Goal: Task Accomplishment & Management: Use online tool/utility

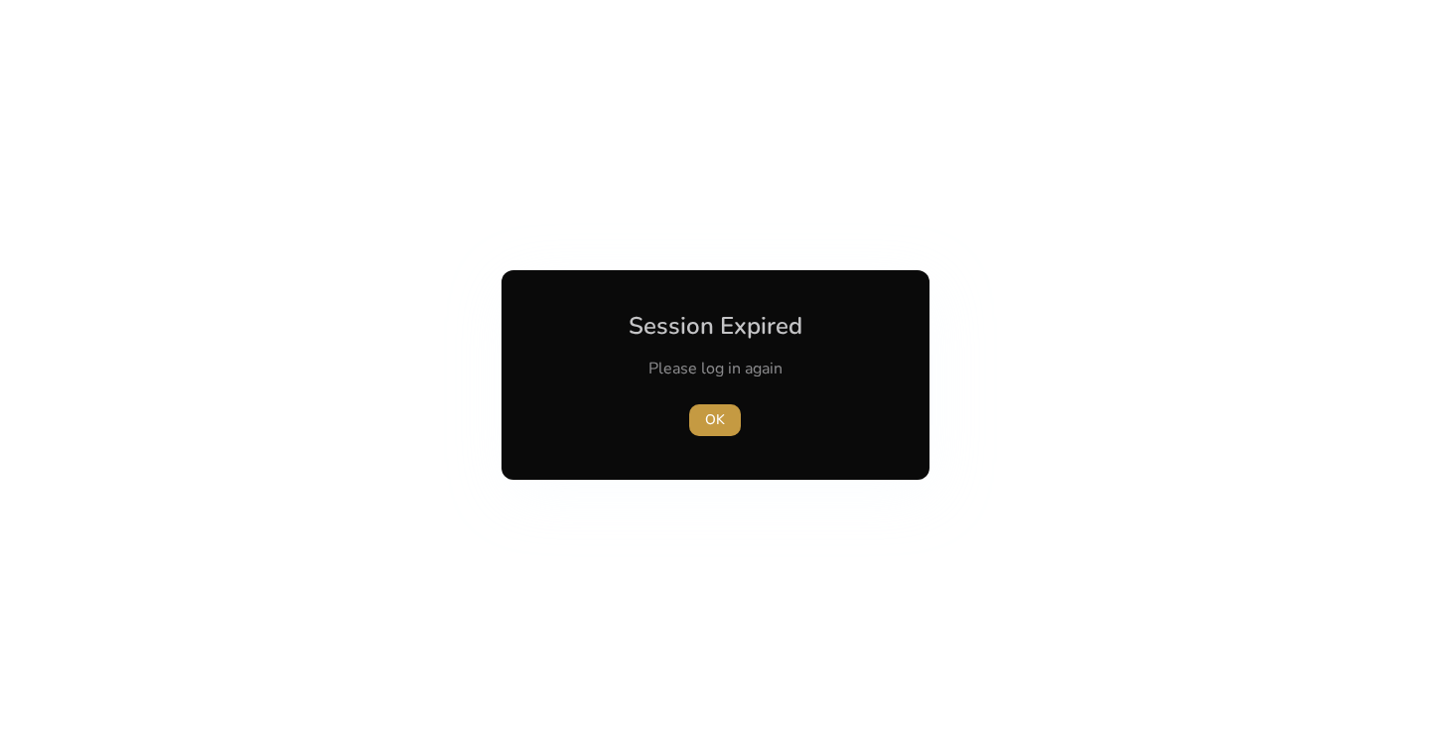
click at [716, 424] on span "OK" at bounding box center [715, 419] width 20 height 21
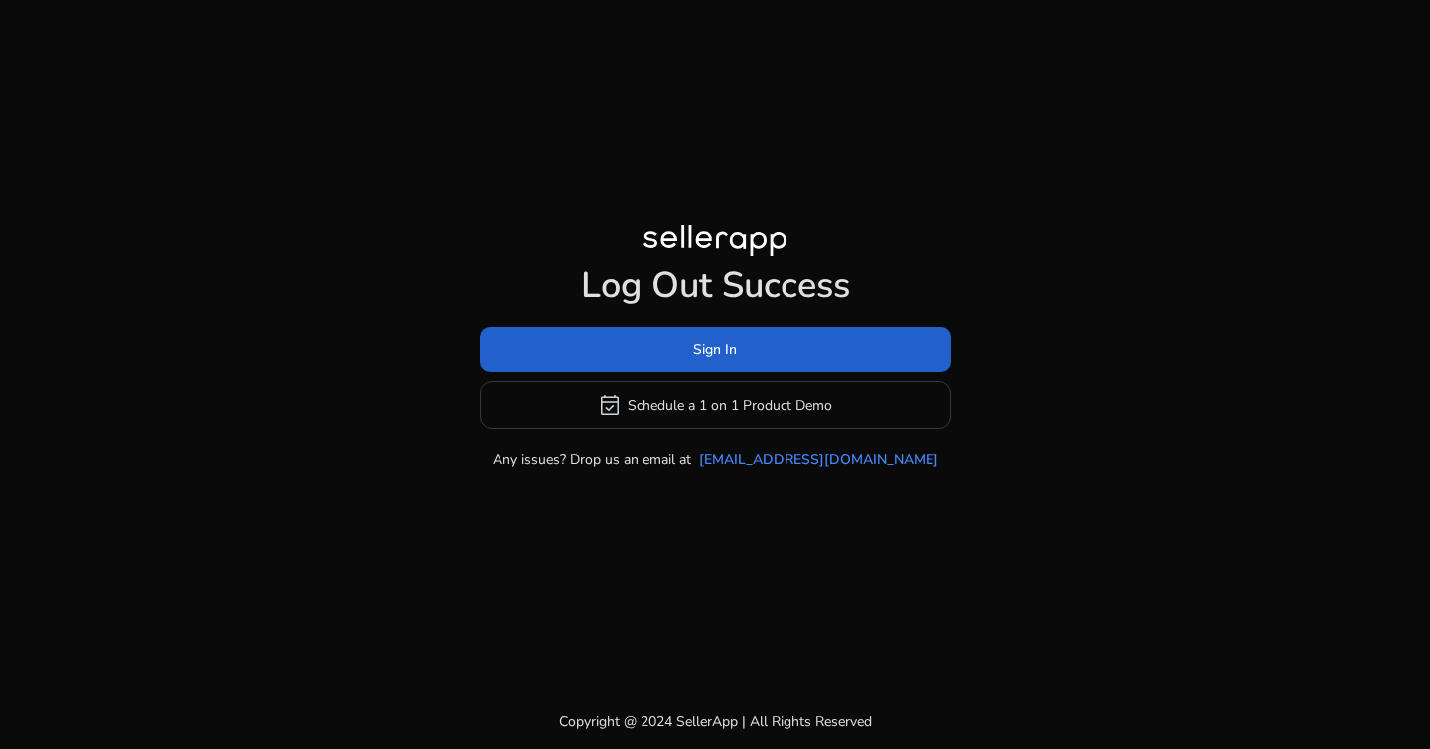
click at [703, 349] on span "Sign In" at bounding box center [715, 349] width 44 height 21
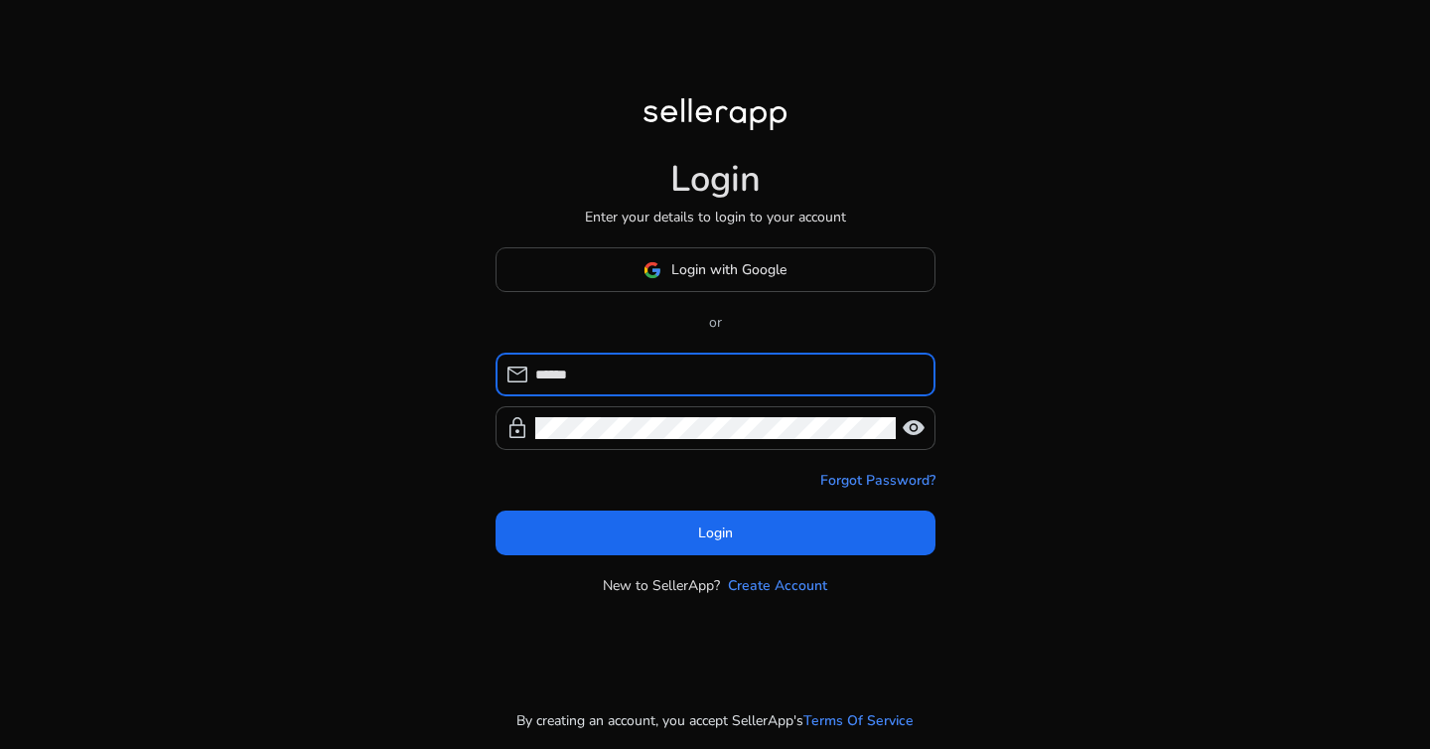
type input "**********"
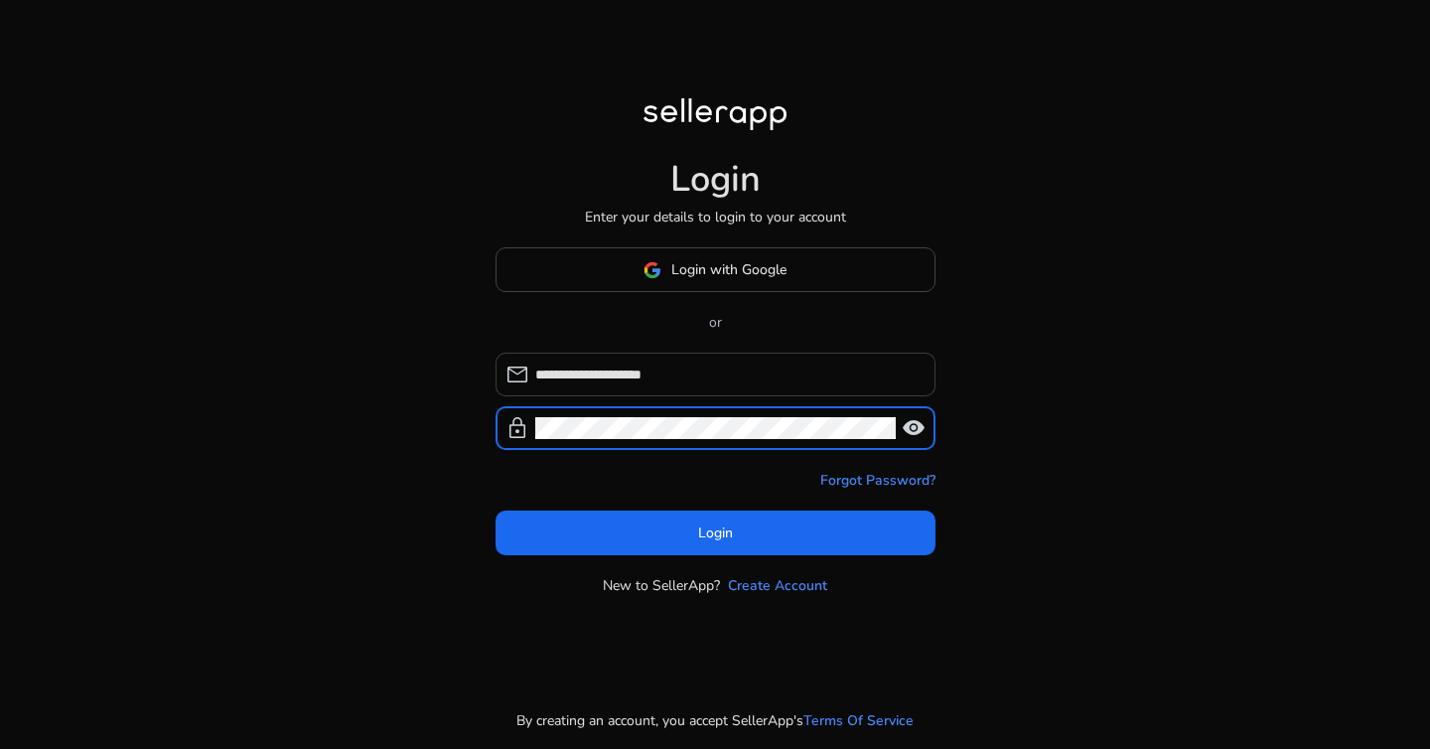
click button "Login" at bounding box center [716, 532] width 440 height 45
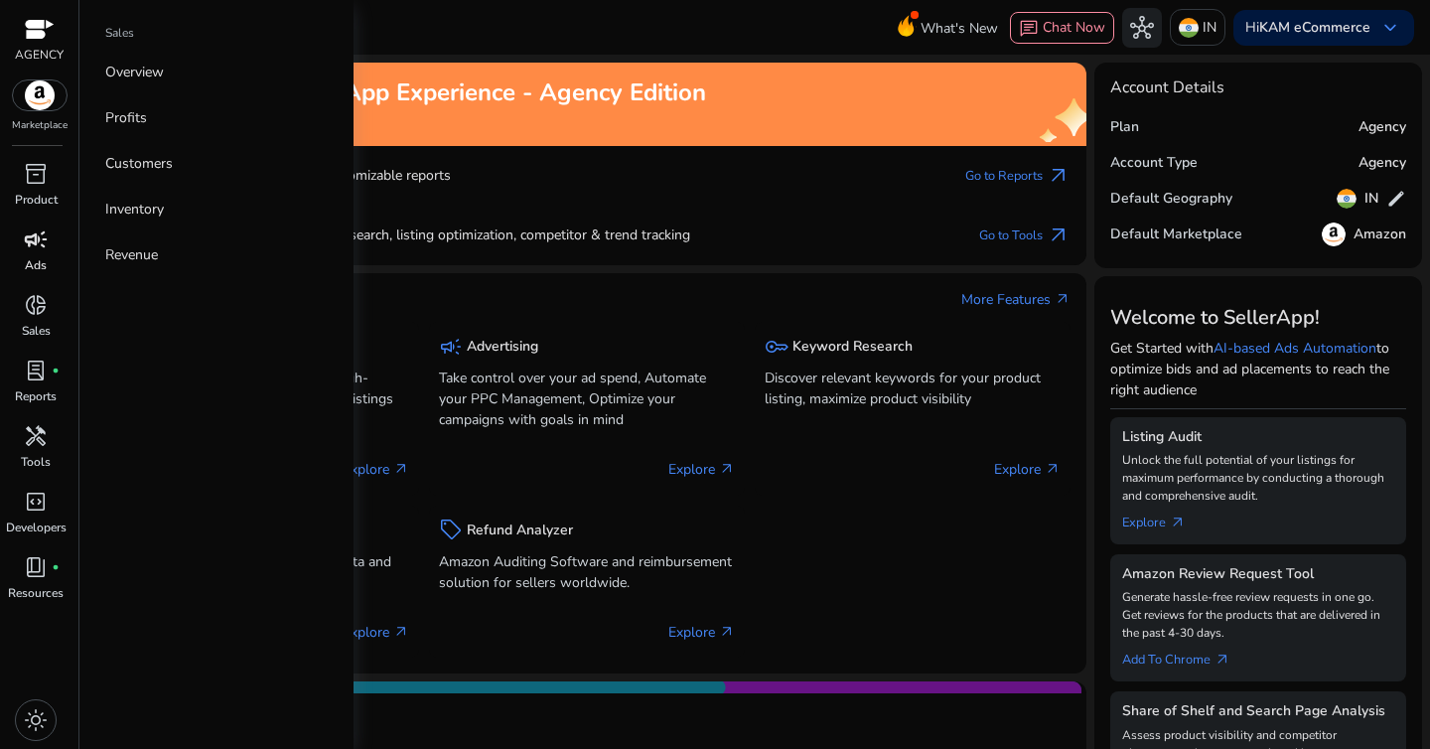
click at [43, 249] on span "campaign" at bounding box center [36, 239] width 24 height 24
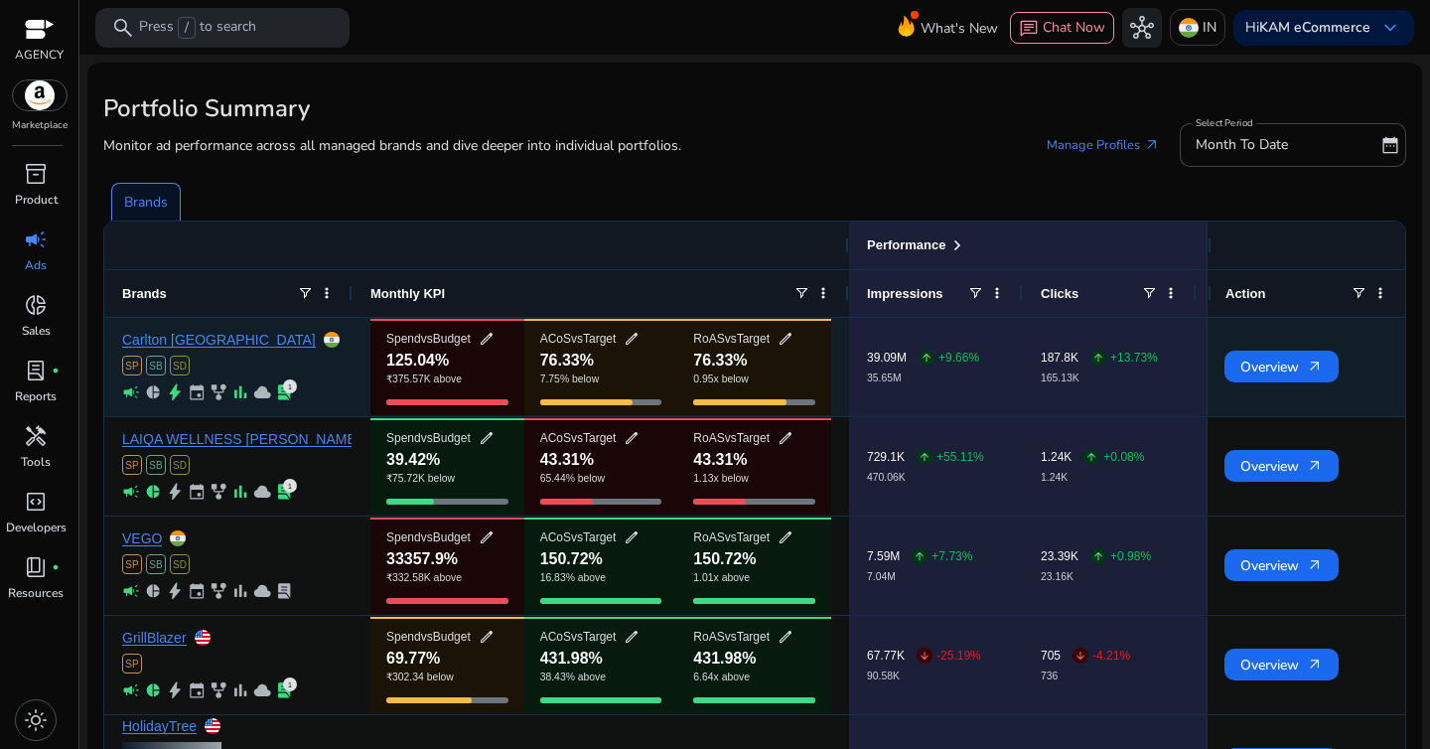
scroll to position [98, 0]
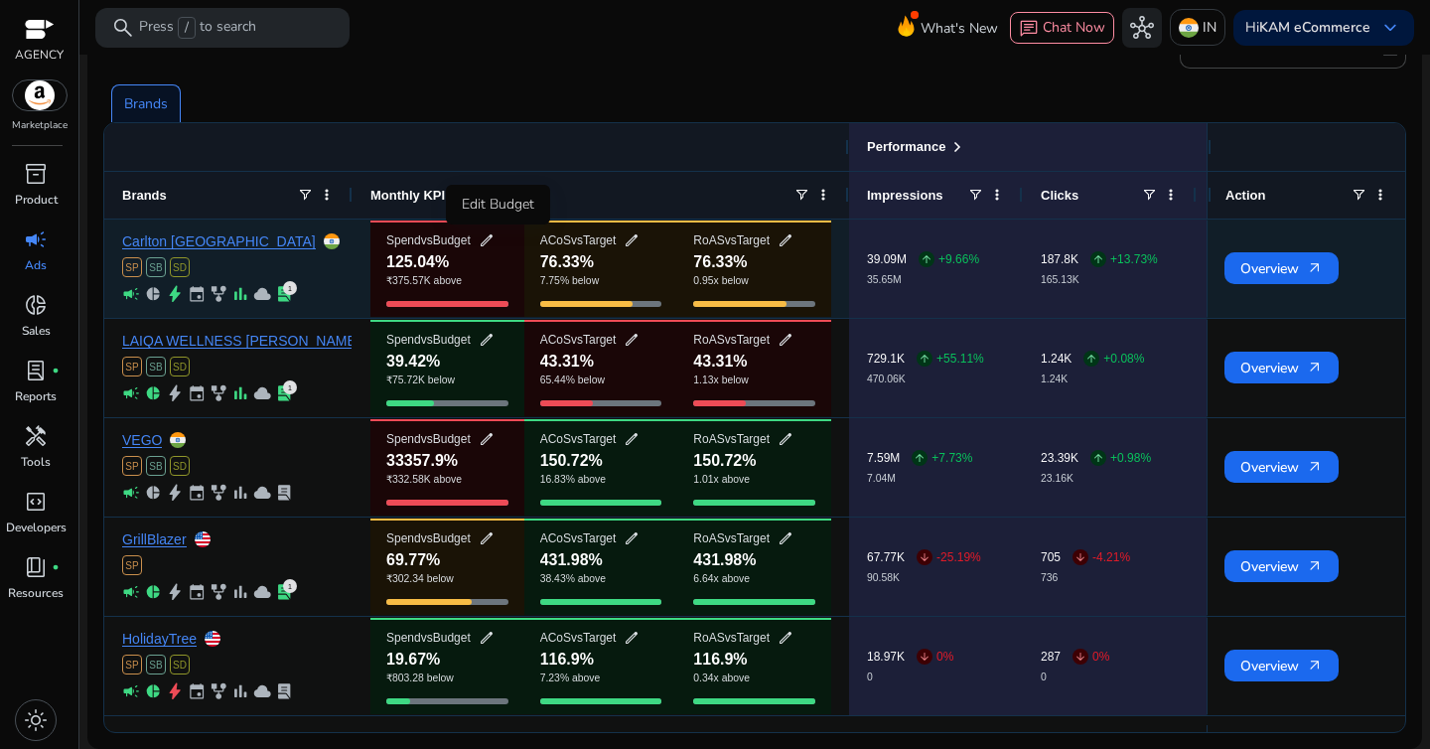
click at [495, 239] on span "edit" at bounding box center [487, 240] width 16 height 16
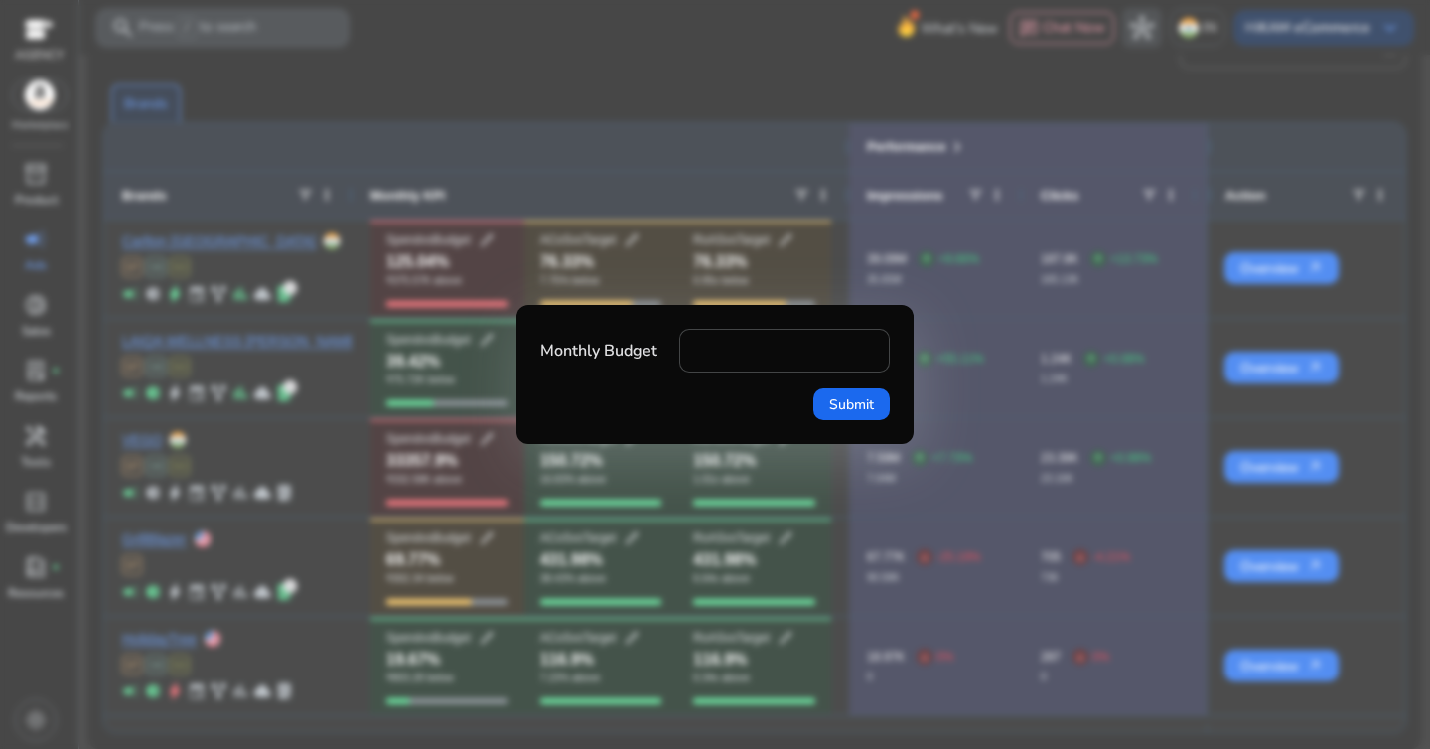
click at [568, 137] on div at bounding box center [715, 374] width 1430 height 749
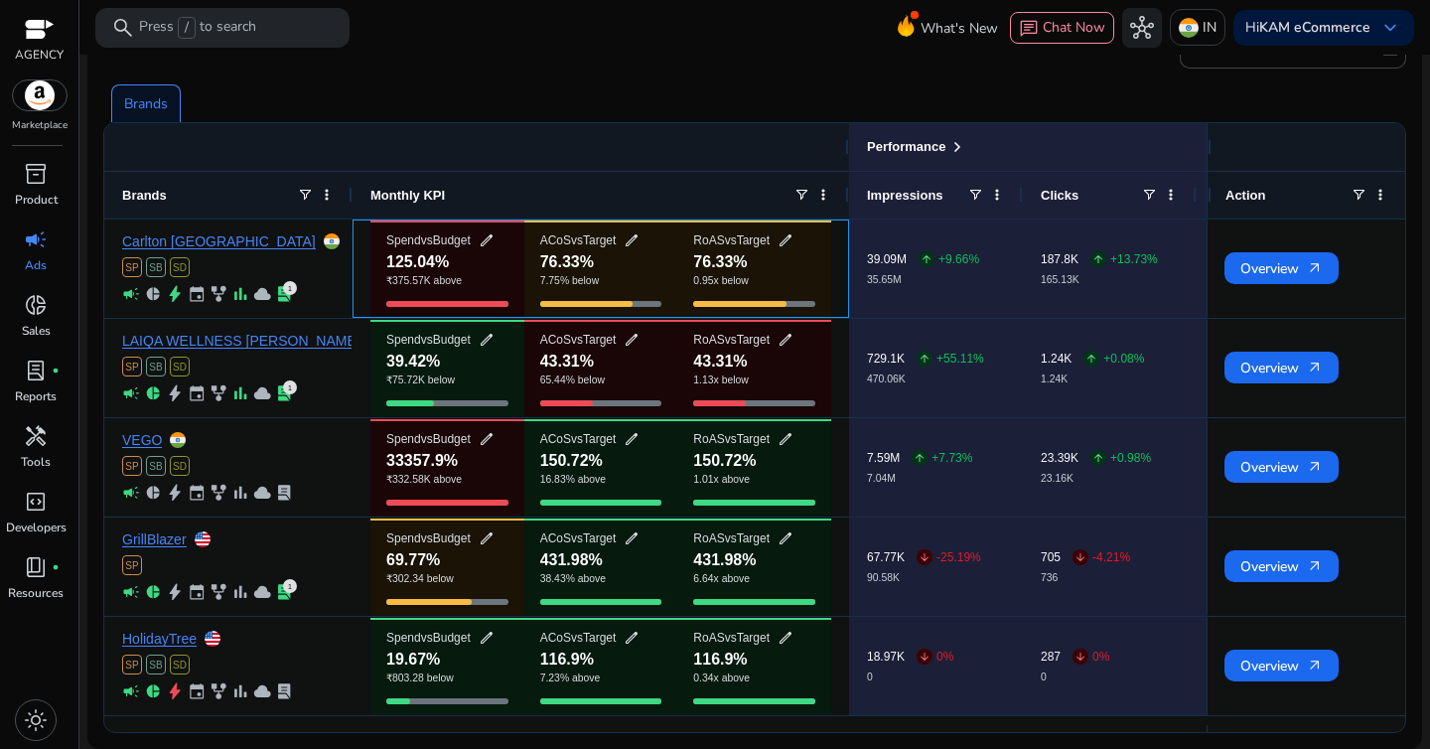
scroll to position [0, 0]
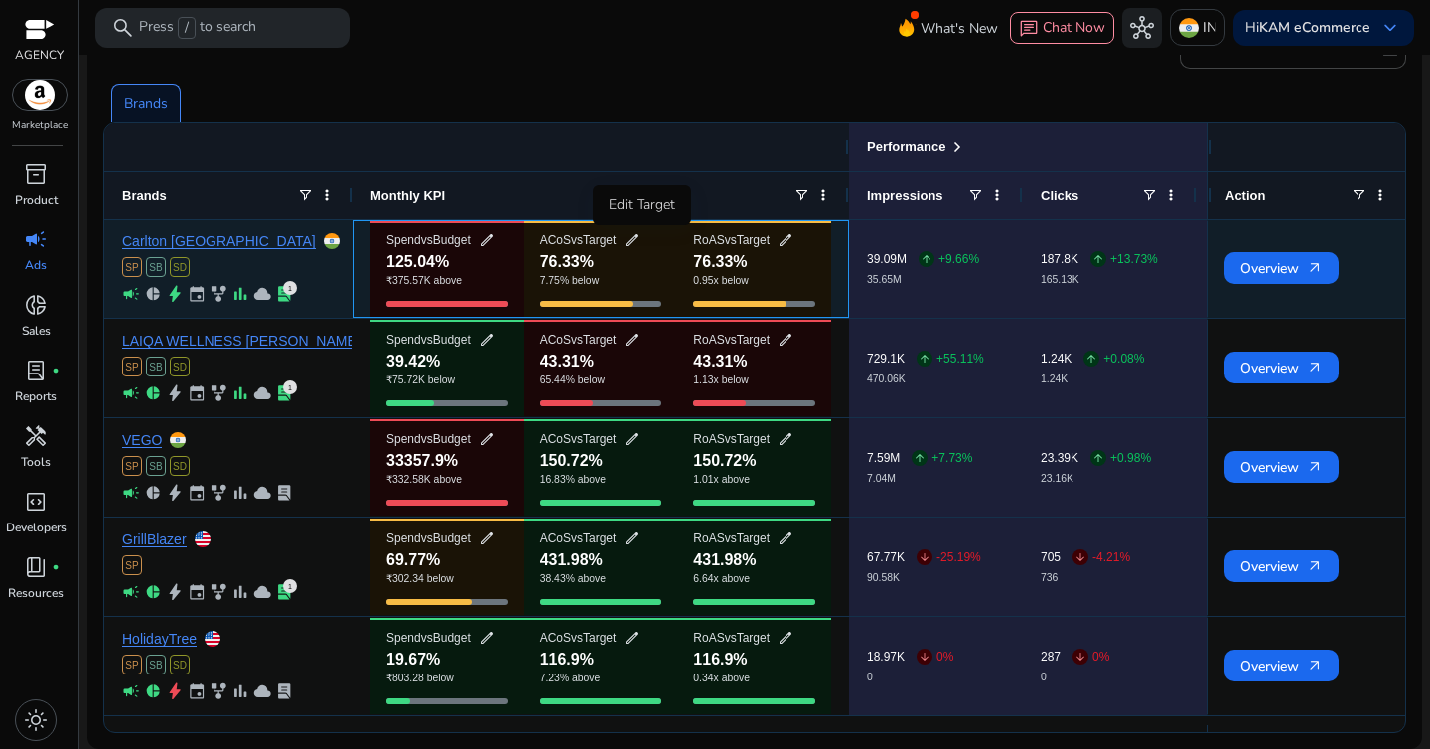
click at [640, 243] on span "edit" at bounding box center [632, 240] width 16 height 16
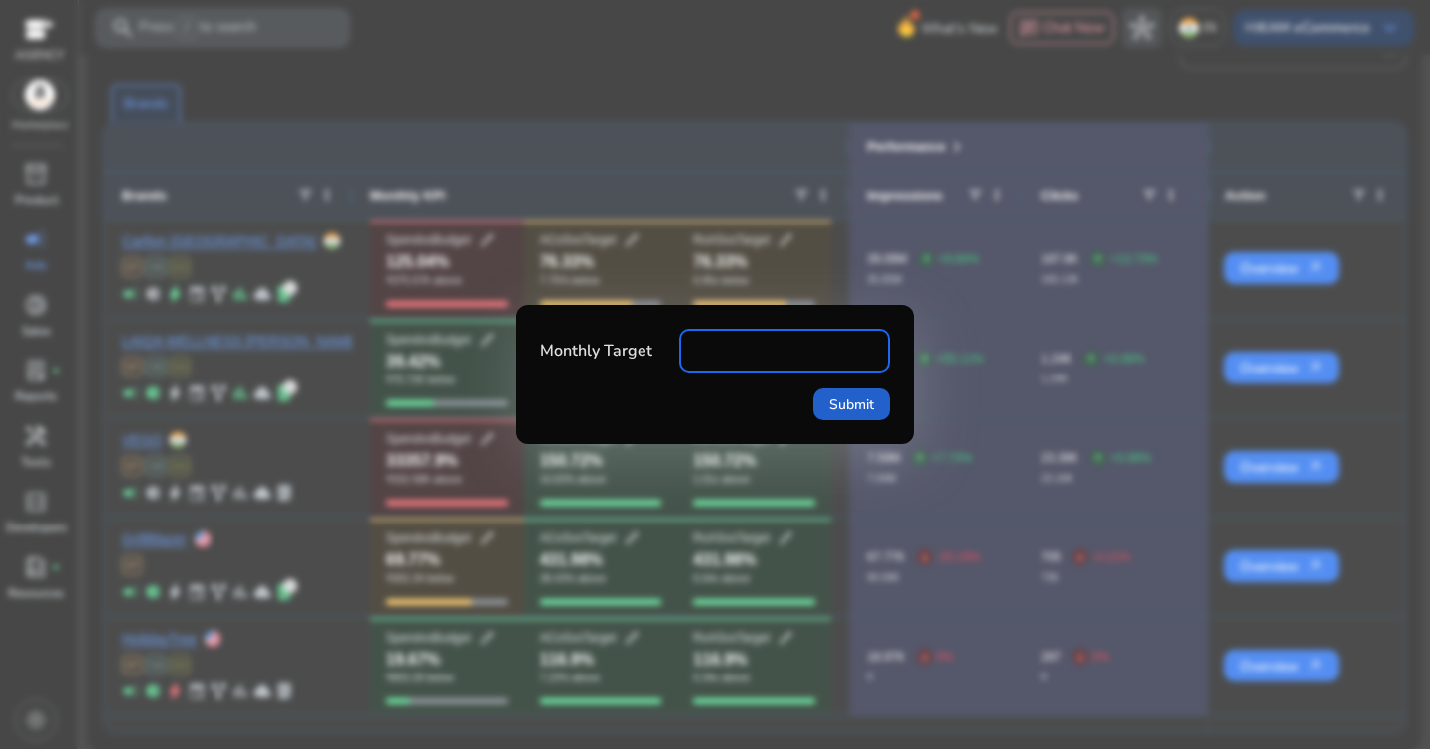
click at [857, 405] on span "Submit" at bounding box center [851, 404] width 45 height 21
click at [758, 195] on div at bounding box center [715, 374] width 1430 height 749
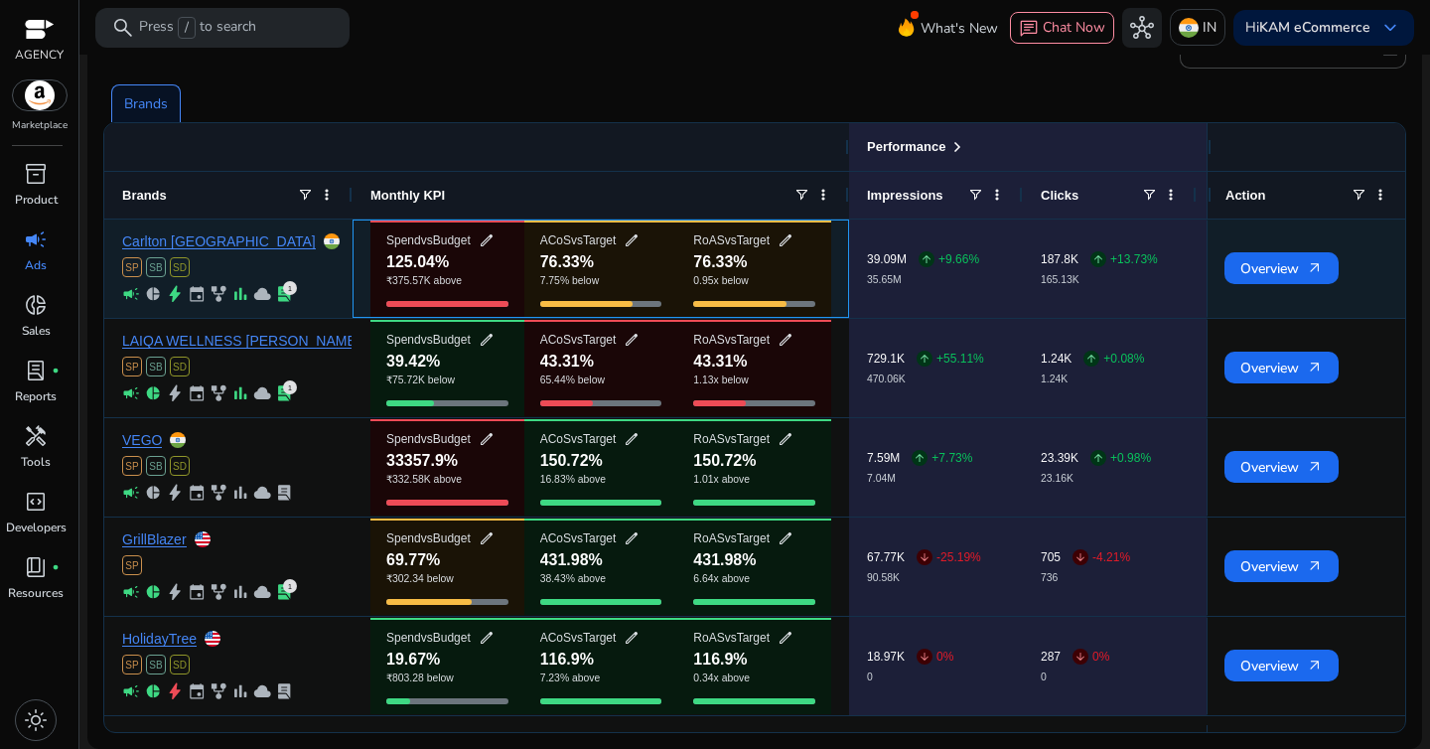
click at [802, 238] on div "RoAS vs Target edit 76.33% 0.95x below" at bounding box center [754, 268] width 154 height 96
click at [793, 240] on span "edit" at bounding box center [786, 240] width 16 height 16
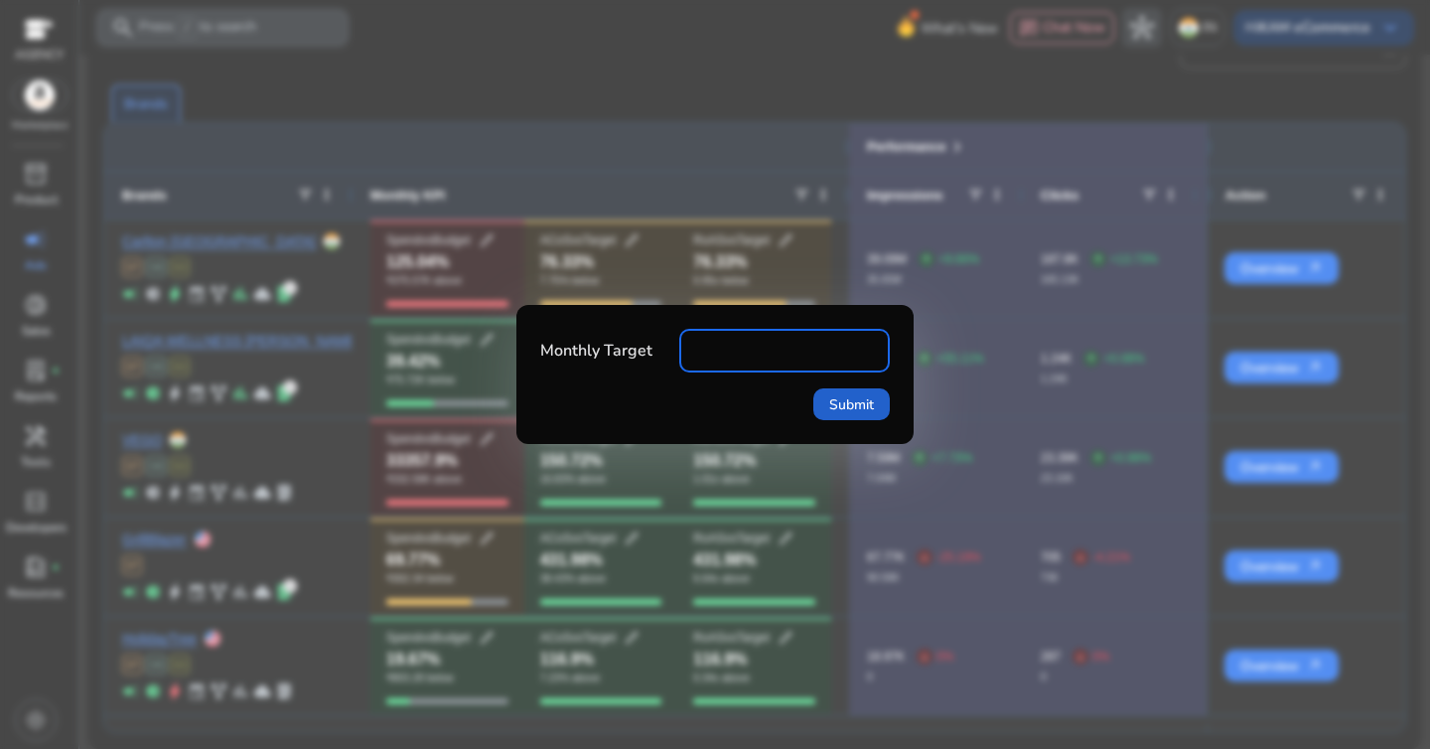
click at [870, 396] on span "Submit" at bounding box center [851, 404] width 45 height 21
click at [700, 172] on div at bounding box center [715, 374] width 1430 height 749
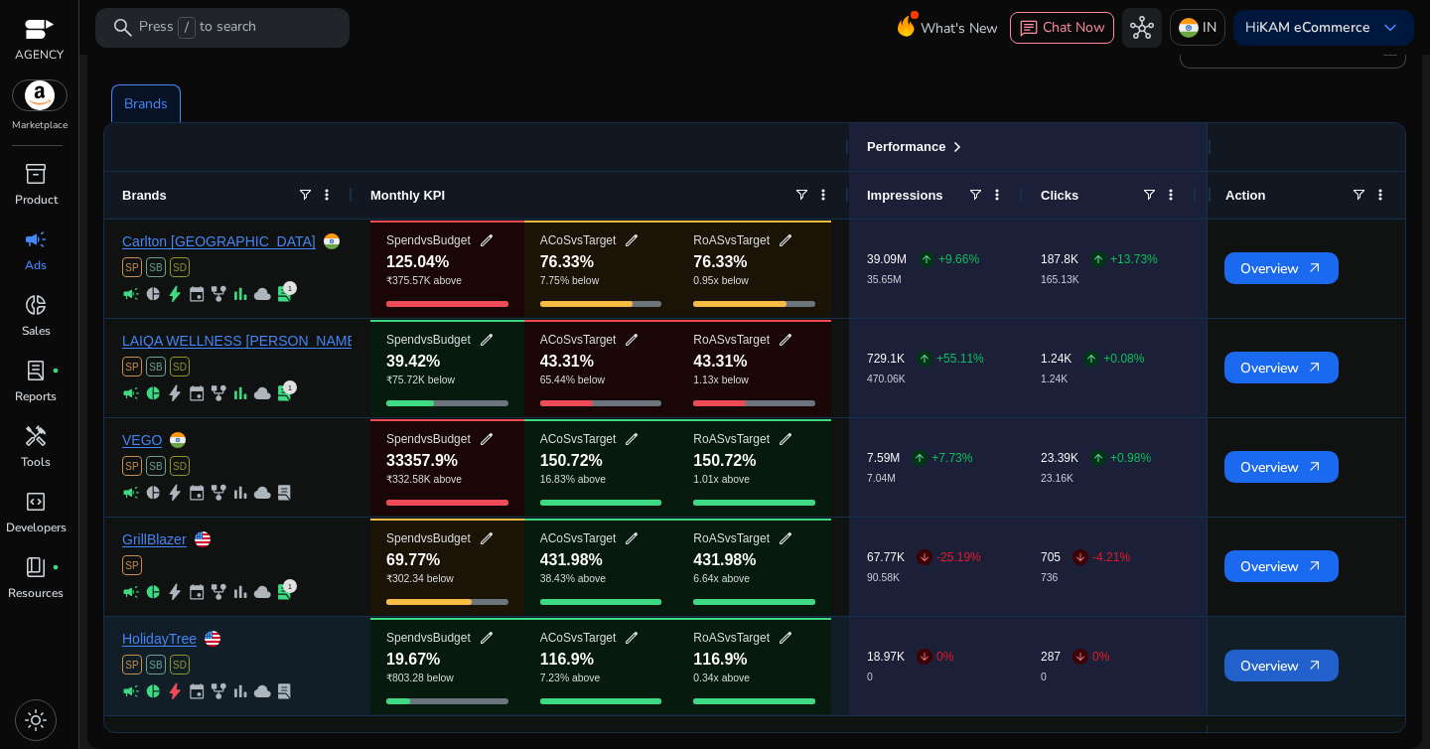
click at [1240, 668] on span "Overview arrow_outward" at bounding box center [1281, 665] width 82 height 41
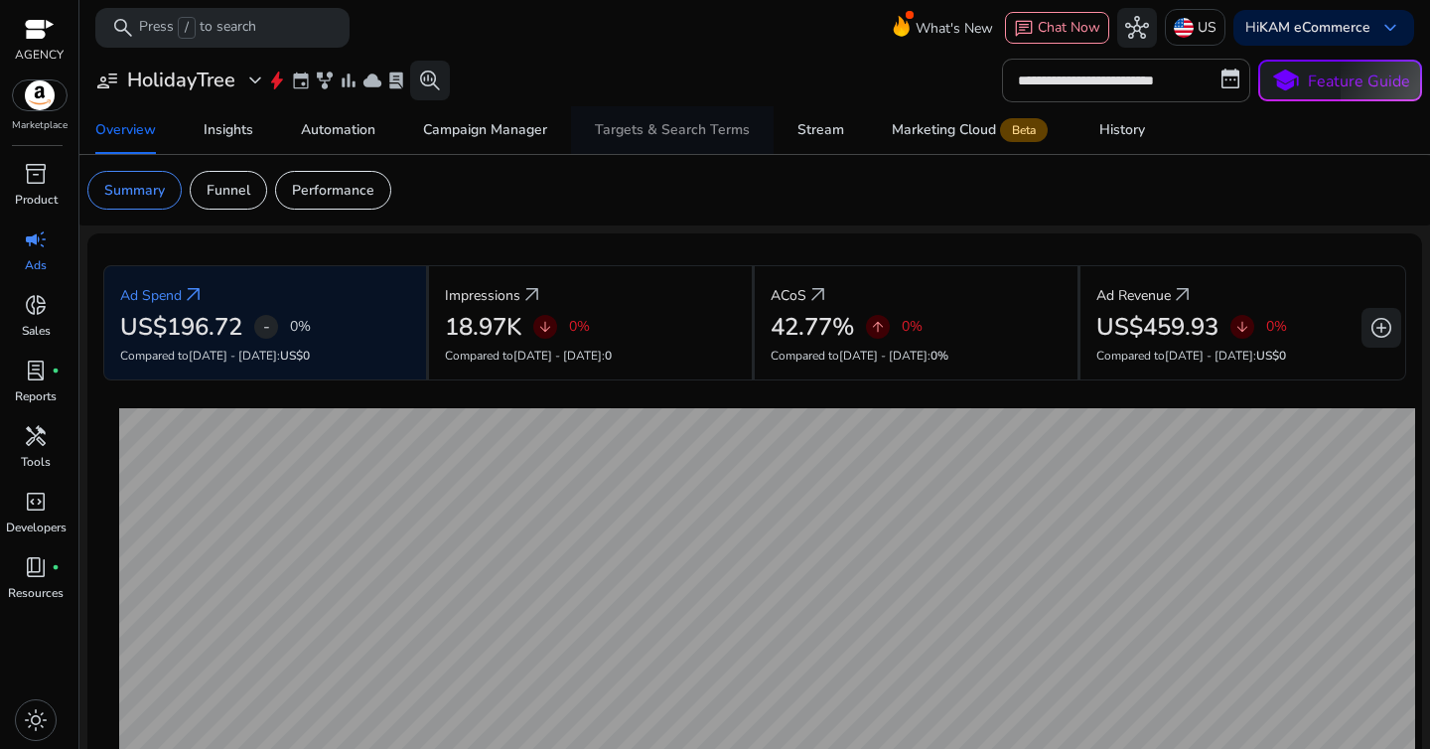
click at [663, 140] on span "Targets & Search Terms" at bounding box center [672, 130] width 155 height 48
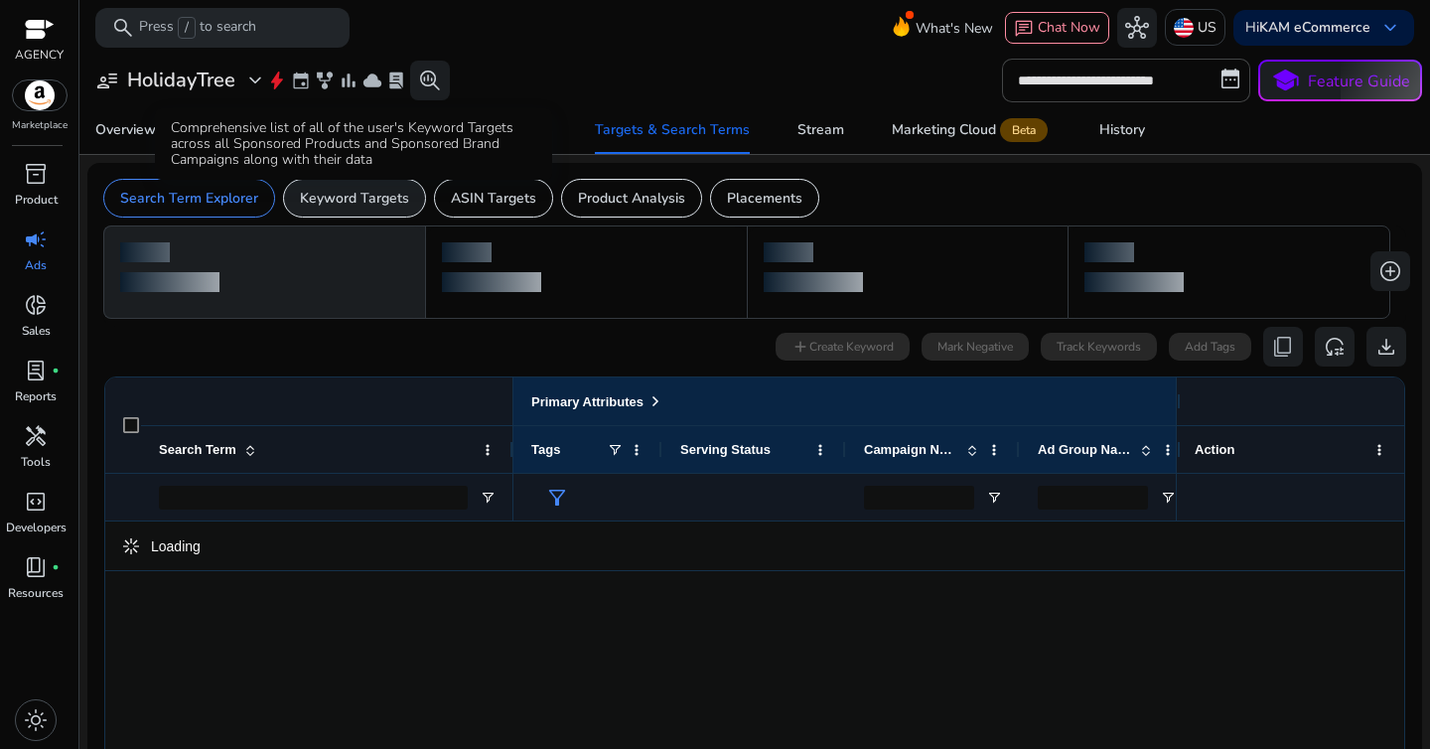
click at [371, 206] on p "Keyword Targets" at bounding box center [354, 198] width 109 height 21
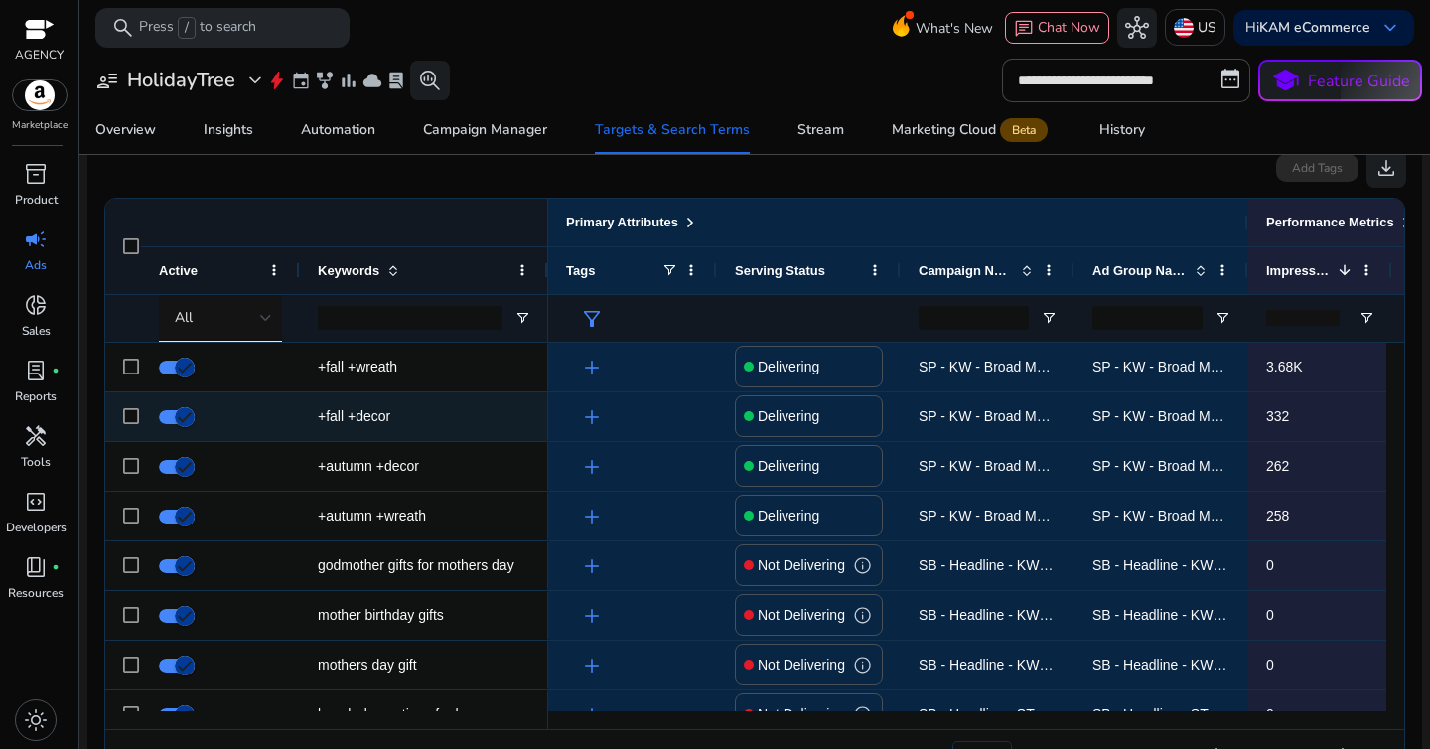
scroll to position [0, 42]
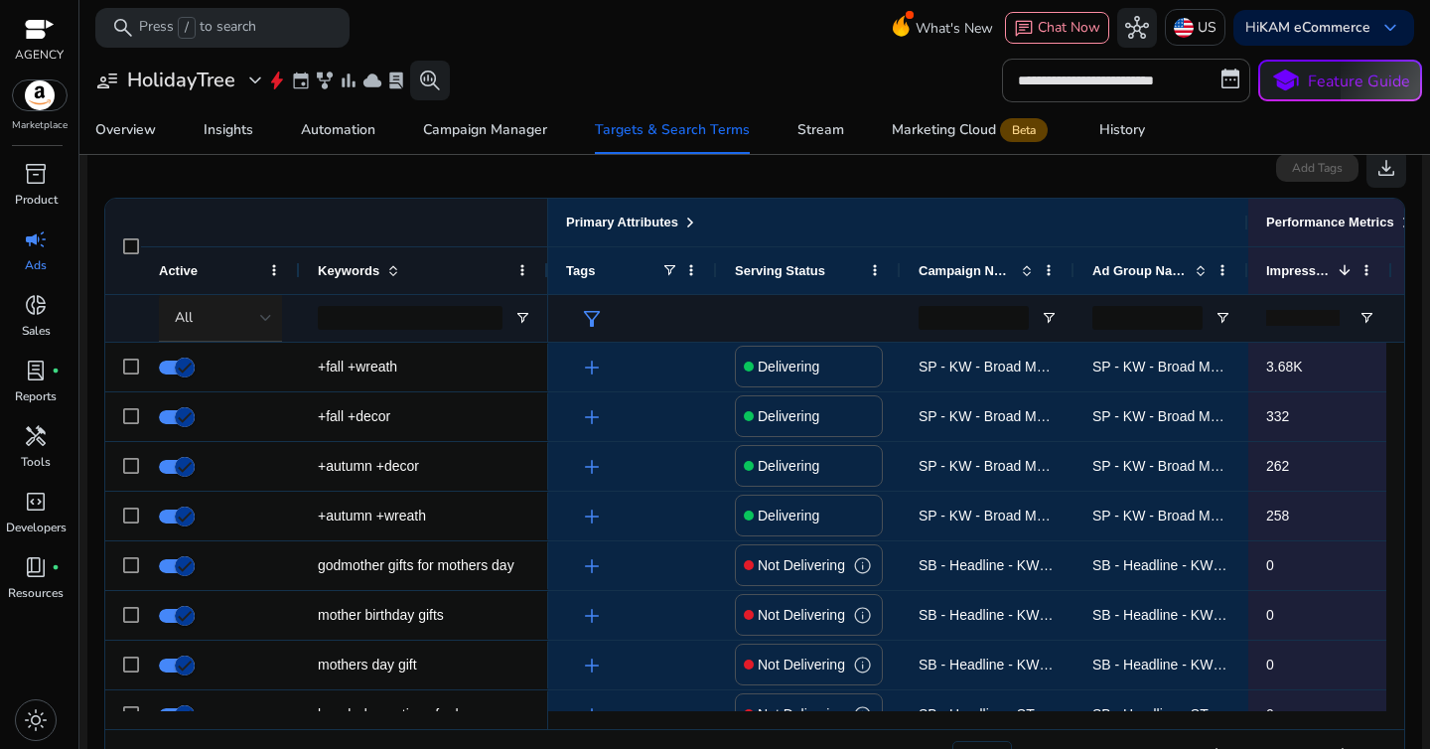
click at [267, 314] on div at bounding box center [266, 318] width 12 height 8
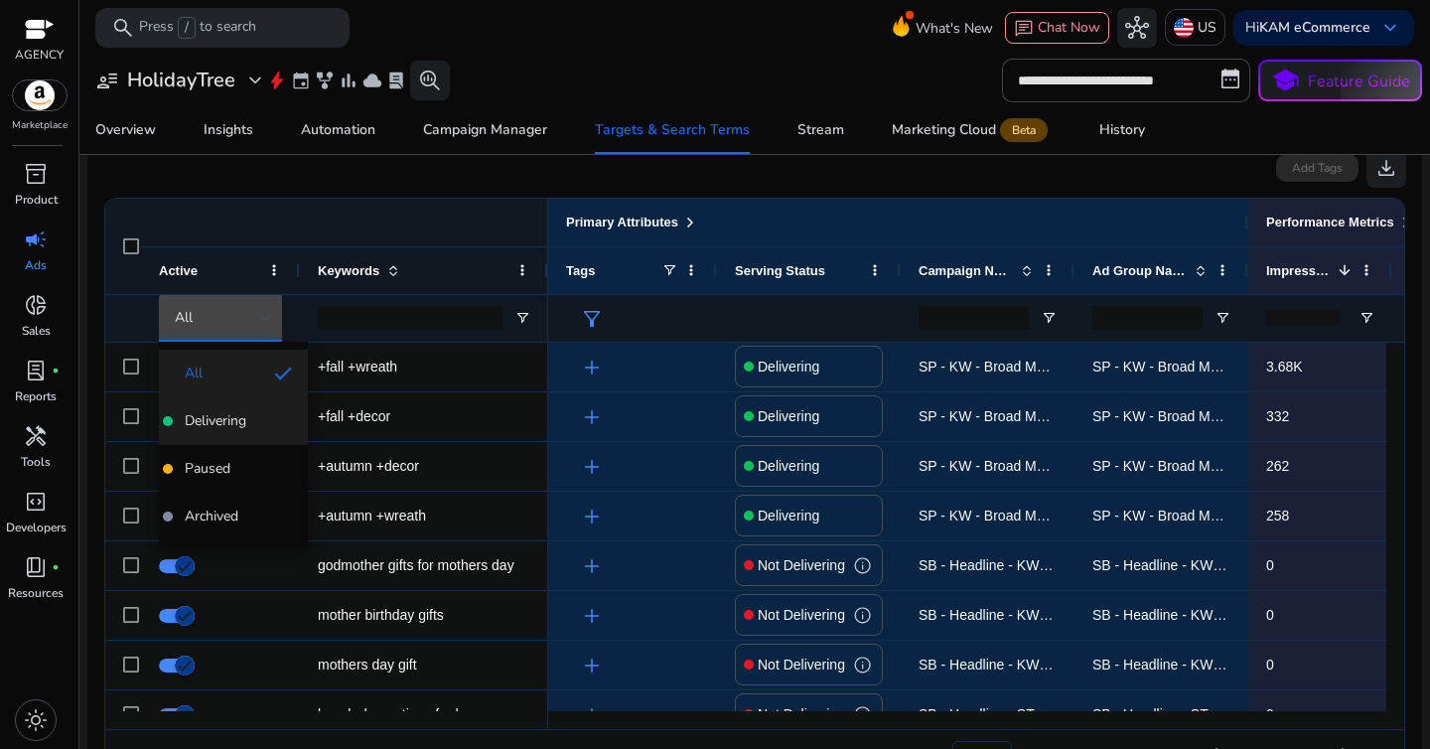
click at [249, 420] on span "Delivering" at bounding box center [233, 421] width 117 height 20
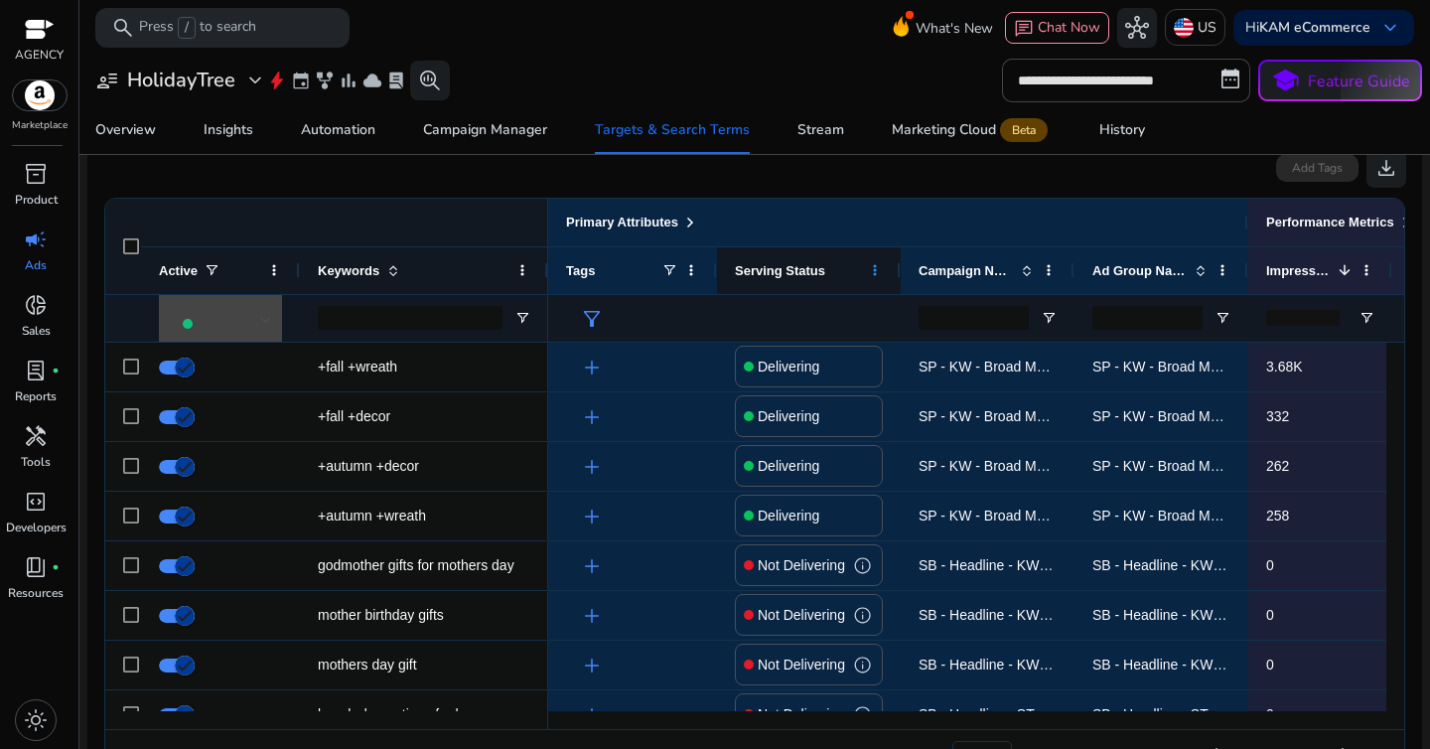
click at [881, 276] on span at bounding box center [875, 270] width 16 height 16
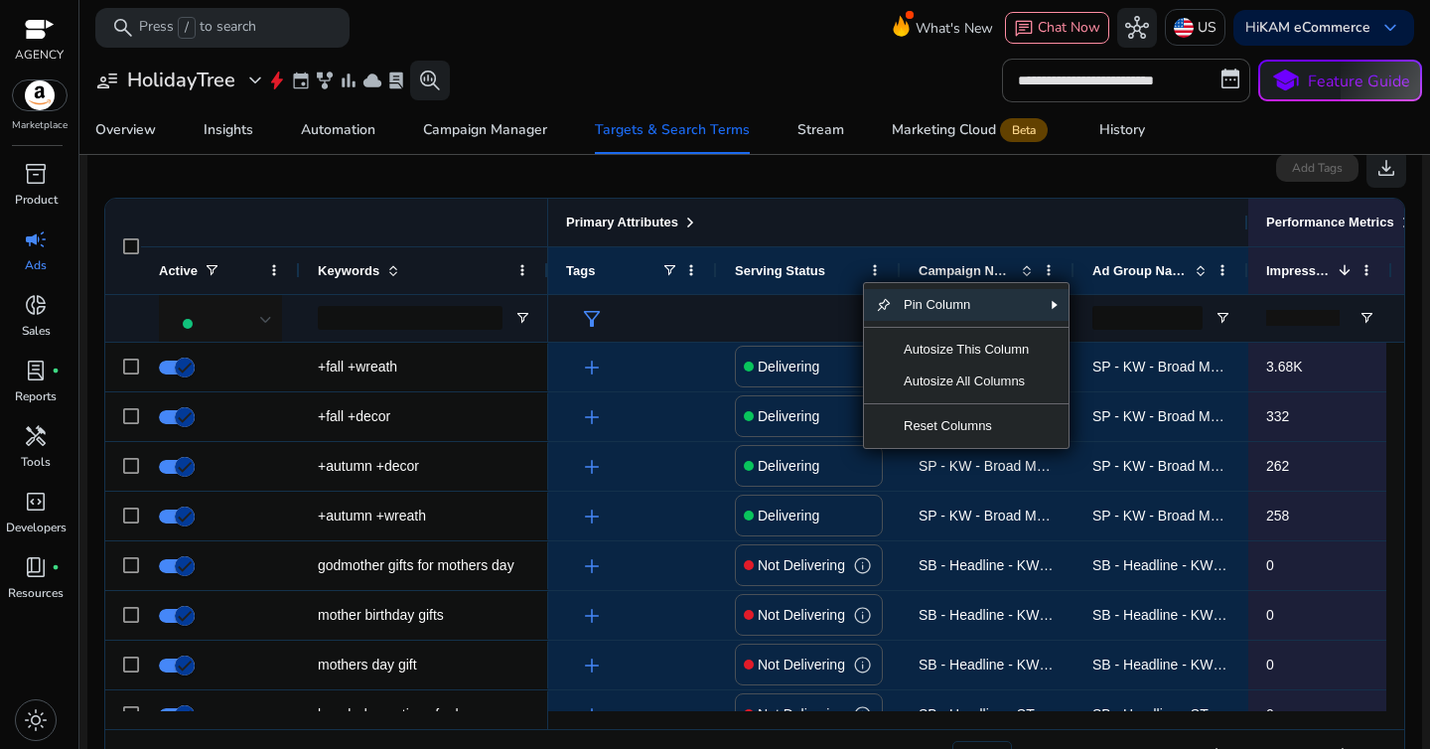
click at [870, 225] on div "Primary Attributes" at bounding box center [898, 223] width 664 height 26
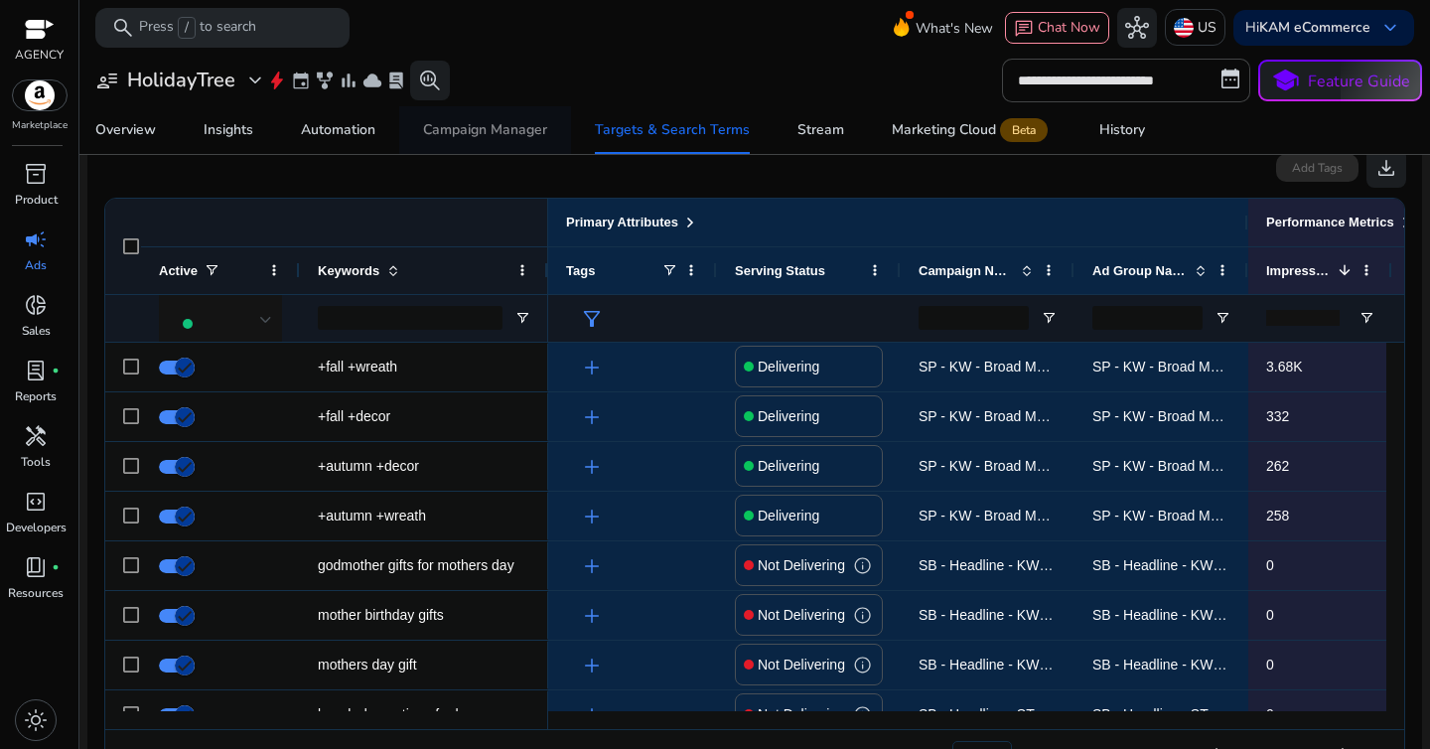
click at [497, 136] on div "Campaign Manager" at bounding box center [485, 130] width 124 height 14
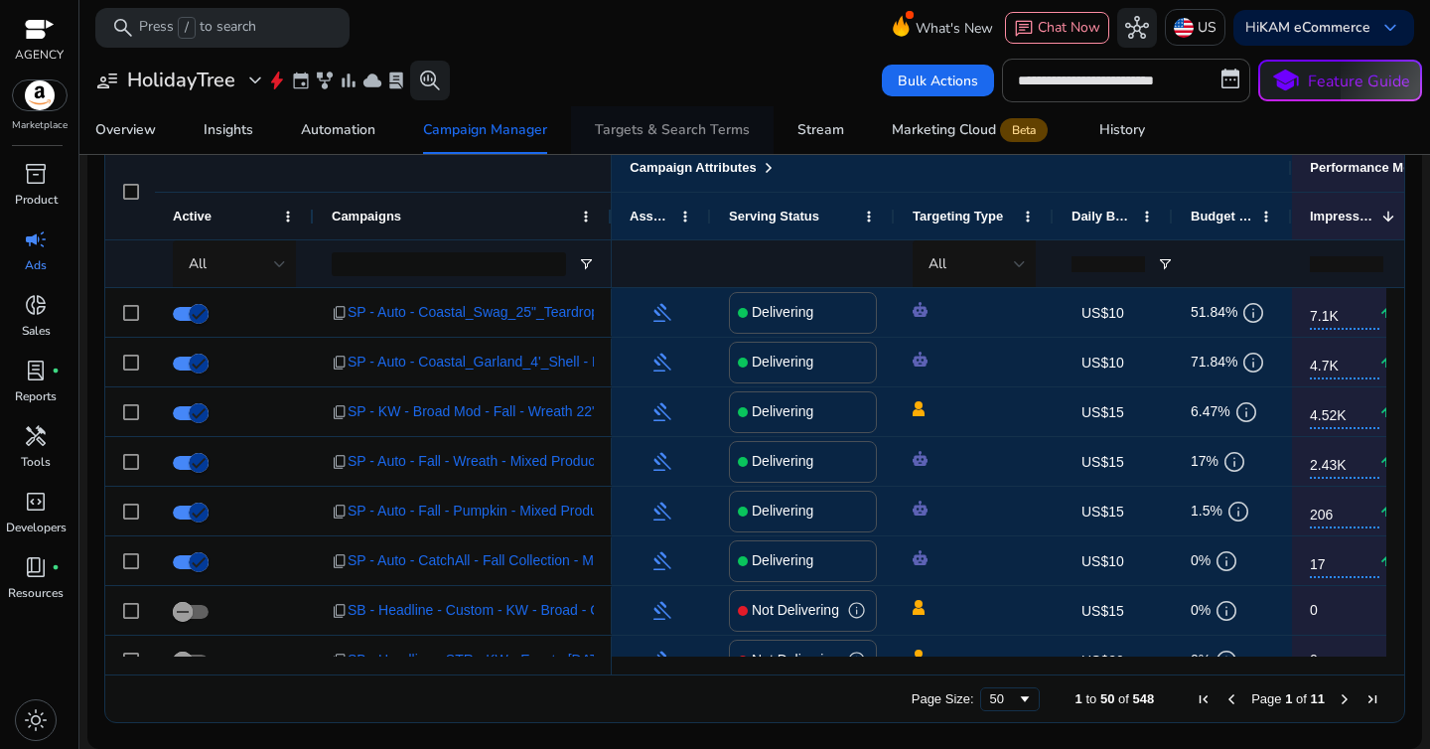
click at [593, 133] on link "Targets & Search Terms" at bounding box center [672, 130] width 203 height 48
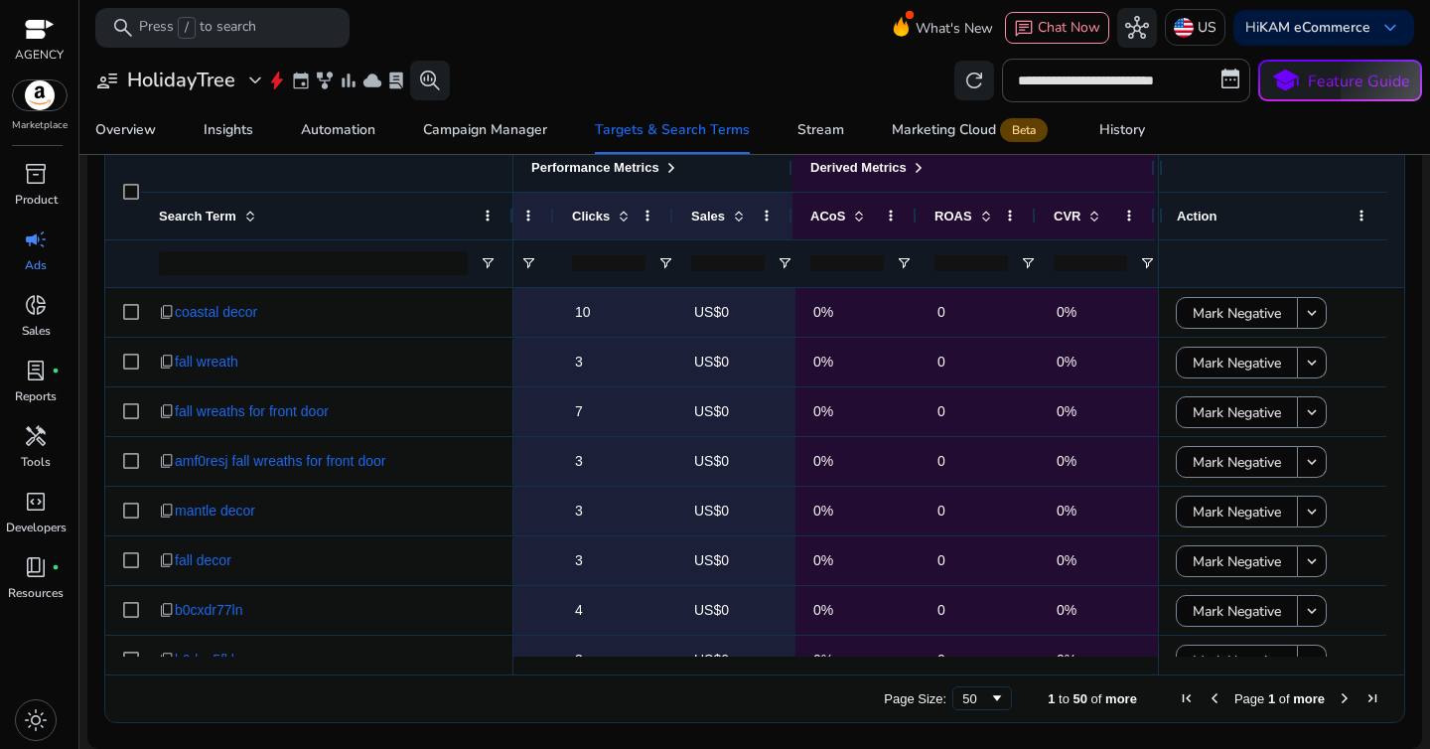
click at [679, 175] on span at bounding box center [671, 168] width 16 height 16
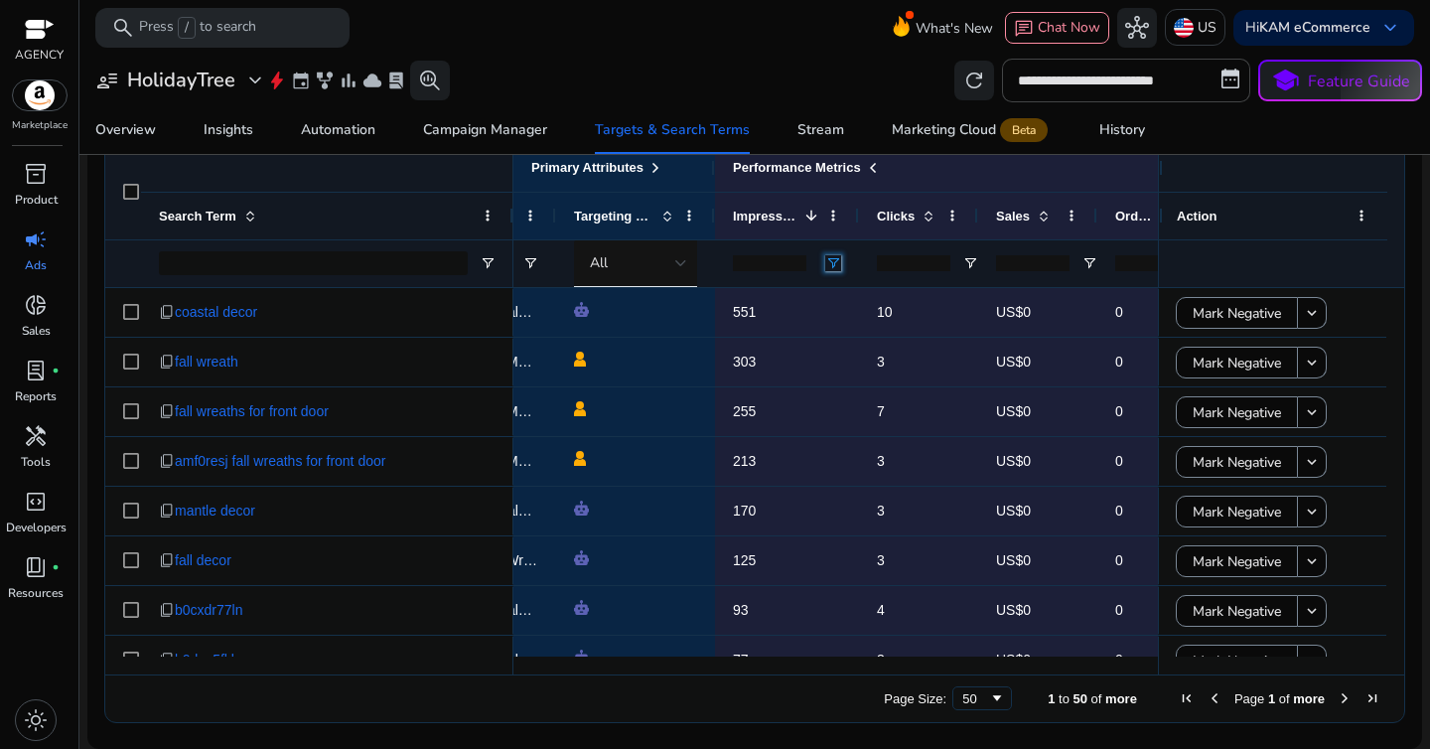
click at [839, 255] on span "Open Filter Menu" at bounding box center [833, 263] width 16 height 16
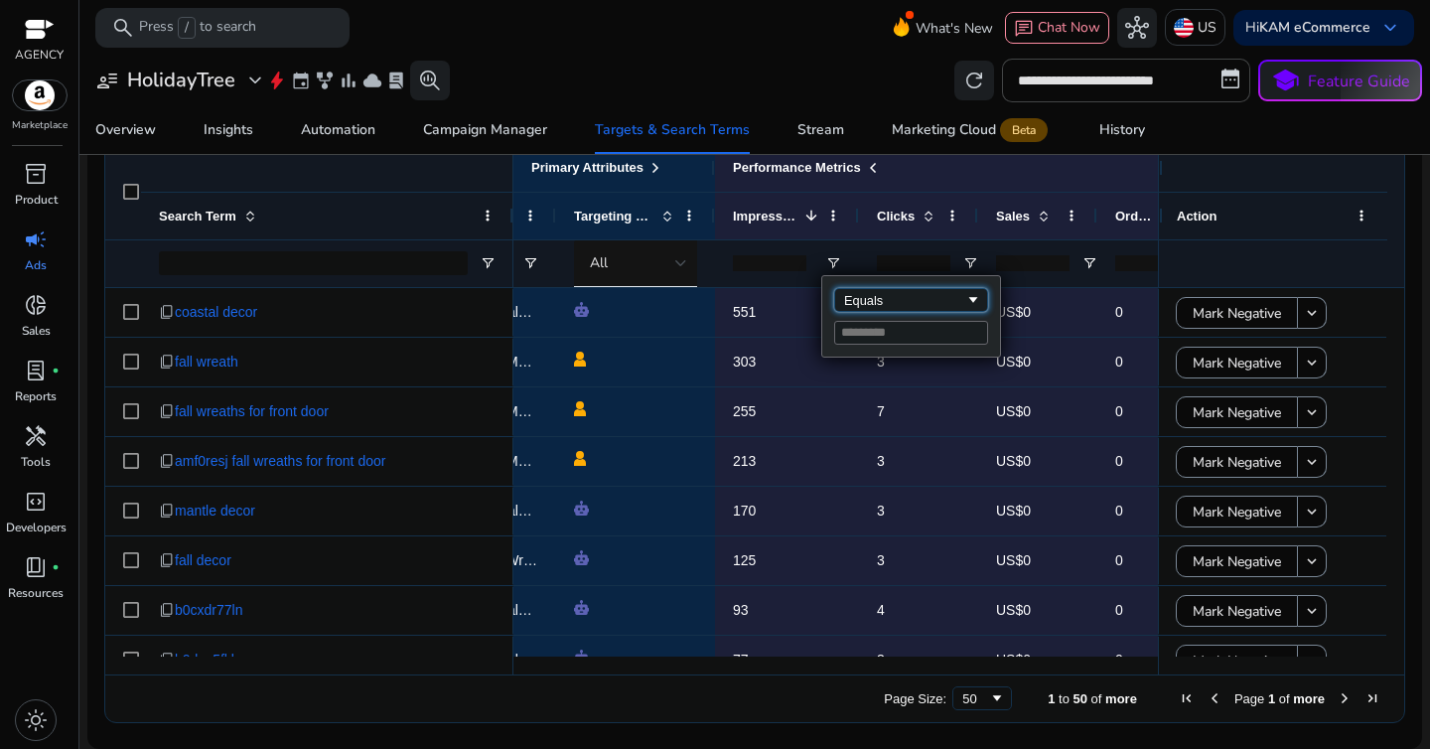
click at [878, 304] on div "Equals" at bounding box center [904, 300] width 121 height 15
click at [886, 336] on input "Filter Value" at bounding box center [911, 333] width 154 height 24
type input "*"
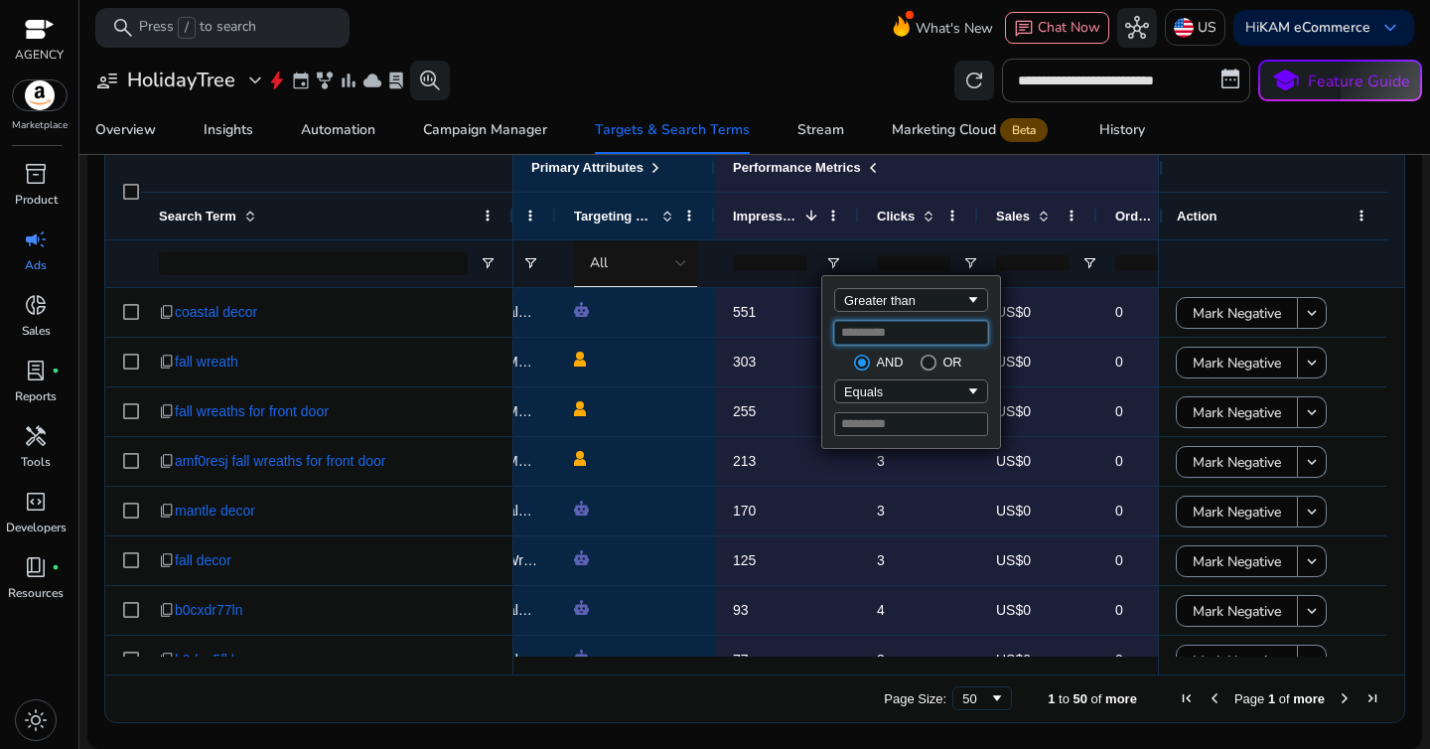
type input "*"
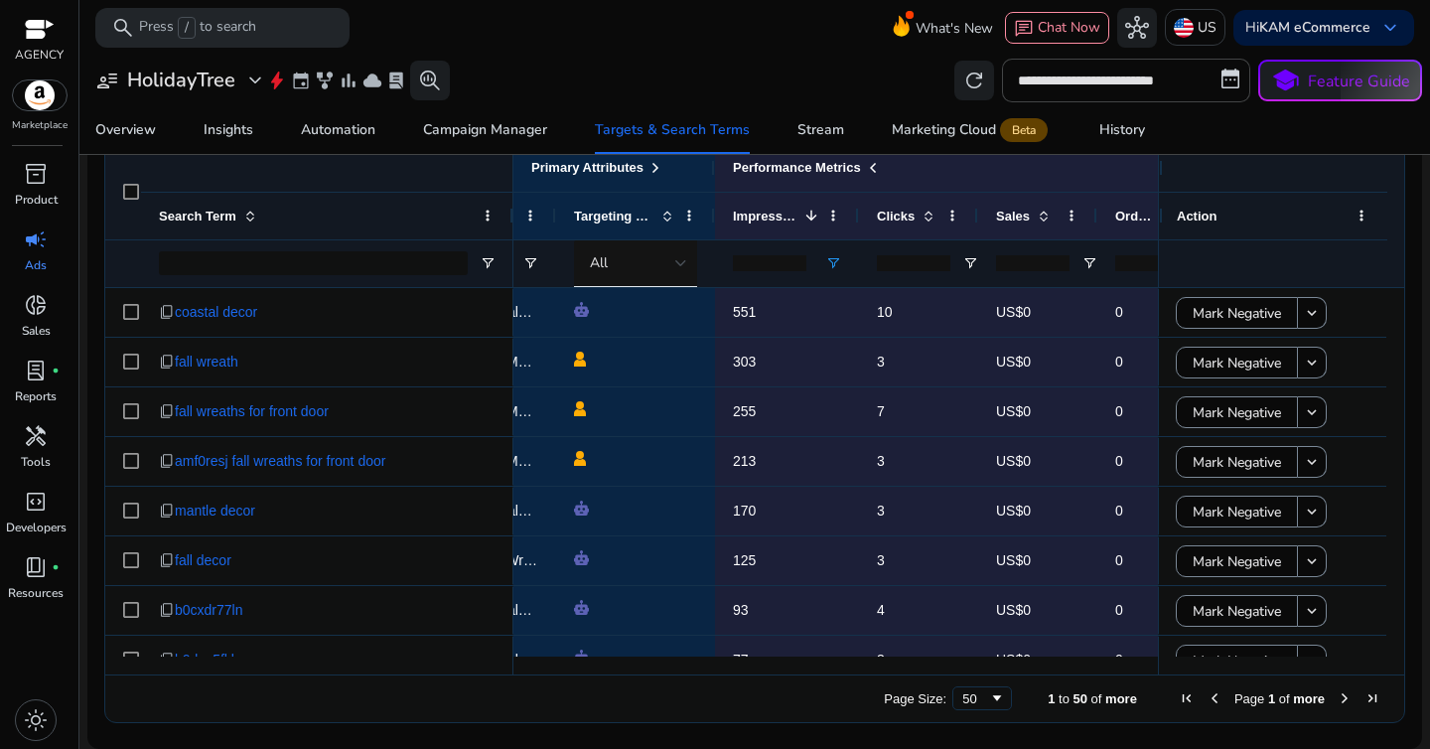
click at [736, 79] on div "**********" at bounding box center [754, 81] width 1335 height 44
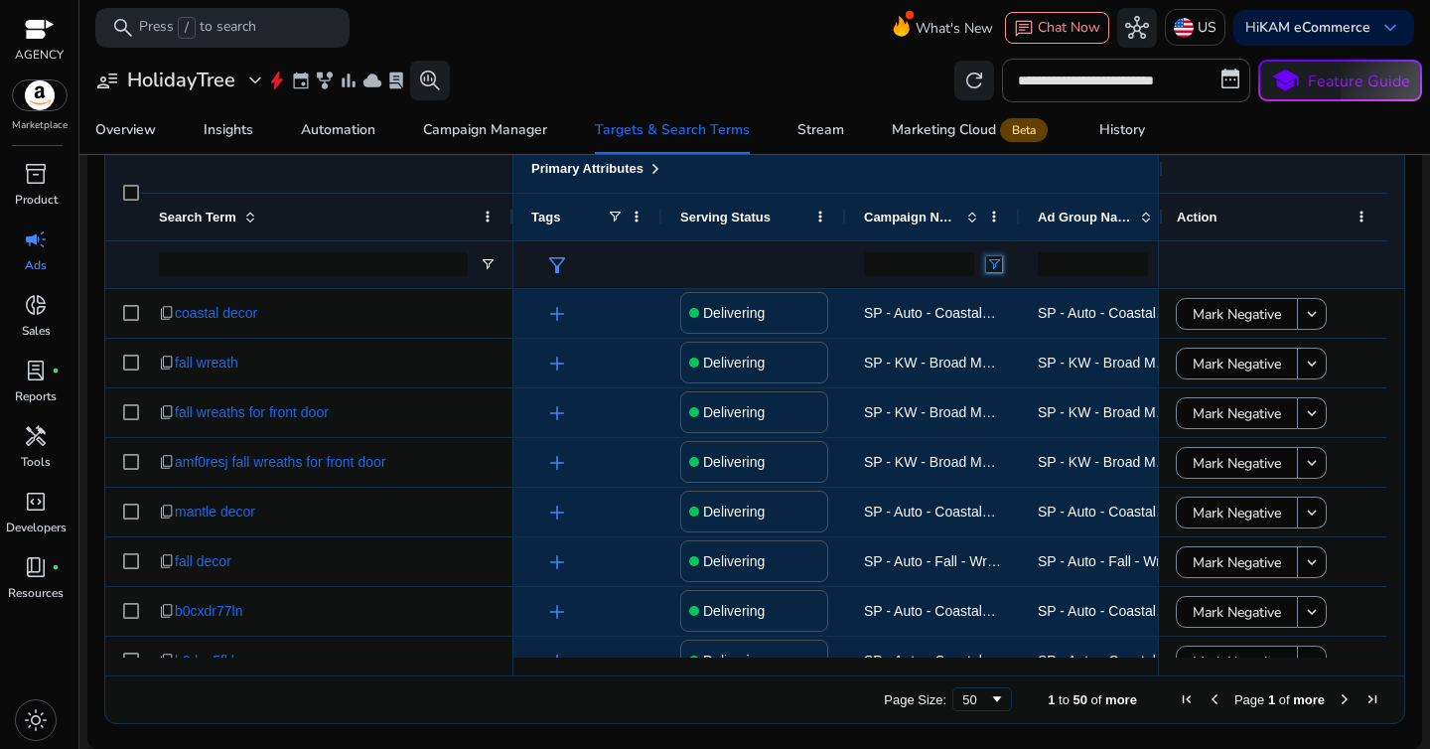
click at [995, 264] on span "Open Filter Menu" at bounding box center [994, 264] width 16 height 16
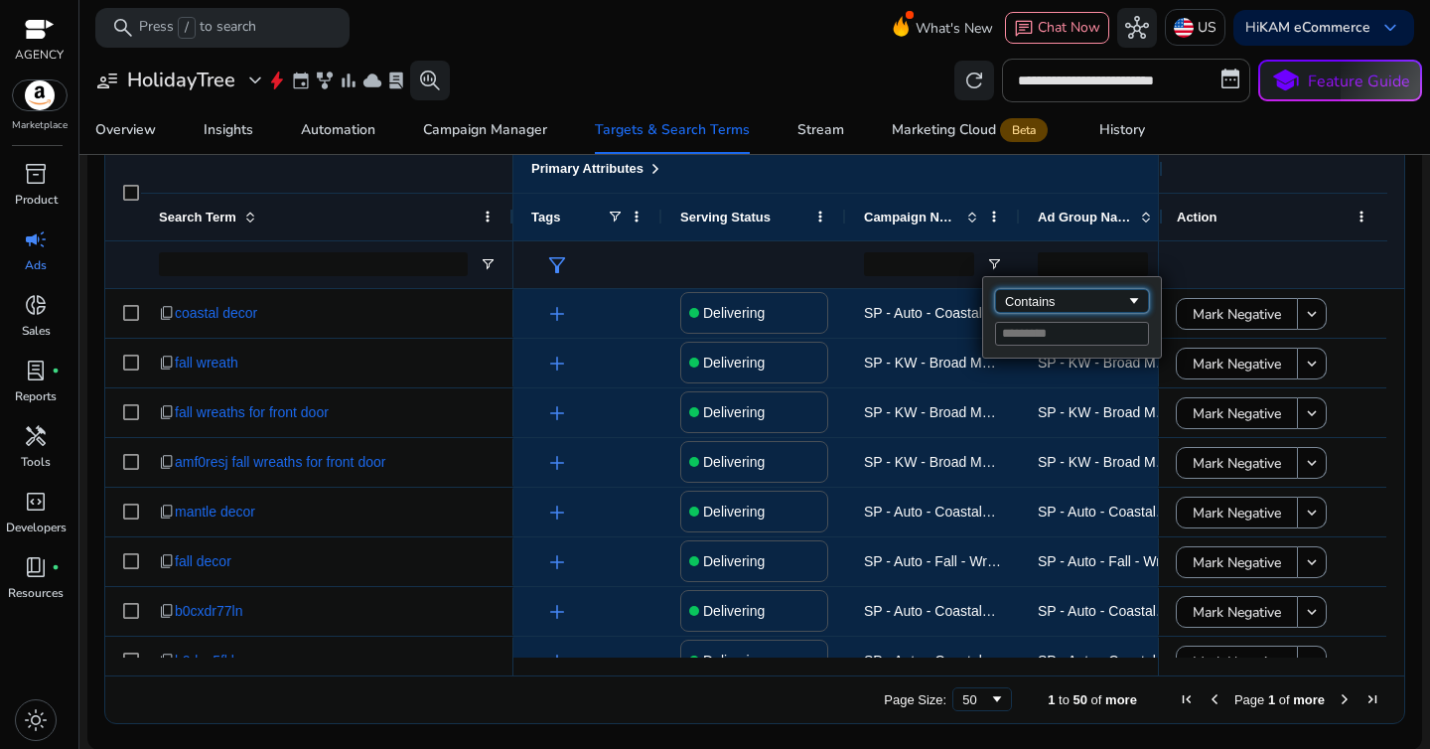
click at [1018, 305] on div "Contains" at bounding box center [1065, 301] width 121 height 15
click at [1031, 339] on input "Filter Value" at bounding box center [1072, 334] width 154 height 24
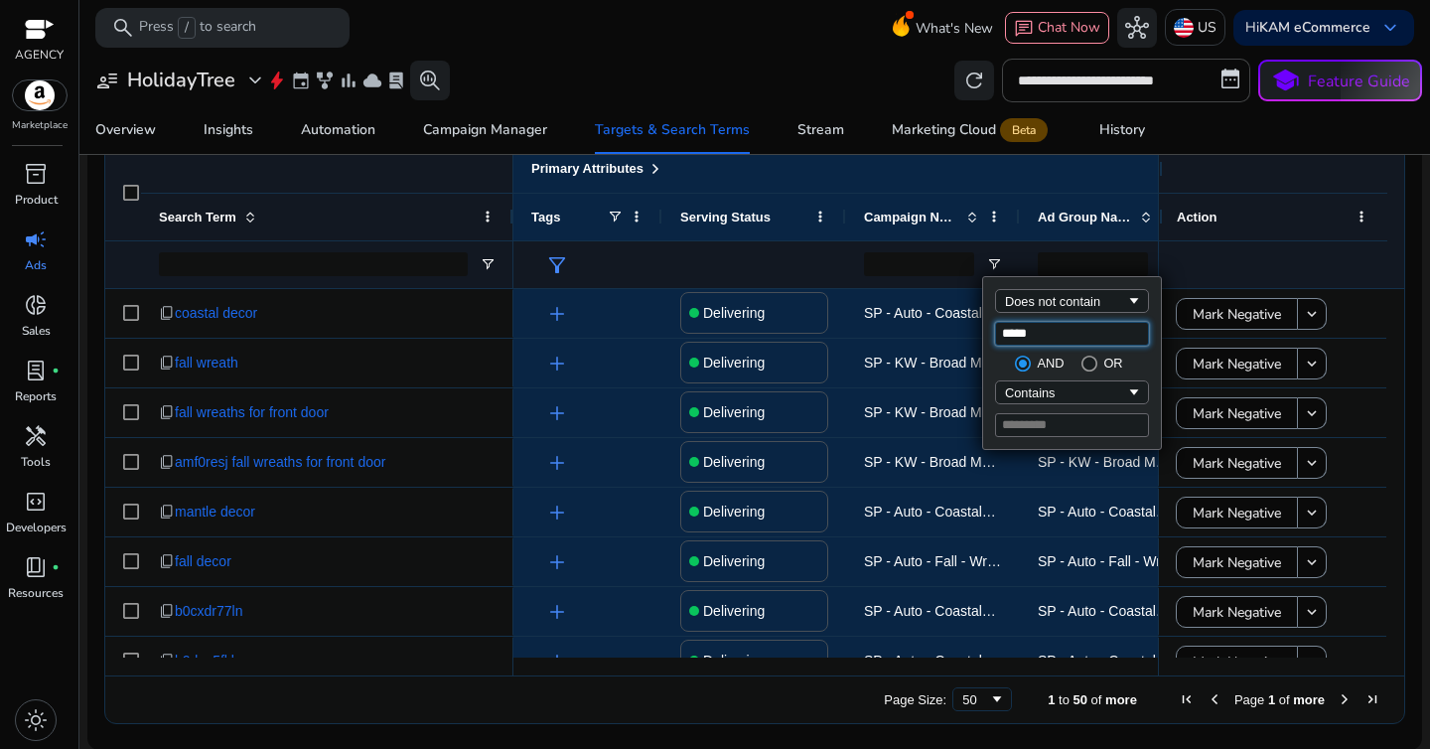
type input "*****"
click at [776, 80] on div "**********" at bounding box center [754, 81] width 1335 height 44
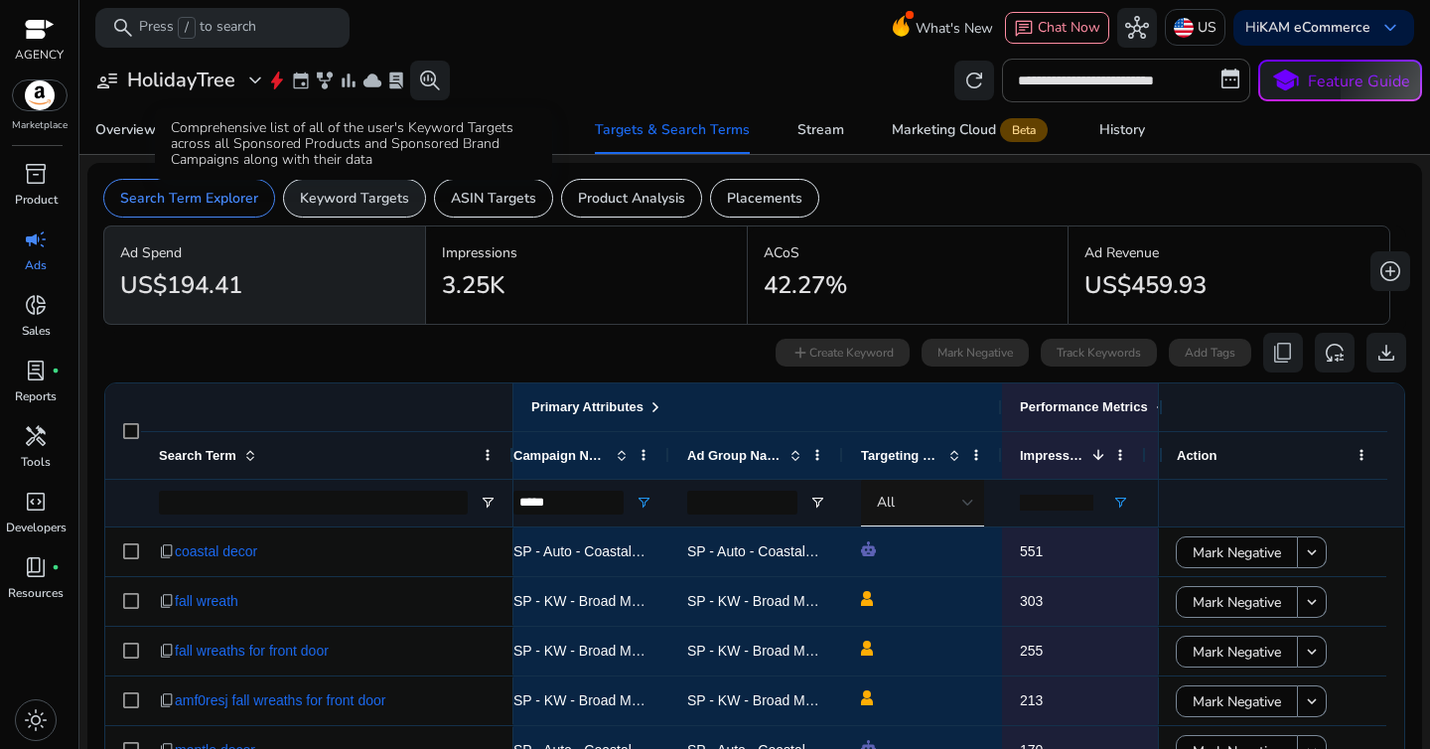
click at [356, 209] on div "Keyword Targets" at bounding box center [354, 198] width 143 height 39
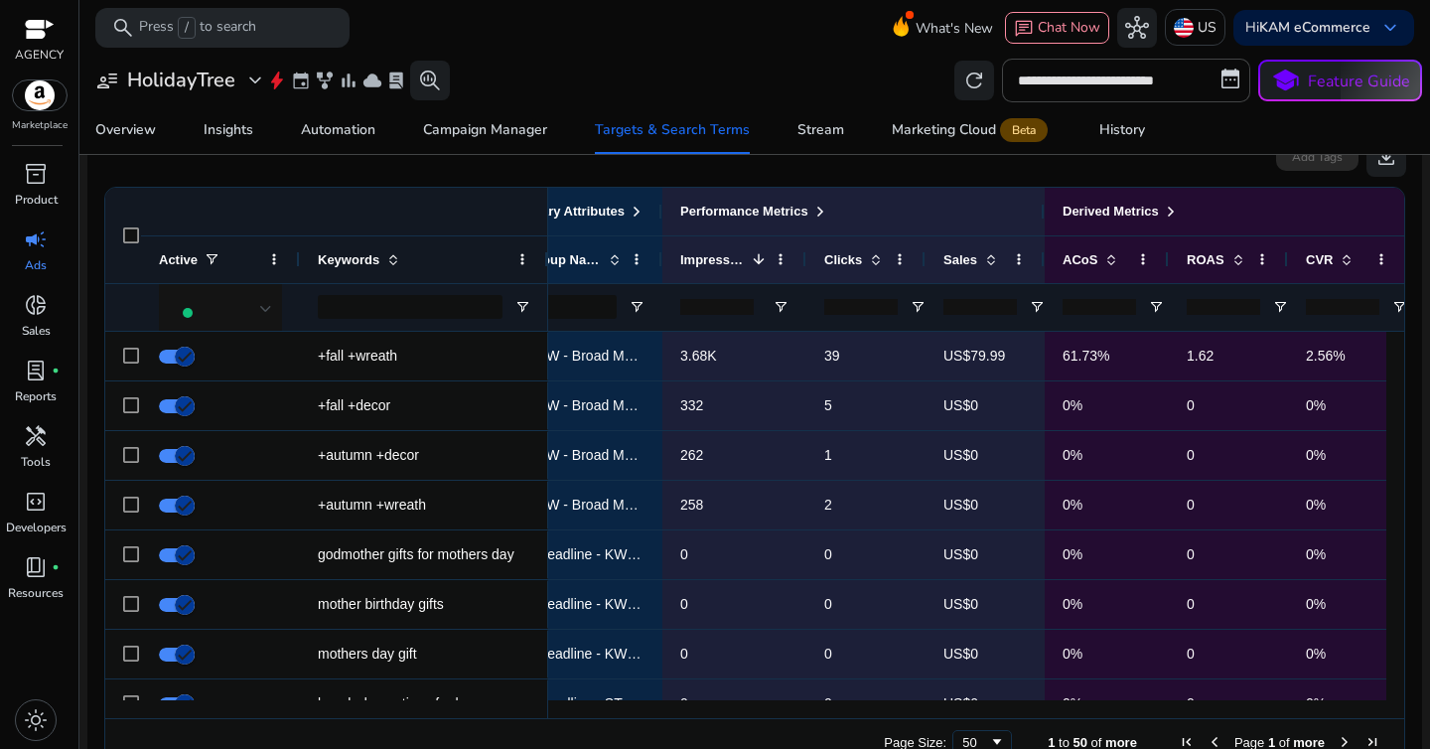
click at [782, 295] on div at bounding box center [734, 307] width 144 height 48
click at [782, 311] on span "Open Filter Menu" at bounding box center [781, 307] width 16 height 16
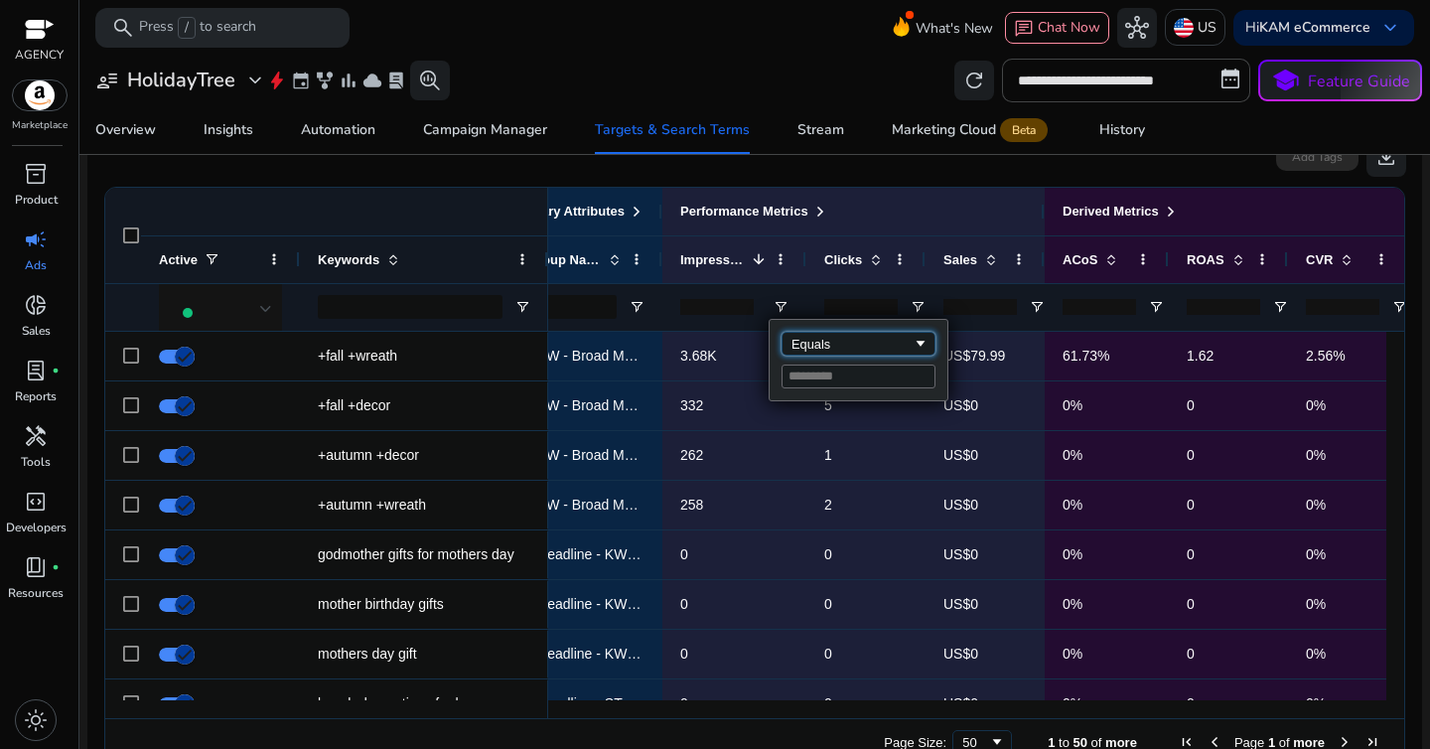
click at [834, 342] on div "Equals" at bounding box center [851, 344] width 121 height 15
click at [830, 344] on div "Less than or equal to" at bounding box center [851, 344] width 121 height 15
click at [823, 382] on input "Filter Value" at bounding box center [859, 376] width 154 height 24
type input "*"
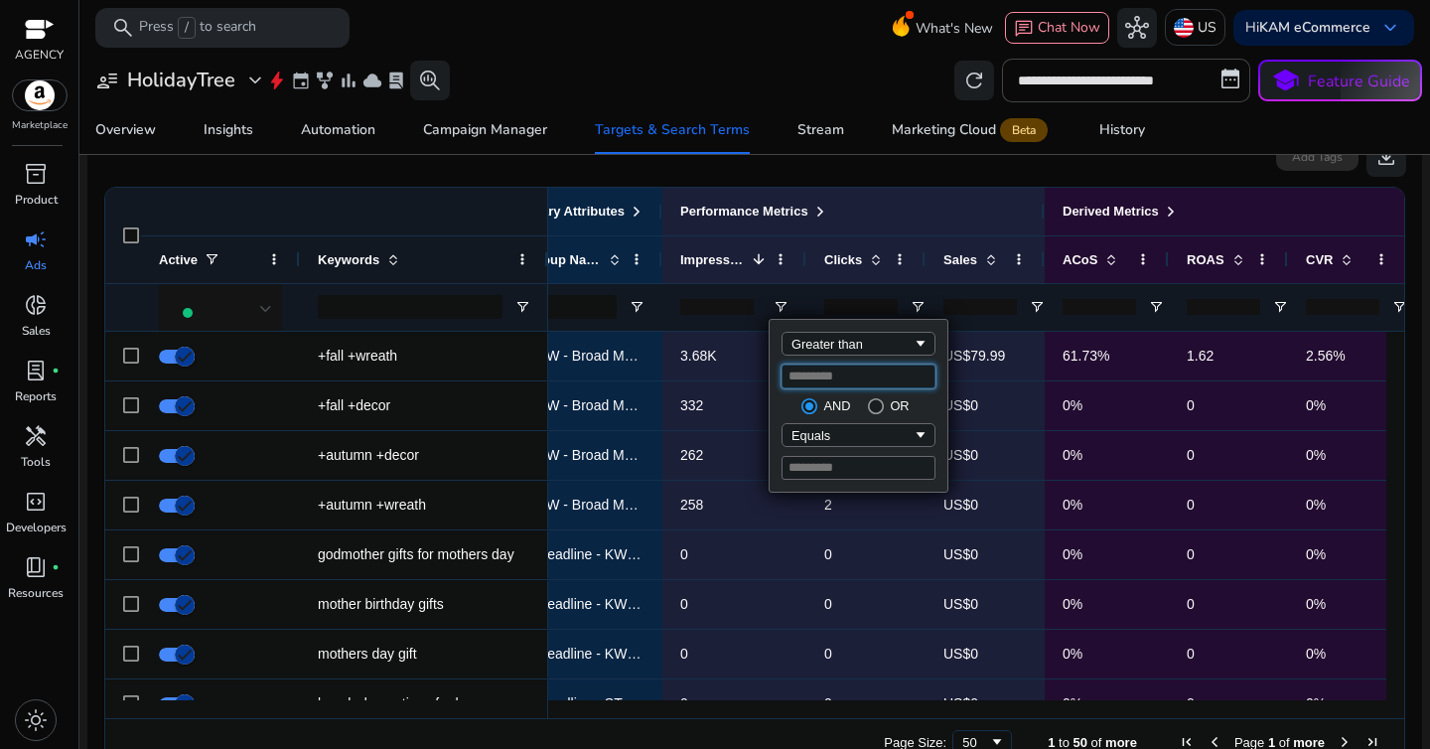
type input "*"
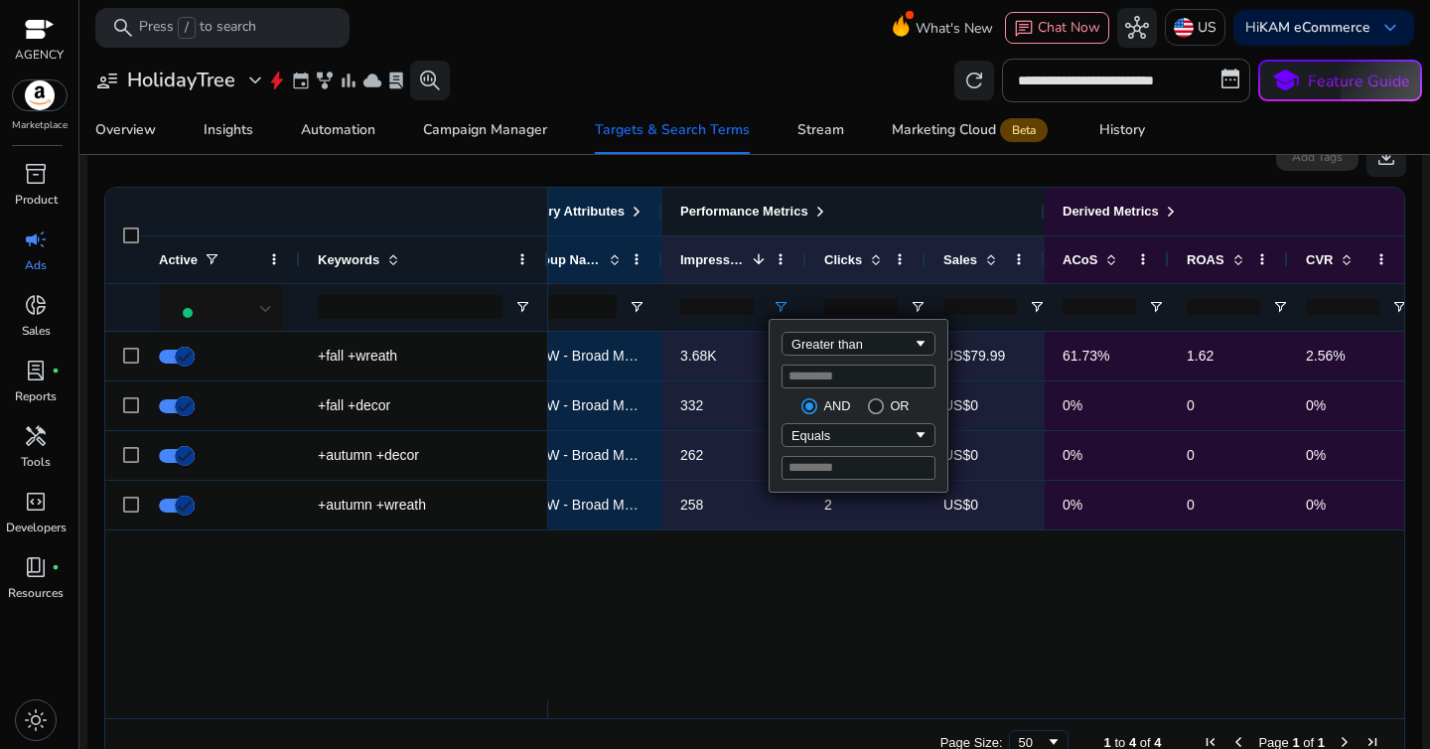
click at [941, 201] on div "Performance Metrics" at bounding box center [853, 212] width 347 height 26
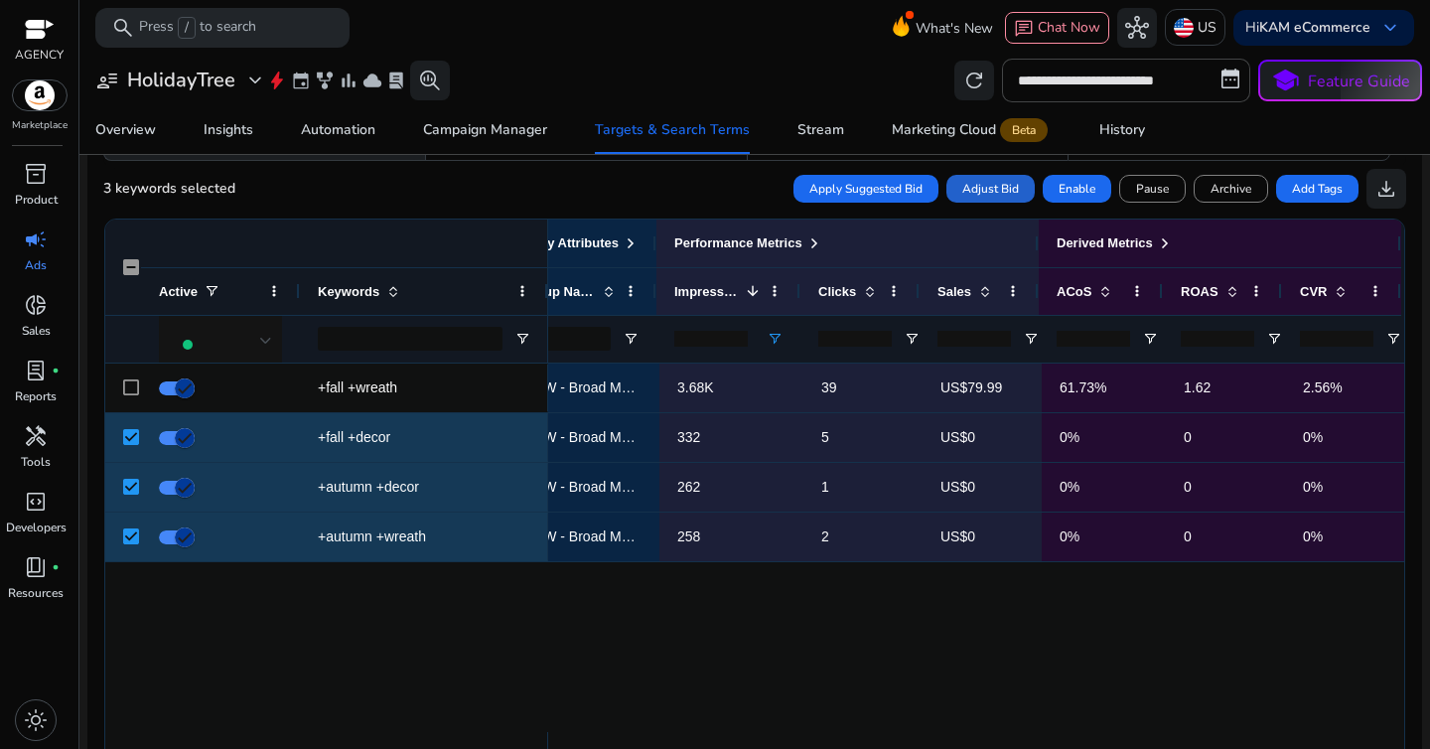
click at [975, 197] on span "Adjust Bid" at bounding box center [990, 189] width 57 height 18
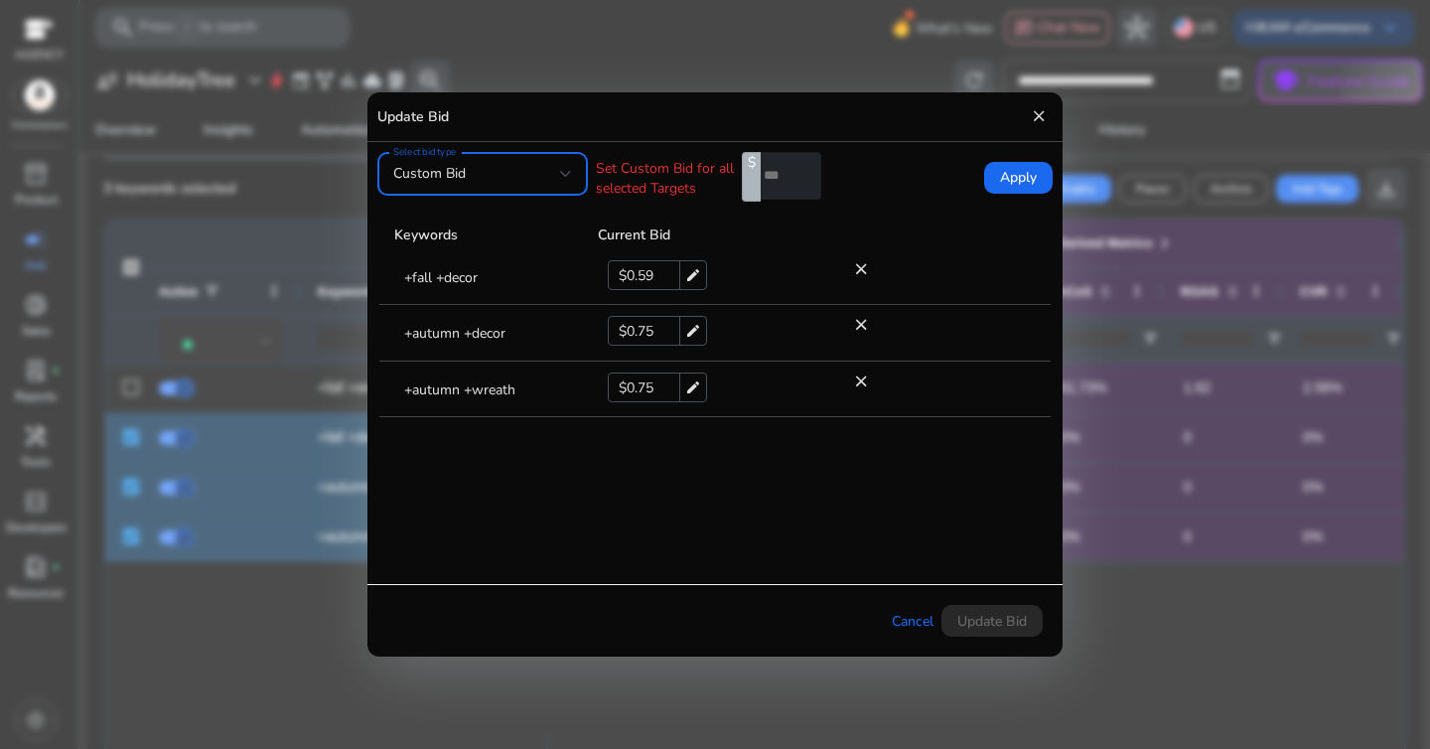
click at [541, 177] on div "Custom Bid" at bounding box center [476, 174] width 167 height 22
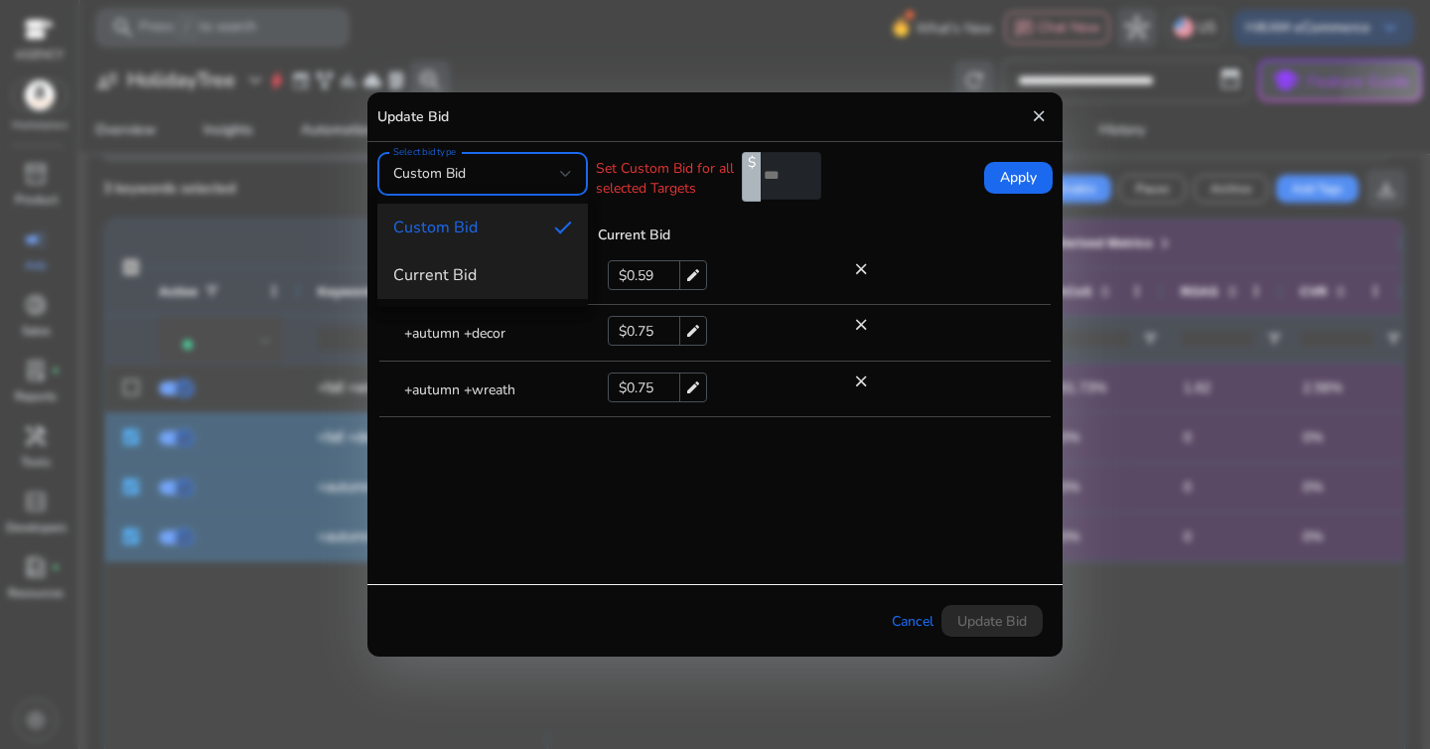
click at [527, 260] on mat-option "Current Bid" at bounding box center [482, 275] width 211 height 48
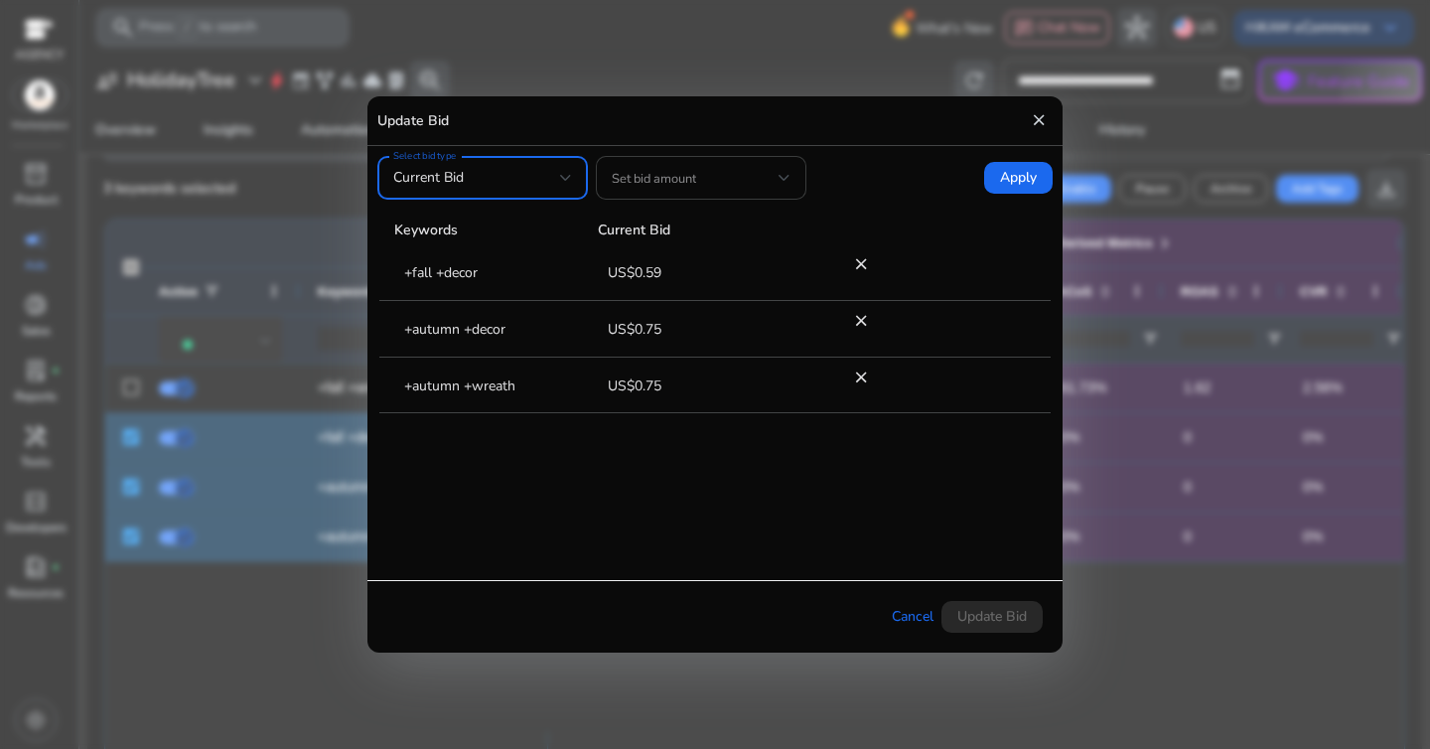
click at [700, 170] on span at bounding box center [695, 178] width 167 height 22
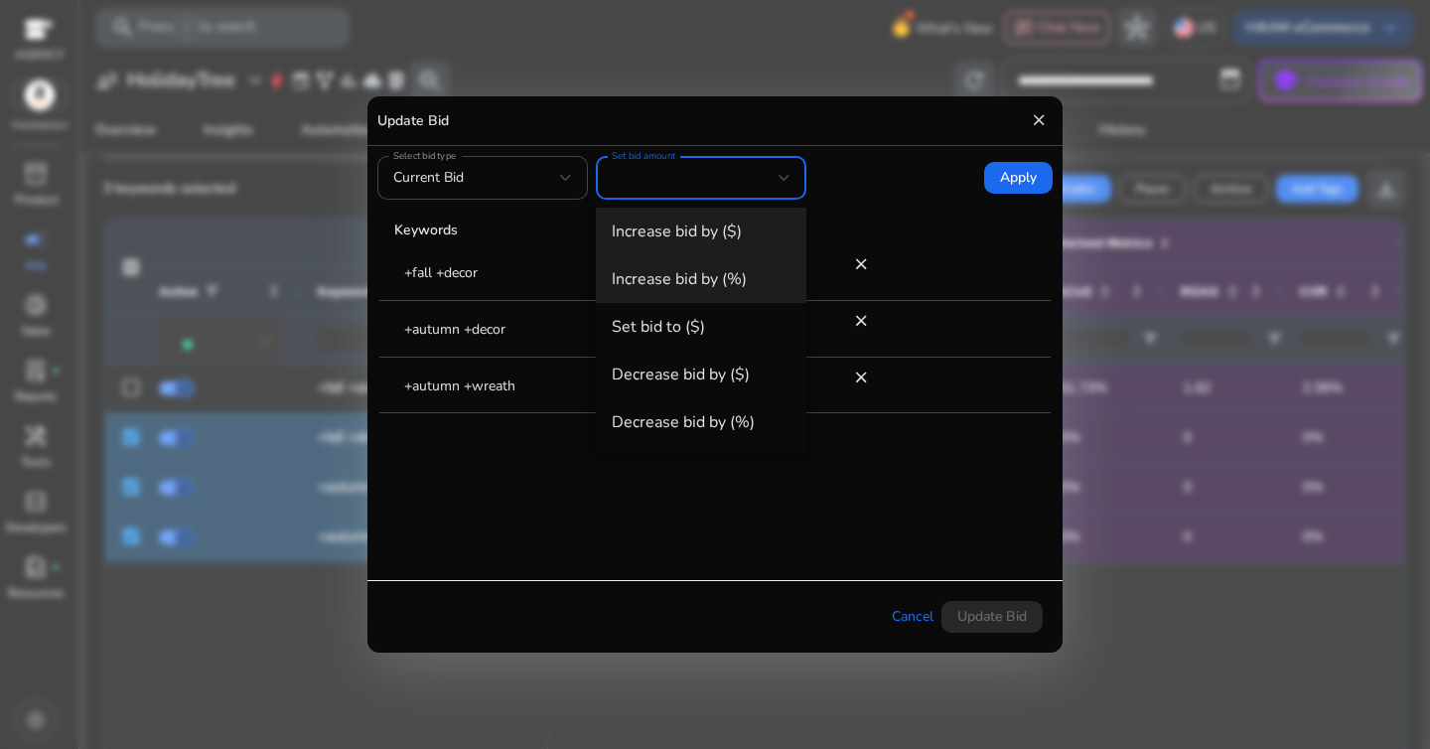
click at [743, 293] on mat-option "Increase bid by (%)" at bounding box center [701, 279] width 211 height 48
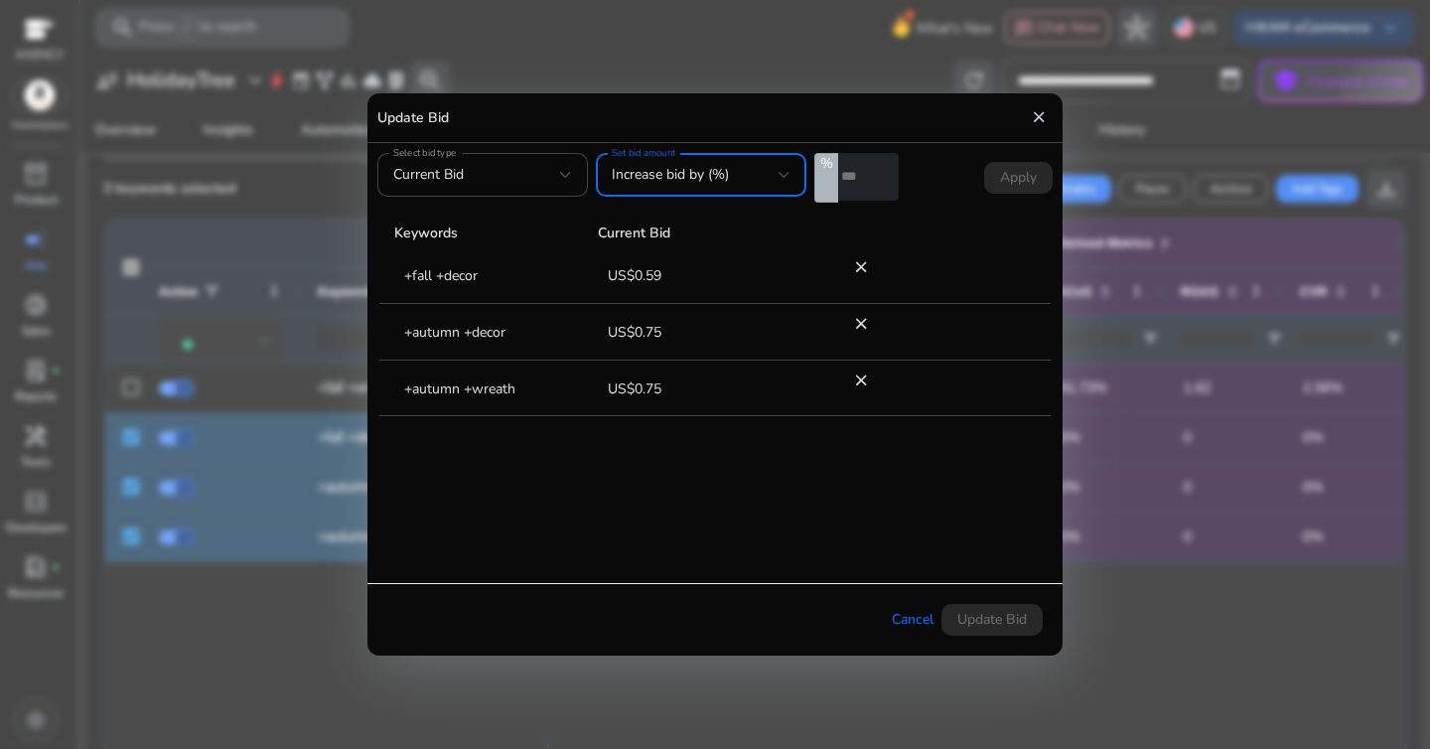
click at [865, 179] on input "*" at bounding box center [868, 177] width 61 height 48
type input "**"
click at [1009, 185] on span "Apply" at bounding box center [1018, 178] width 37 height 20
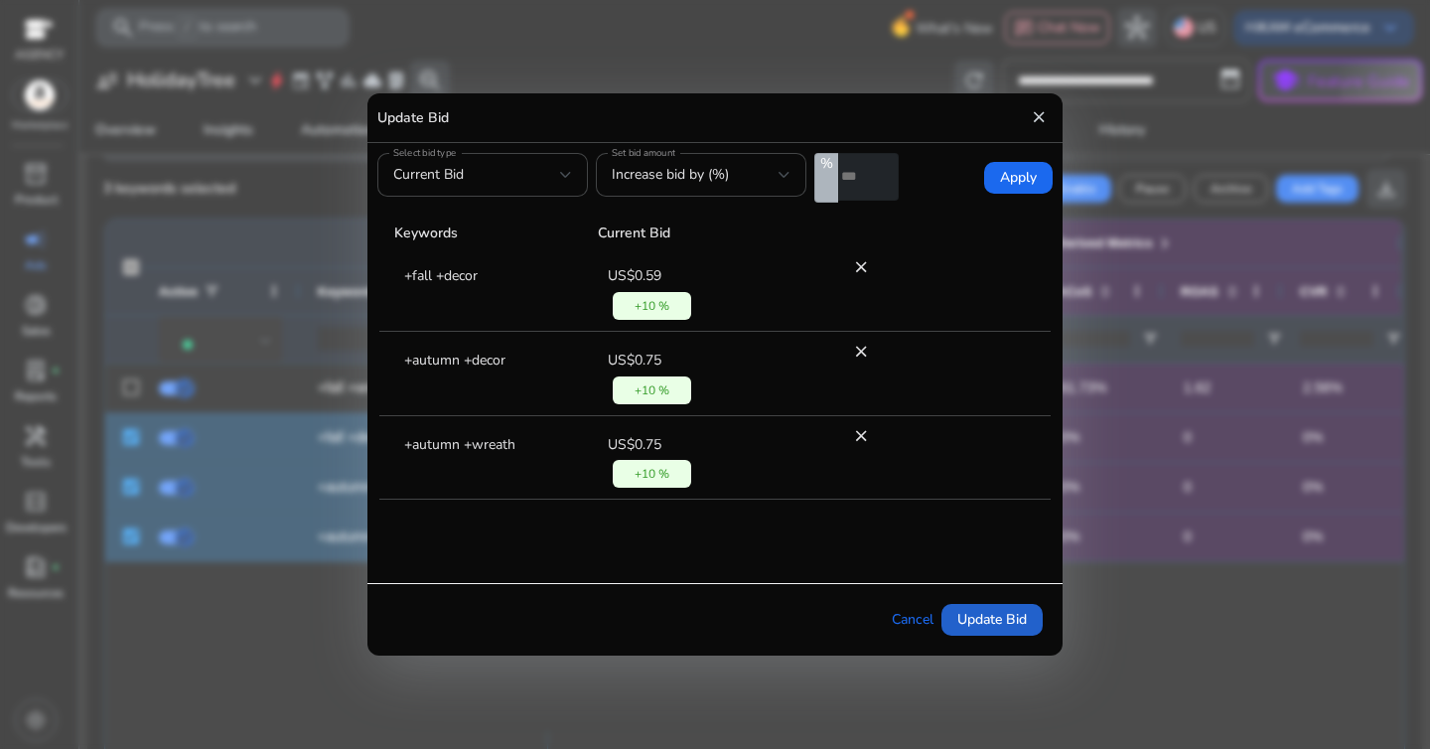
click at [1003, 615] on span "Update Bid" at bounding box center [992, 619] width 70 height 21
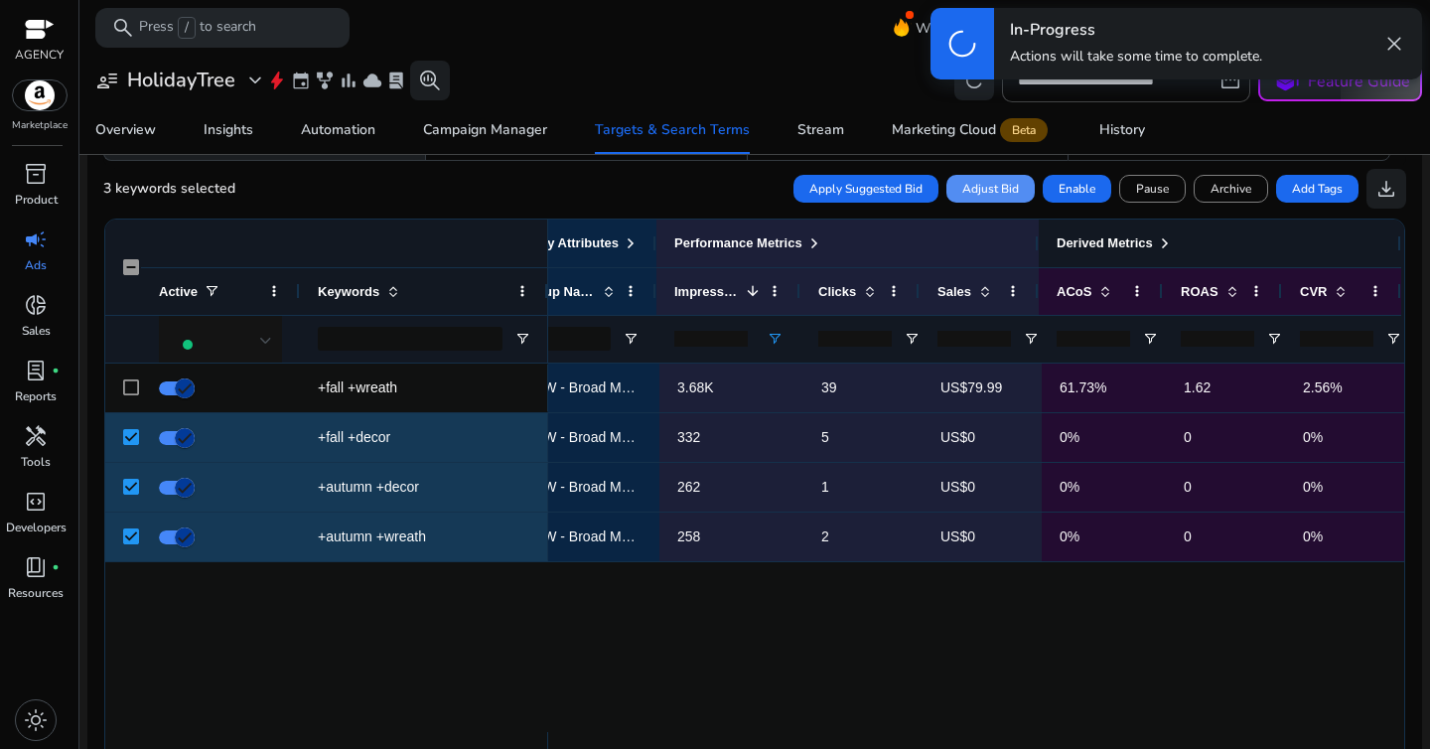
click at [1164, 248] on span at bounding box center [1165, 243] width 16 height 16
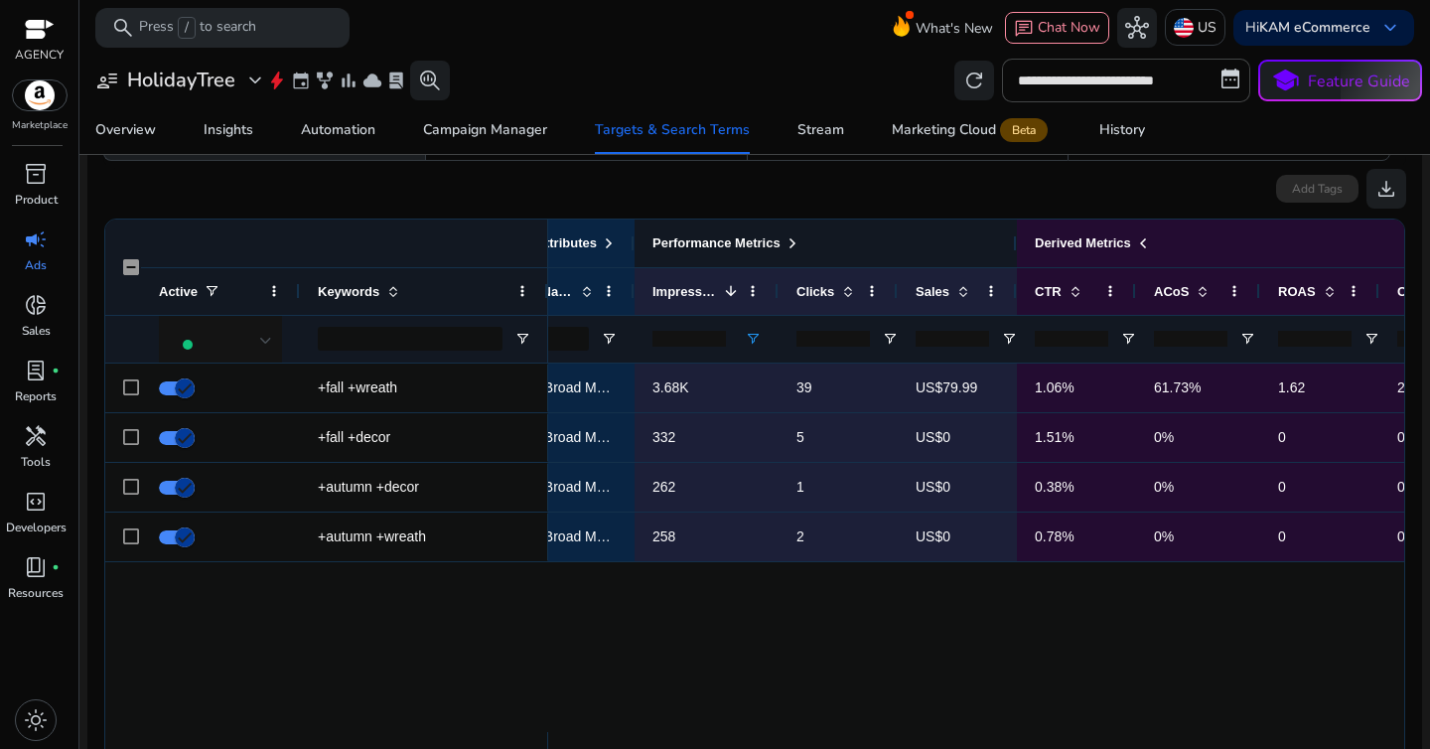
click at [800, 251] on div "Performance Metrics" at bounding box center [726, 243] width 148 height 26
click at [800, 248] on span at bounding box center [792, 243] width 16 height 16
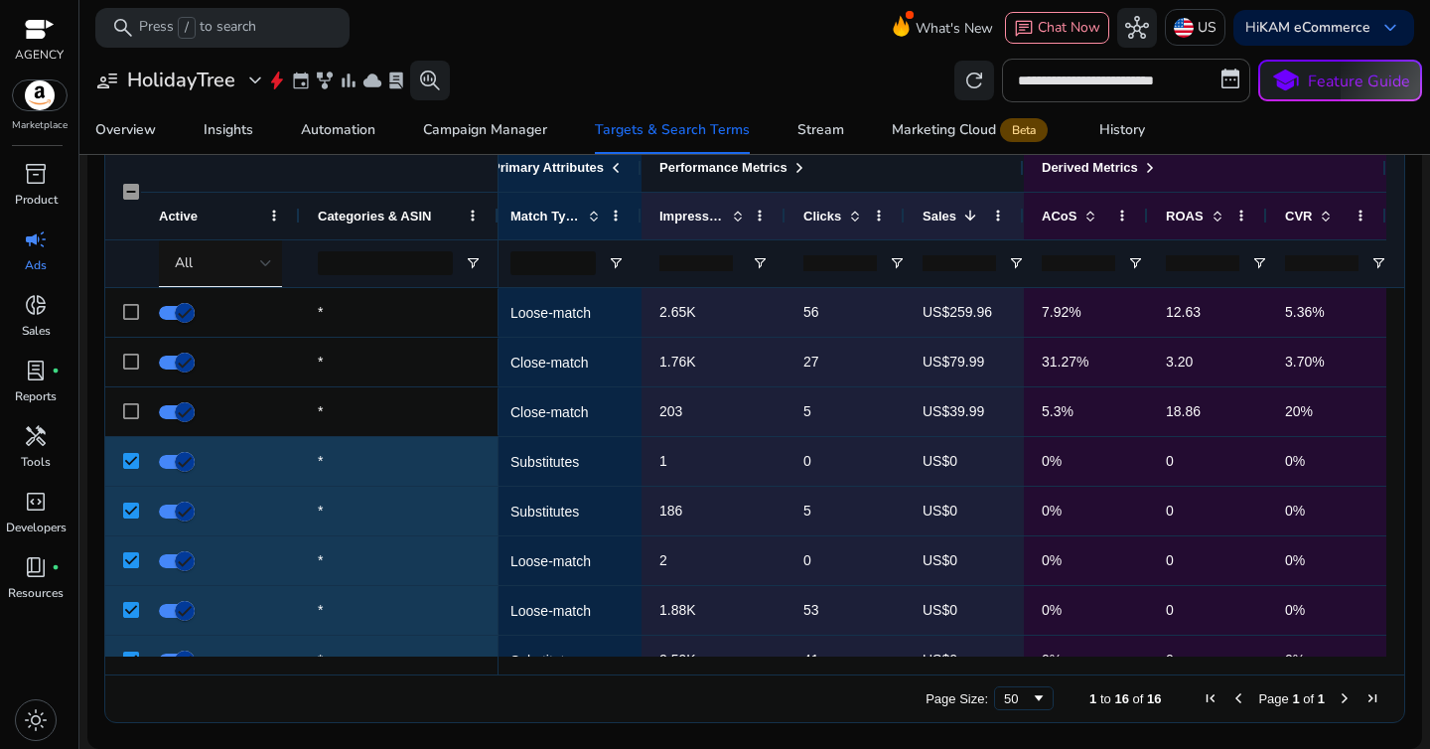
click at [798, 173] on span at bounding box center [799, 168] width 16 height 16
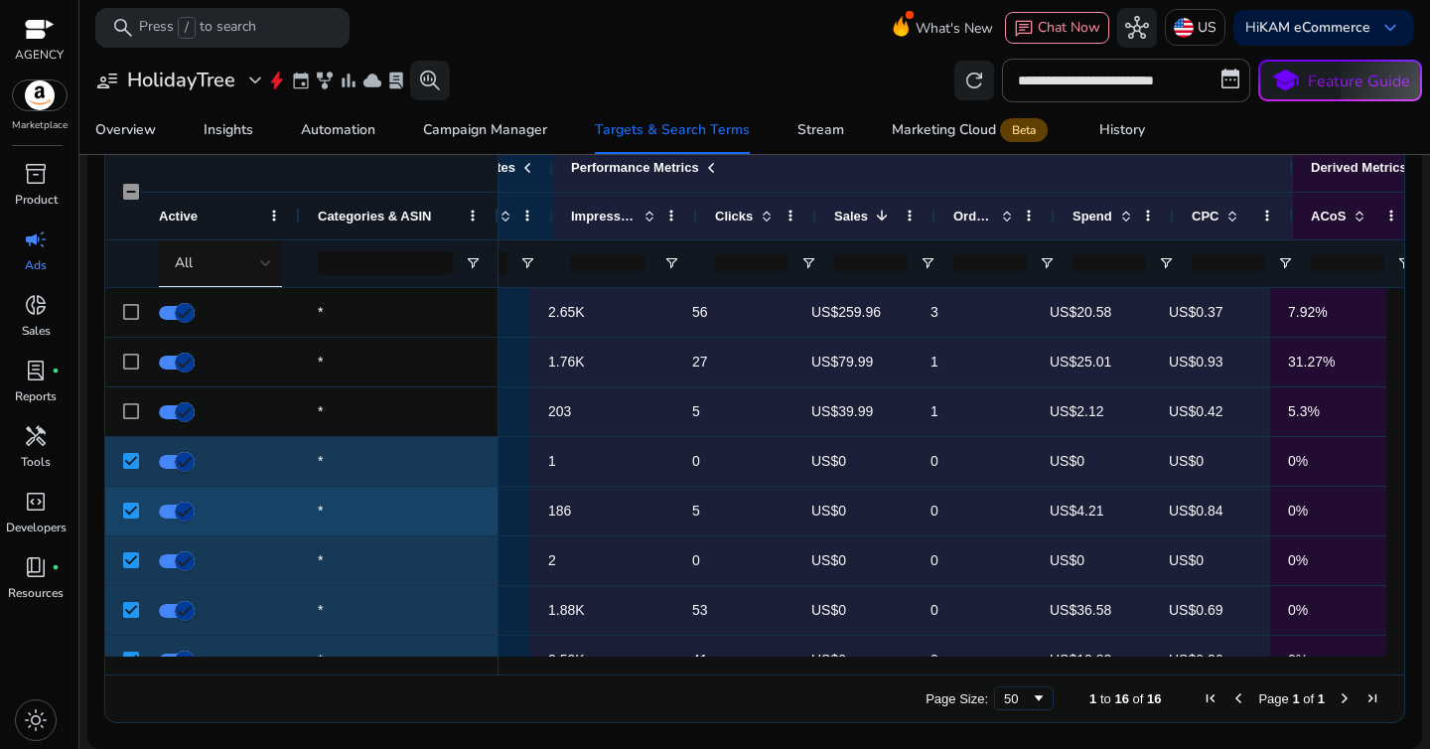
scroll to position [0, 1133]
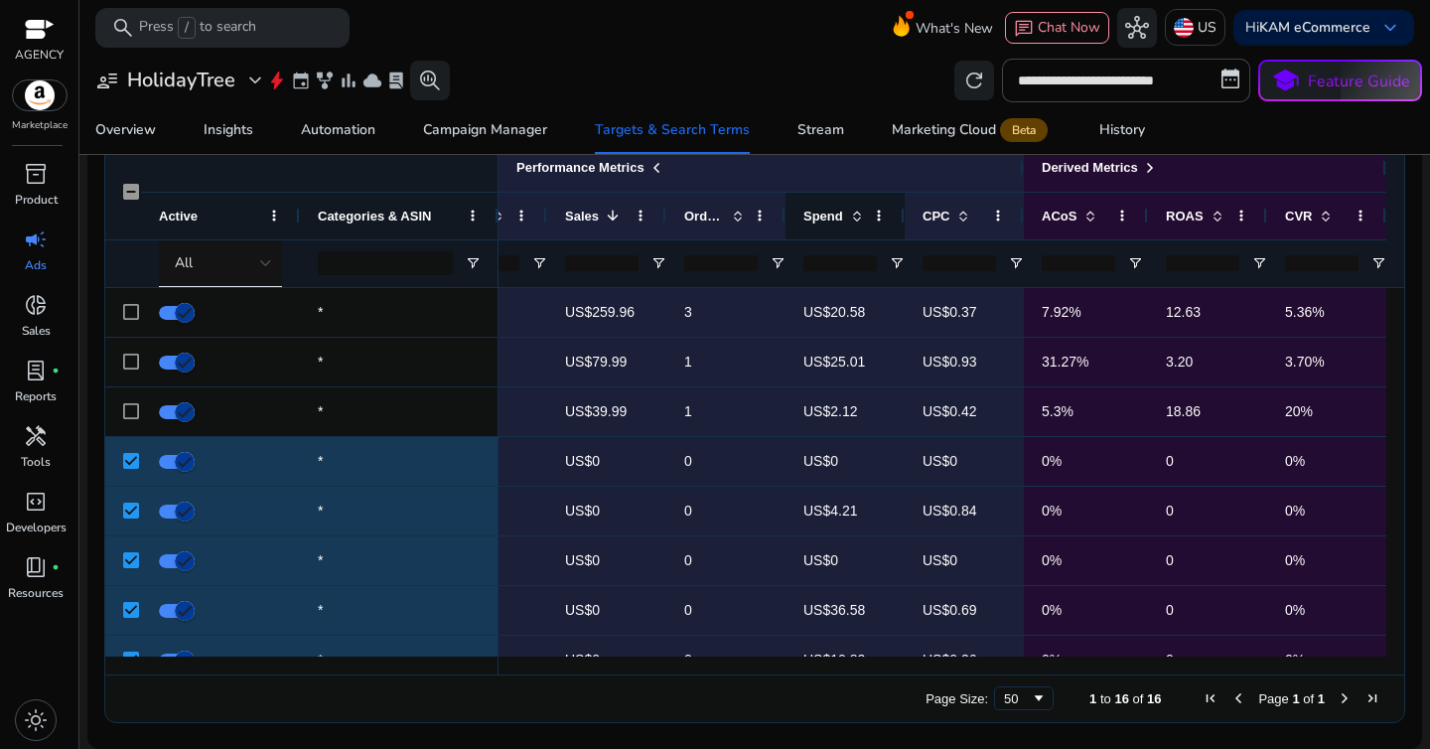
click at [859, 214] on div "Spend" at bounding box center [844, 216] width 83 height 47
click at [854, 220] on span at bounding box center [857, 216] width 16 height 16
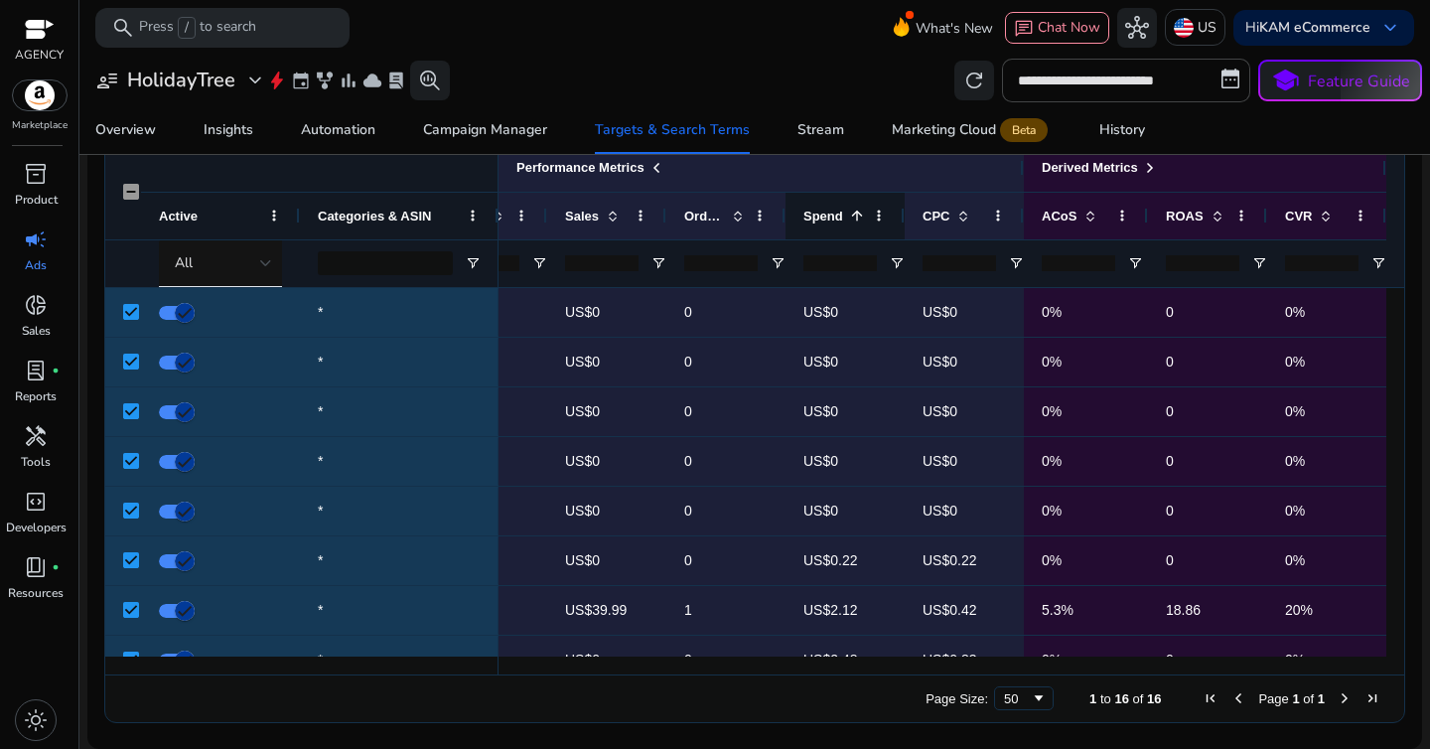
click at [854, 220] on span at bounding box center [857, 216] width 16 height 16
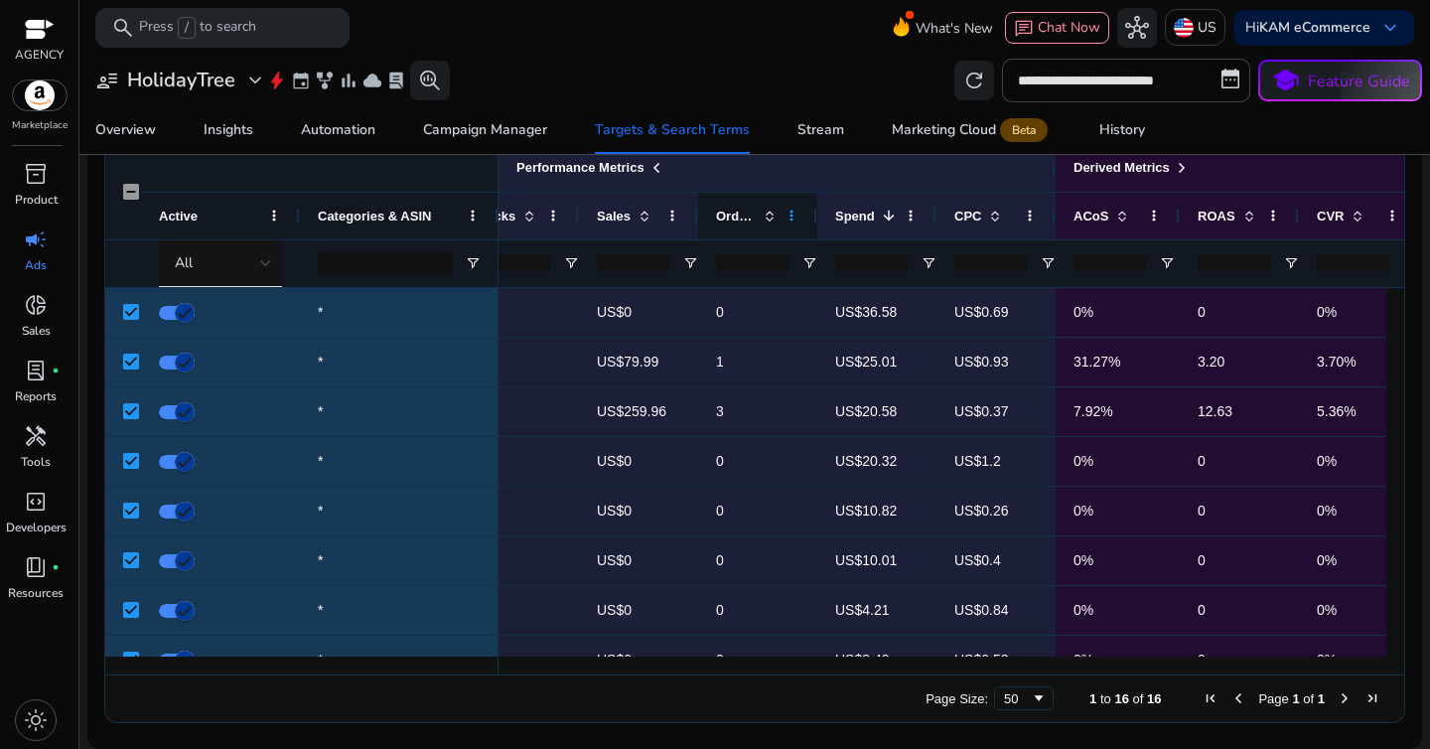
click at [797, 221] on span at bounding box center [791, 216] width 16 height 16
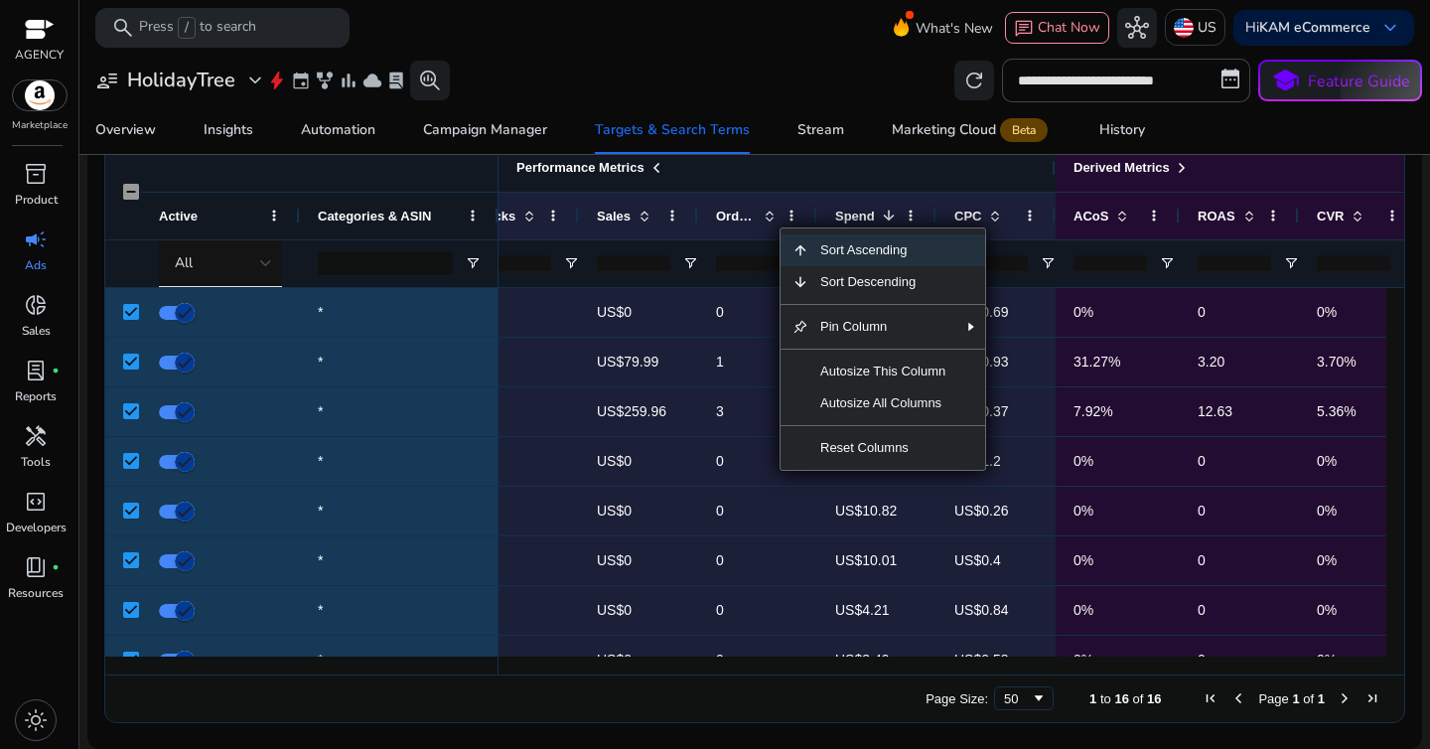
click at [794, 181] on div "Performance Metrics" at bounding box center [686, 168] width 740 height 48
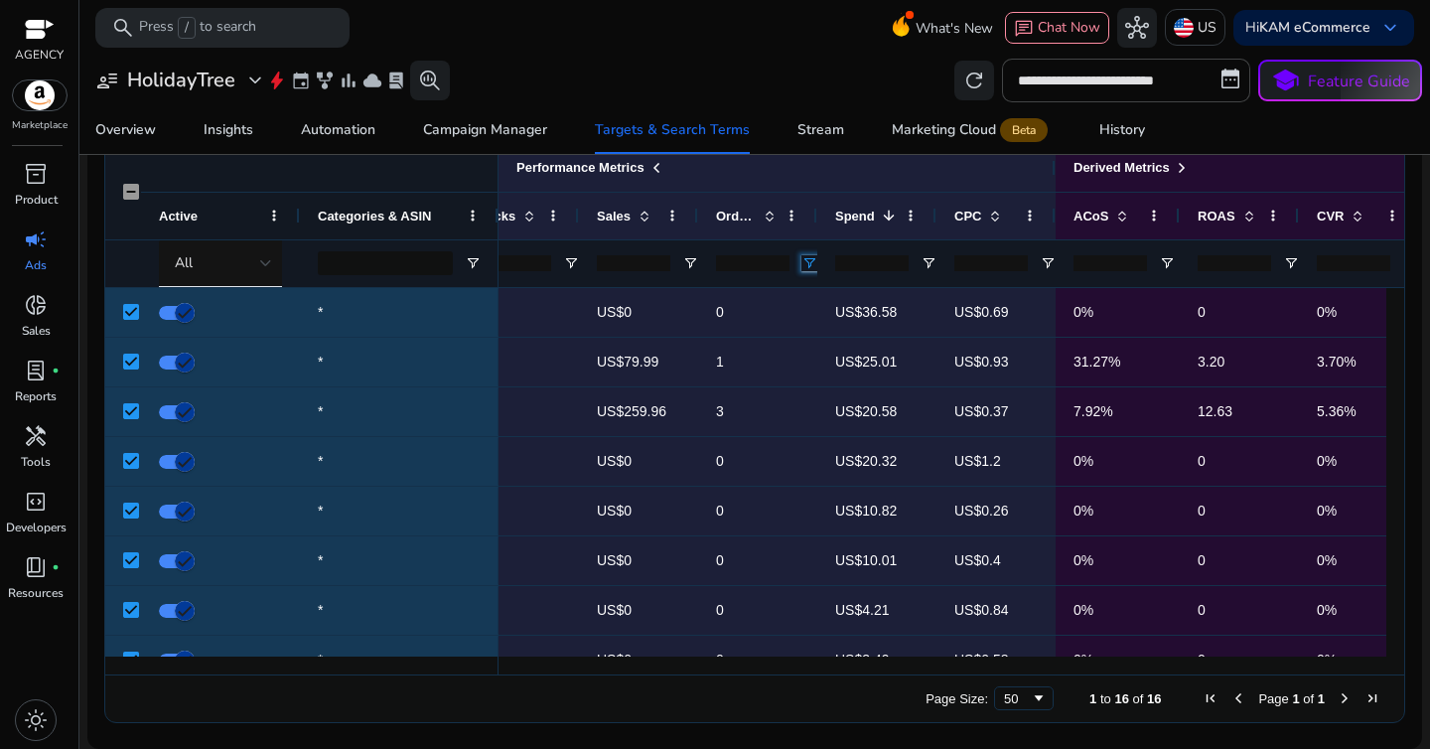
click at [812, 267] on span "Open Filter Menu" at bounding box center [809, 263] width 16 height 16
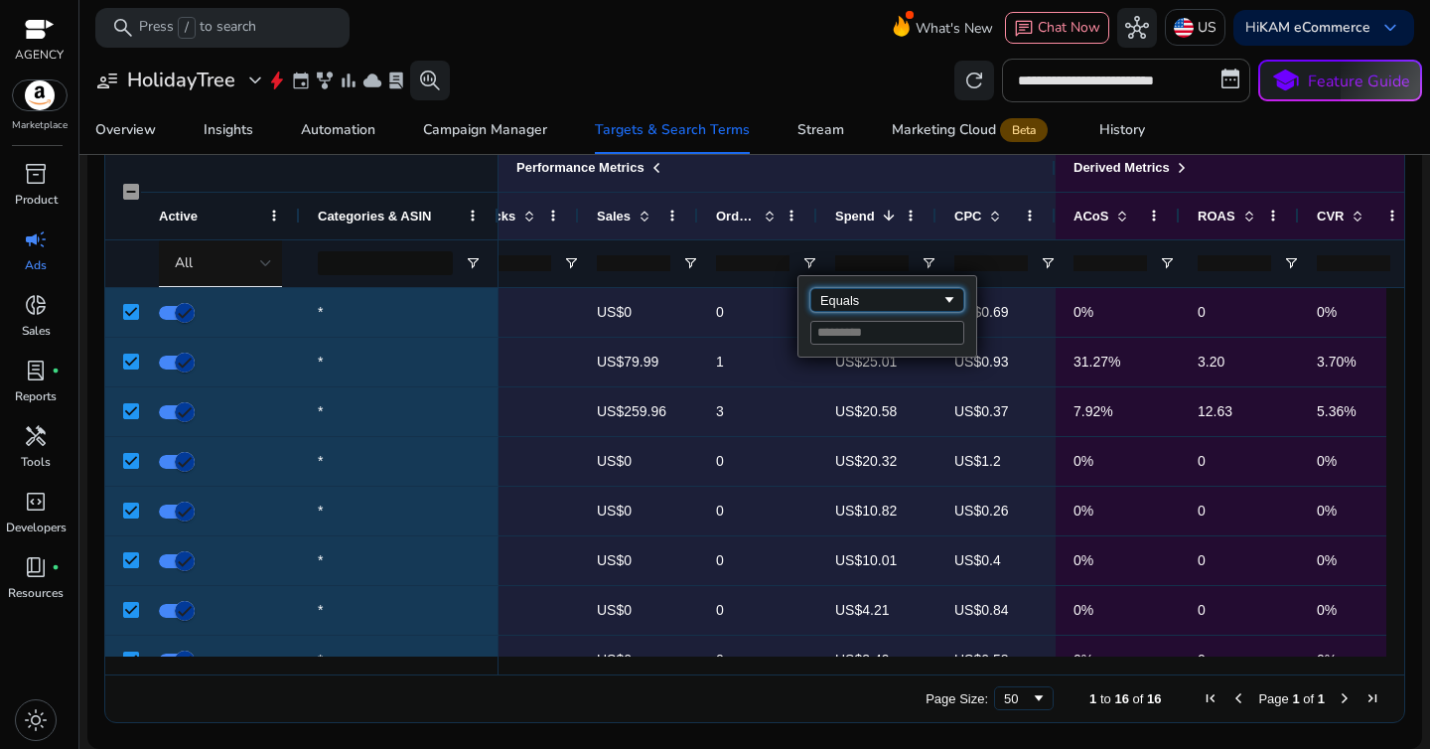
click at [828, 305] on div "Equals" at bounding box center [880, 300] width 121 height 15
click at [840, 332] on input "Filter Value" at bounding box center [887, 333] width 154 height 24
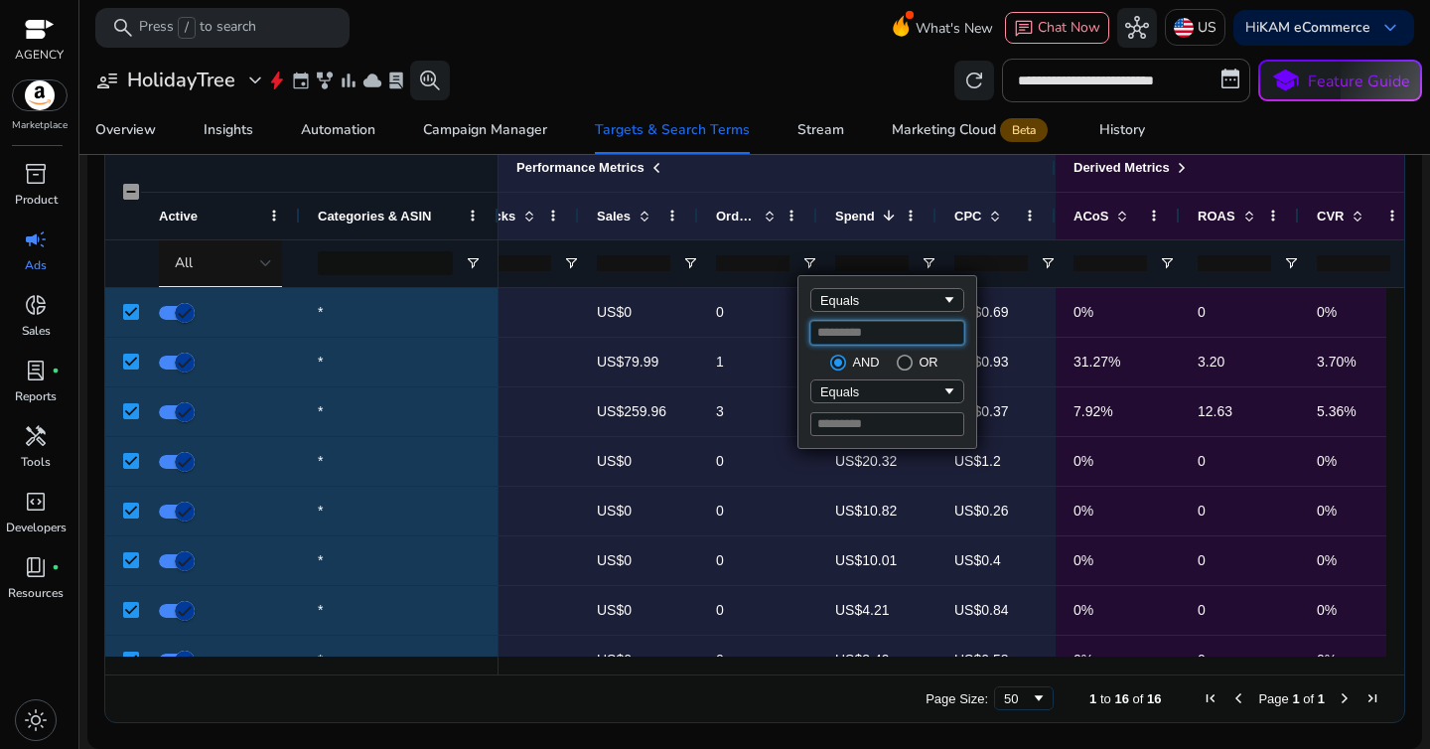
type input "*"
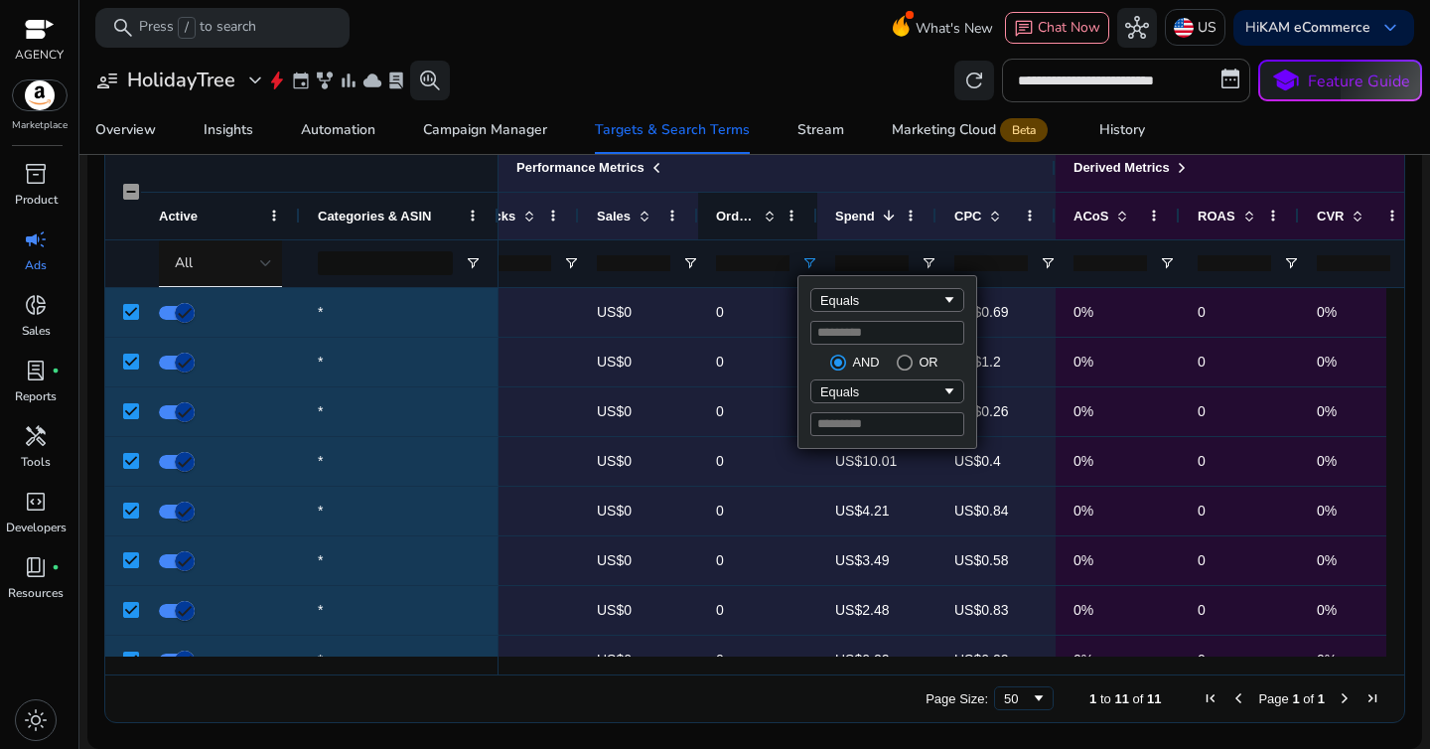
click at [782, 193] on div "Orders" at bounding box center [757, 216] width 83 height 47
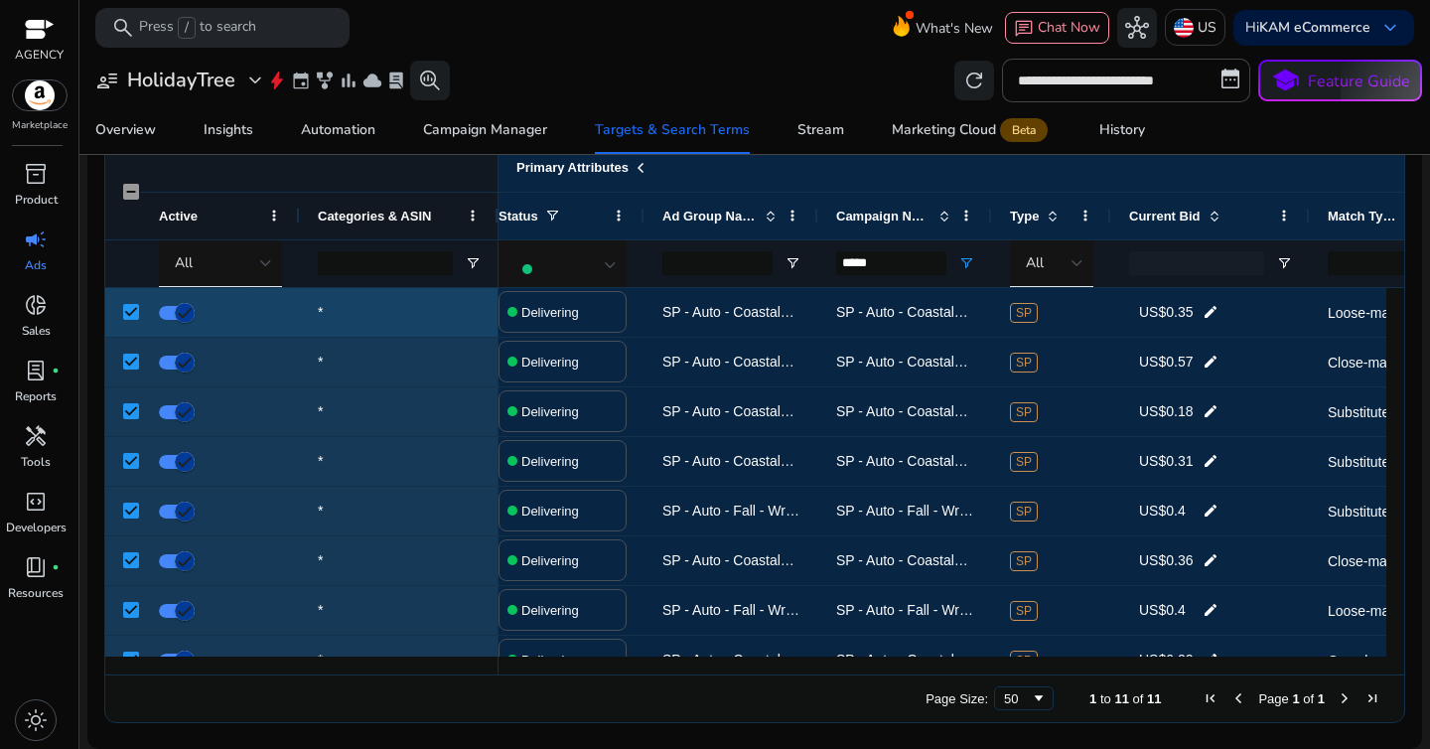
click at [896, 318] on span "SP - Auto - Coastal_Garland_4'_Shell - B0BFJZZZXP - KAM - [DATE] 23:43:03.279" at bounding box center [1092, 312] width 513 height 16
copy span "SP - Auto - Coastal_Garland_4'_Shell - B0BFJZZZXP - KAM - [DATE] 23:43:03.279"
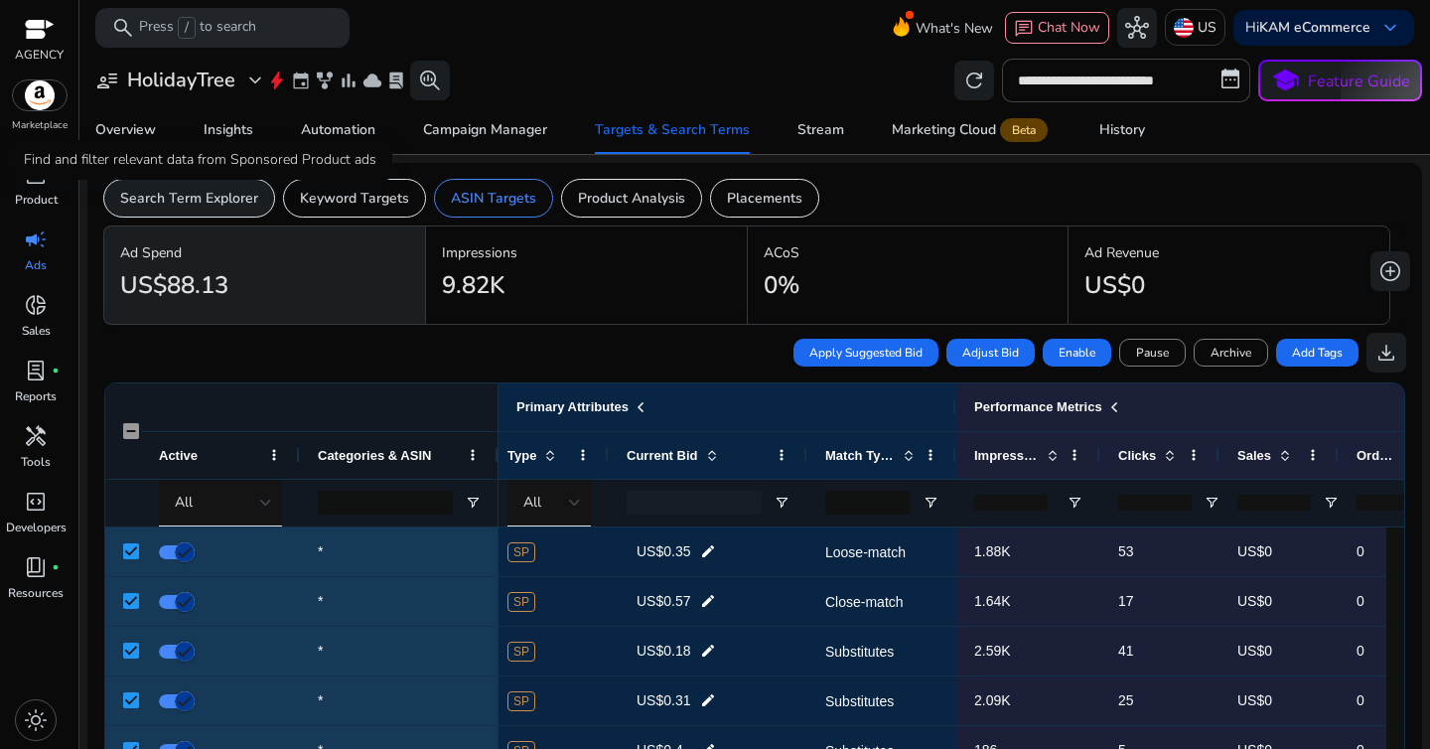
click at [237, 202] on p "Search Term Explorer" at bounding box center [189, 198] width 138 height 21
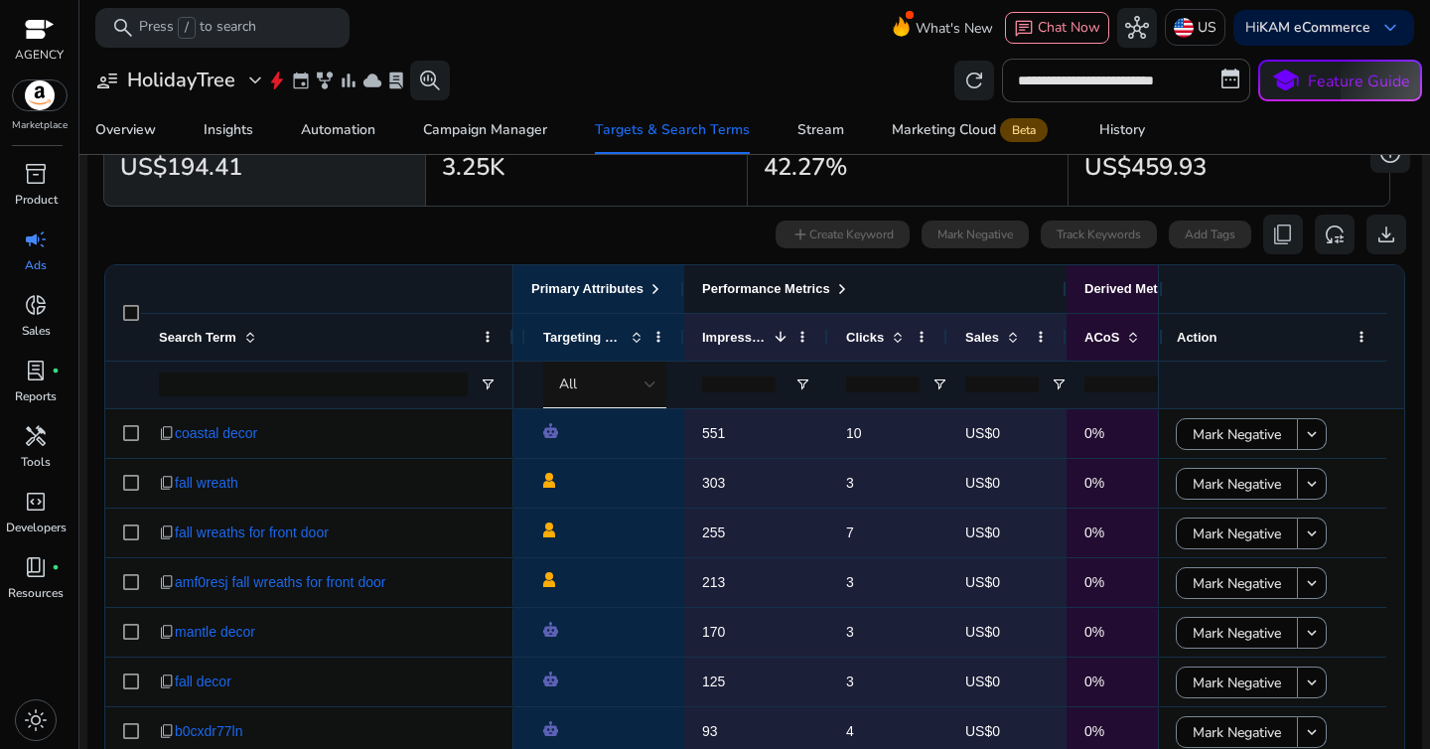
click at [837, 287] on div "Performance Metrics" at bounding box center [776, 289] width 148 height 26
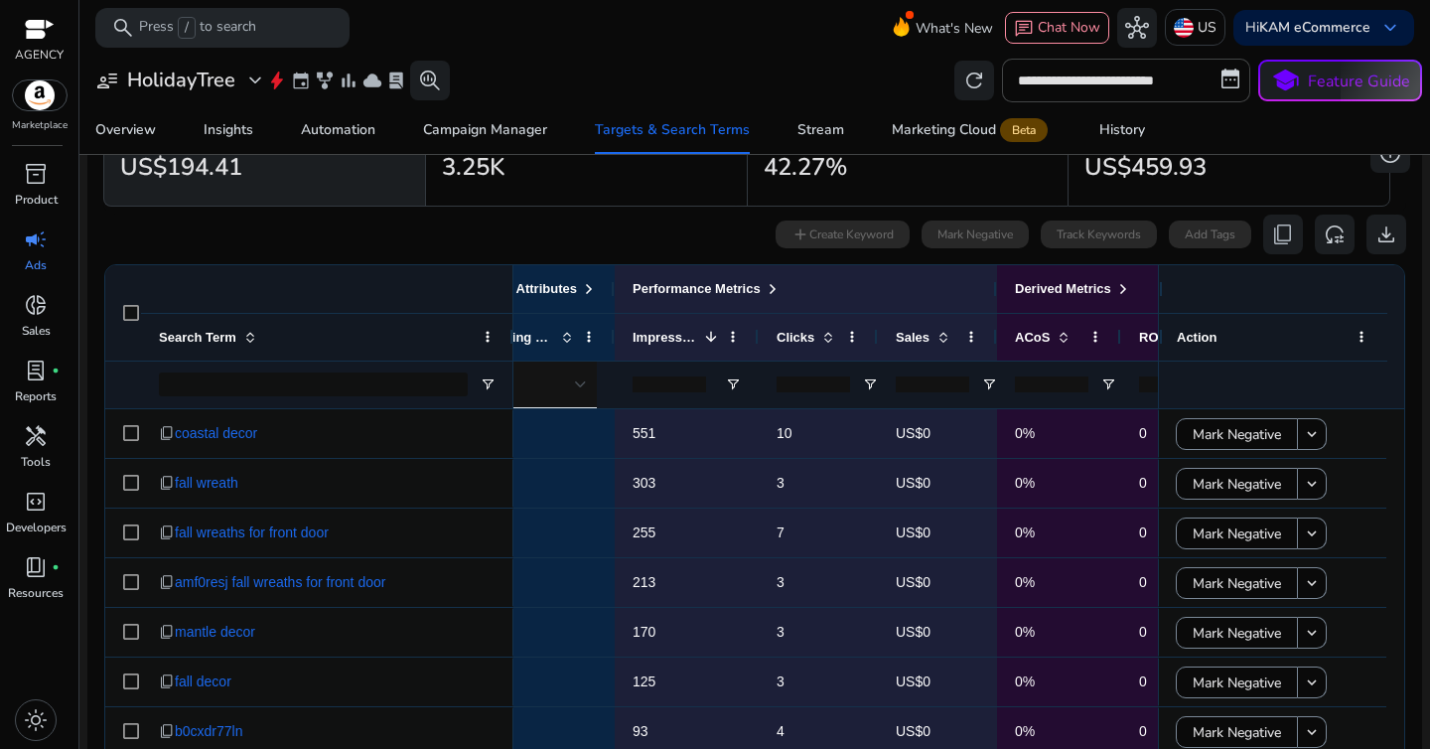
click at [929, 382] on input "number" at bounding box center [932, 384] width 73 height 16
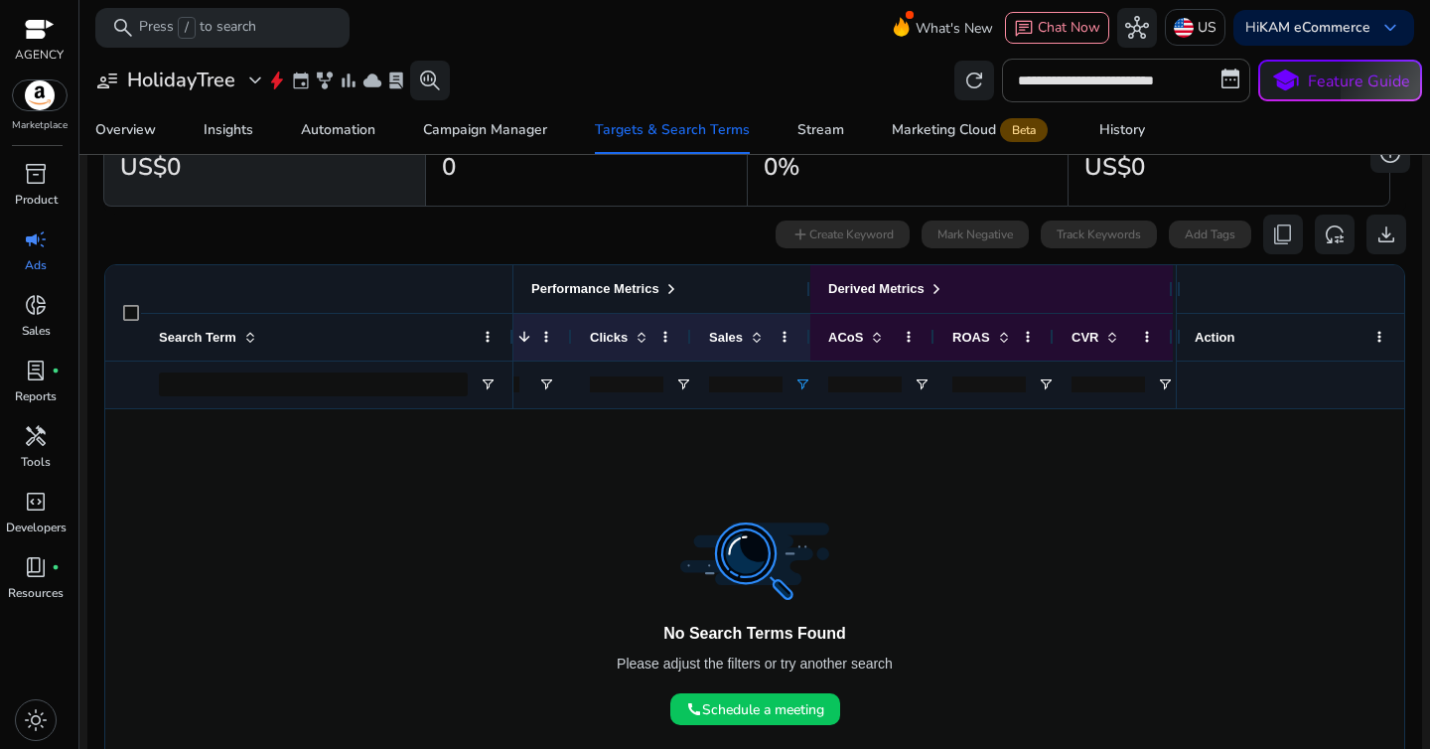
click at [679, 299] on div "Performance Metrics" at bounding box center [605, 289] width 148 height 26
click at [675, 291] on span at bounding box center [671, 289] width 16 height 16
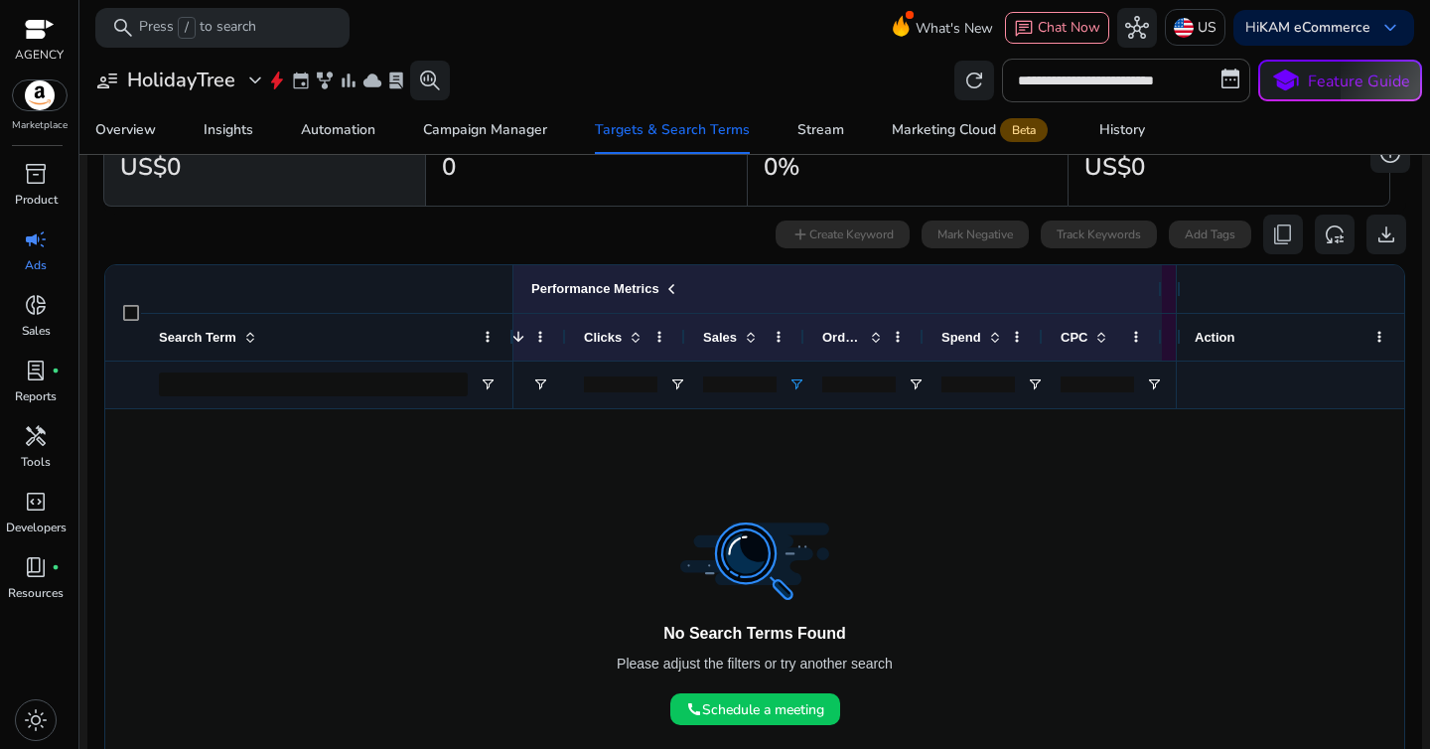
click at [732, 377] on input "*" at bounding box center [739, 384] width 73 height 16
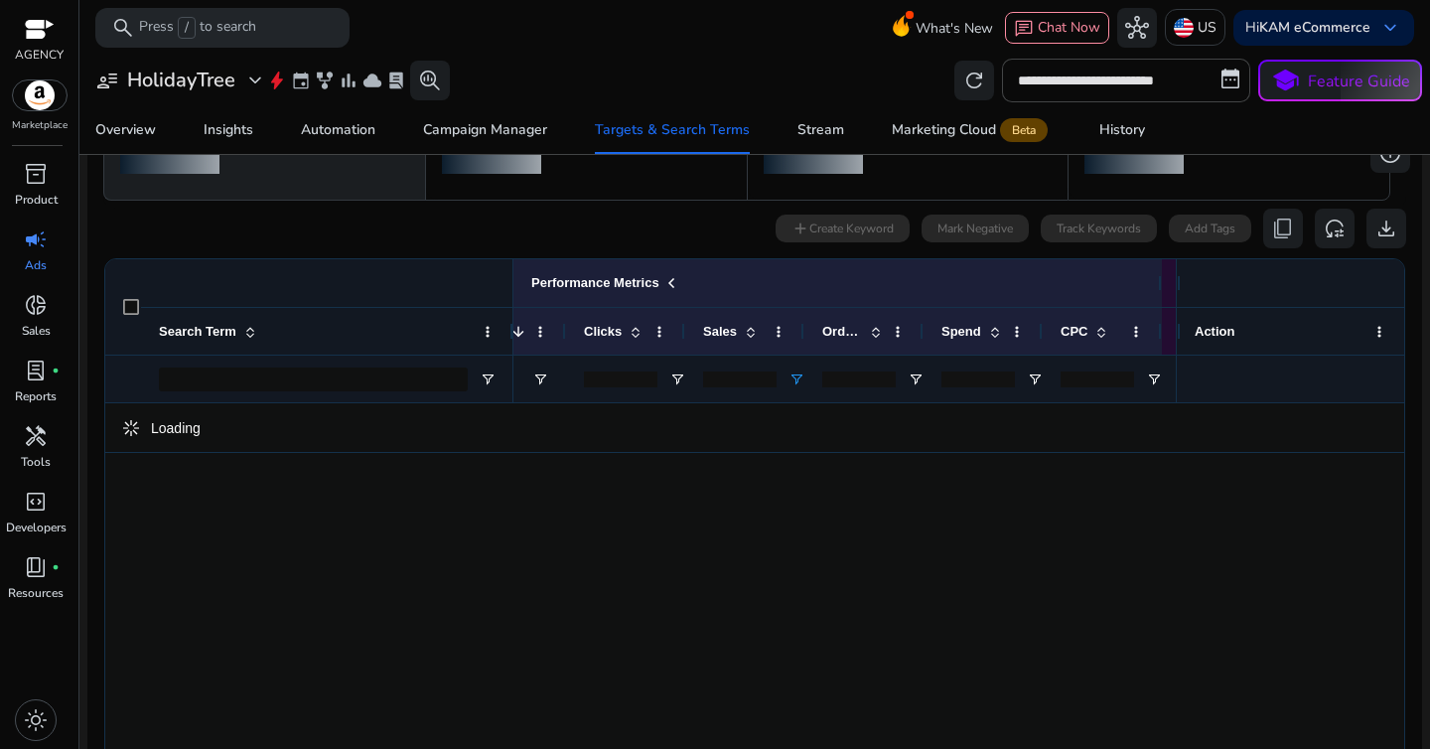
type input "*"
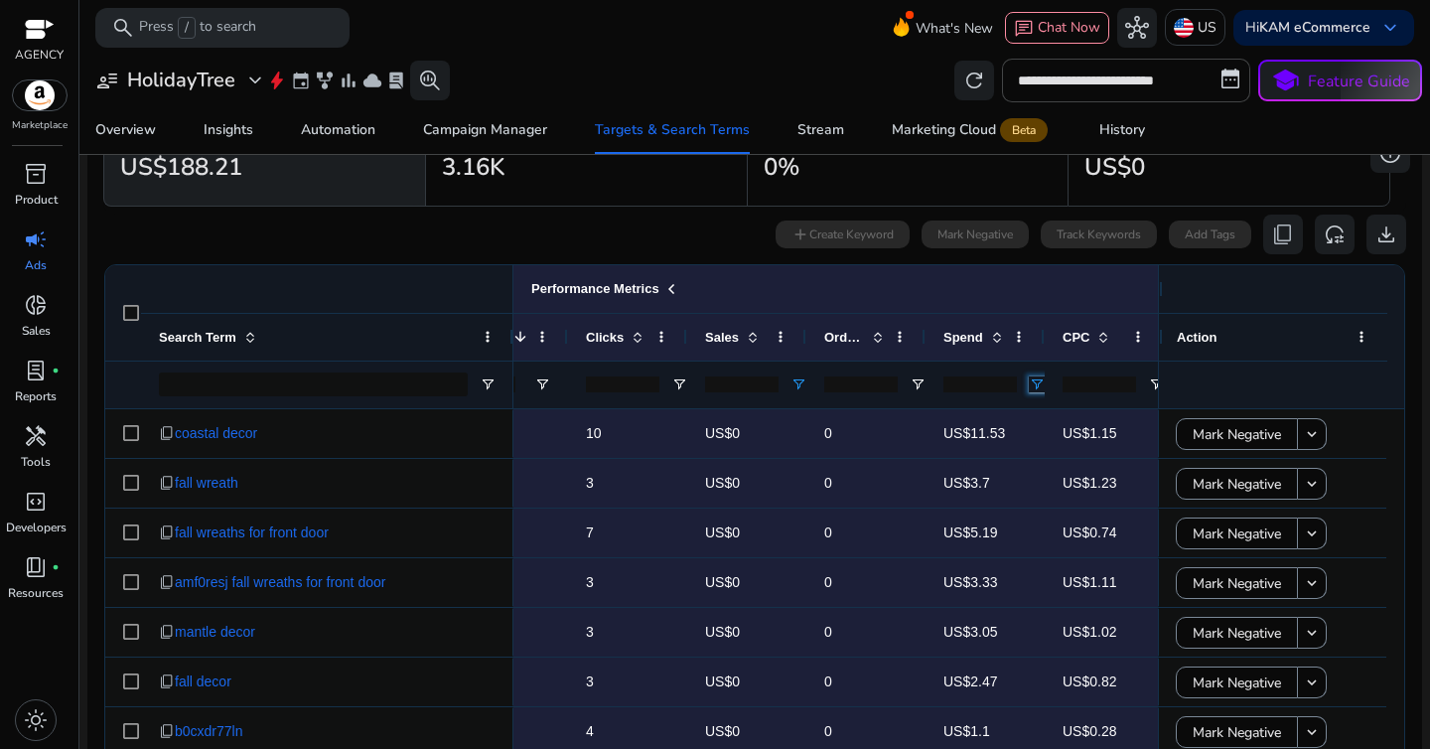
click at [1038, 387] on span "Open Filter Menu" at bounding box center [1037, 384] width 16 height 16
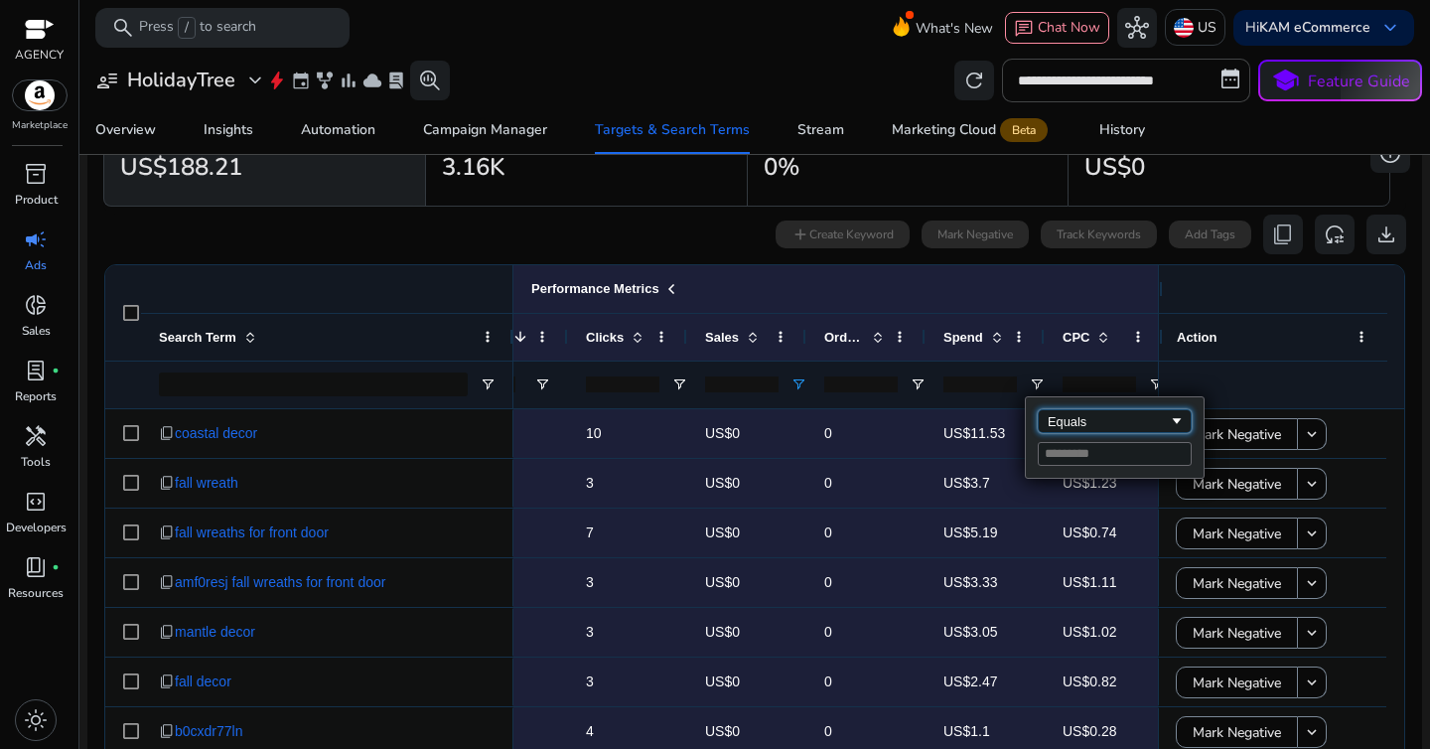
click at [1056, 421] on div "Equals" at bounding box center [1108, 421] width 121 height 15
click at [1070, 452] on input "Filter Value" at bounding box center [1115, 454] width 154 height 24
type input "*"
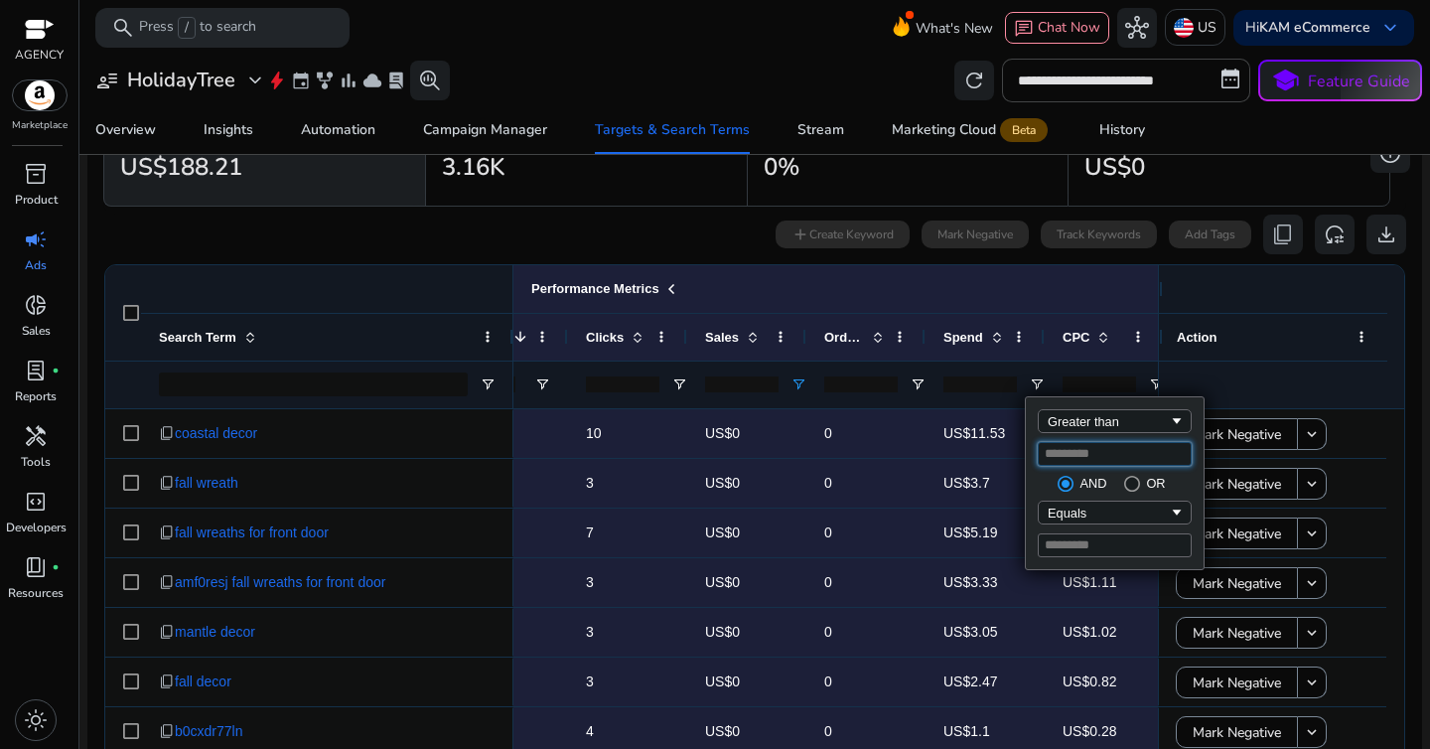
type input "*"
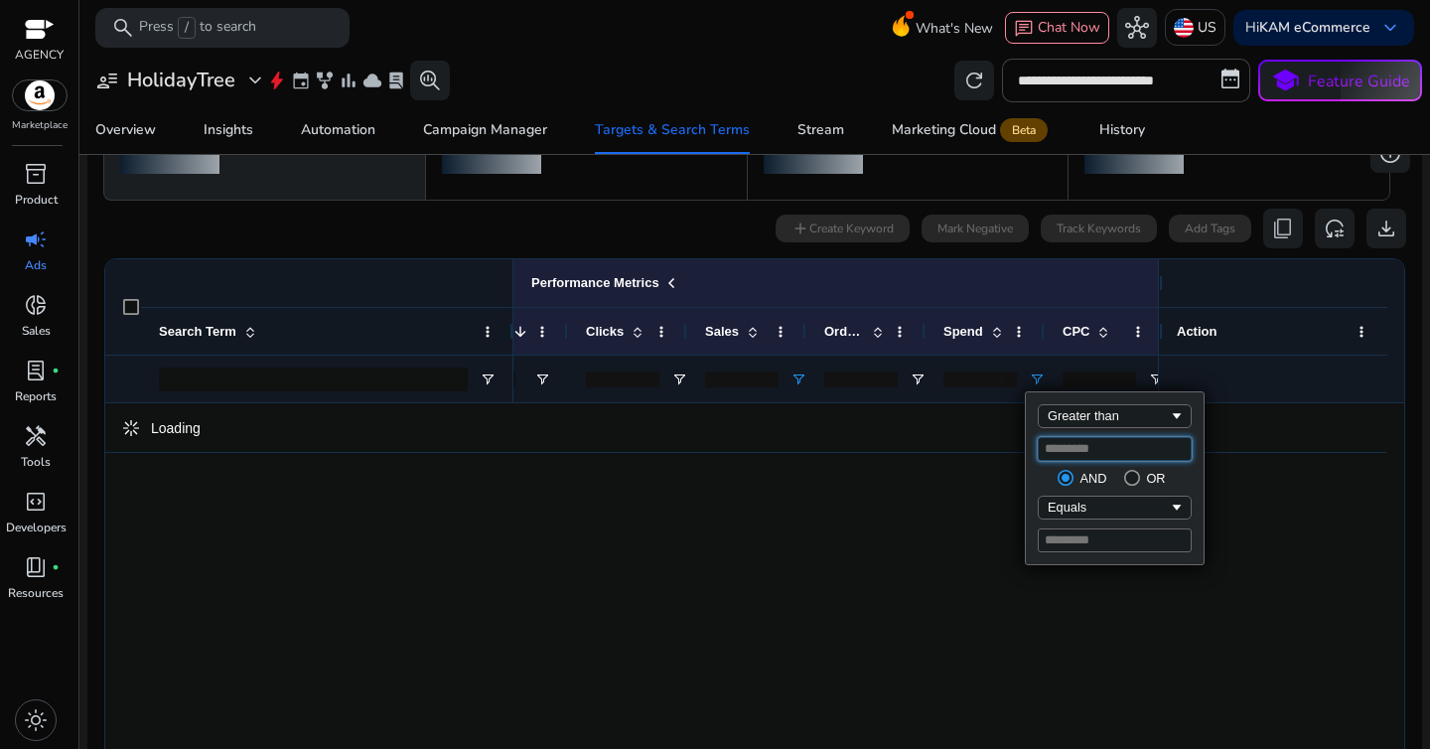
type input "**"
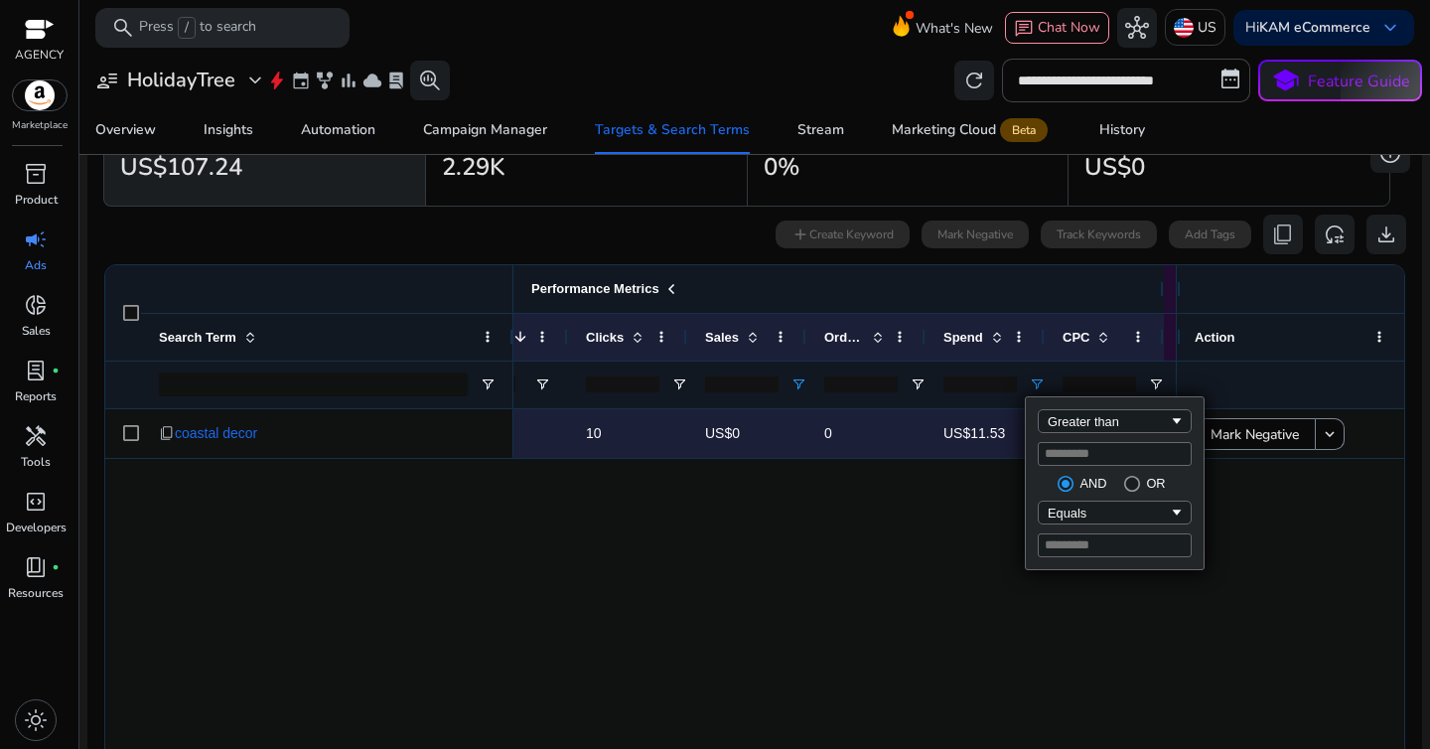
click at [810, 286] on div "Performance Metrics" at bounding box center [794, 289] width 704 height 26
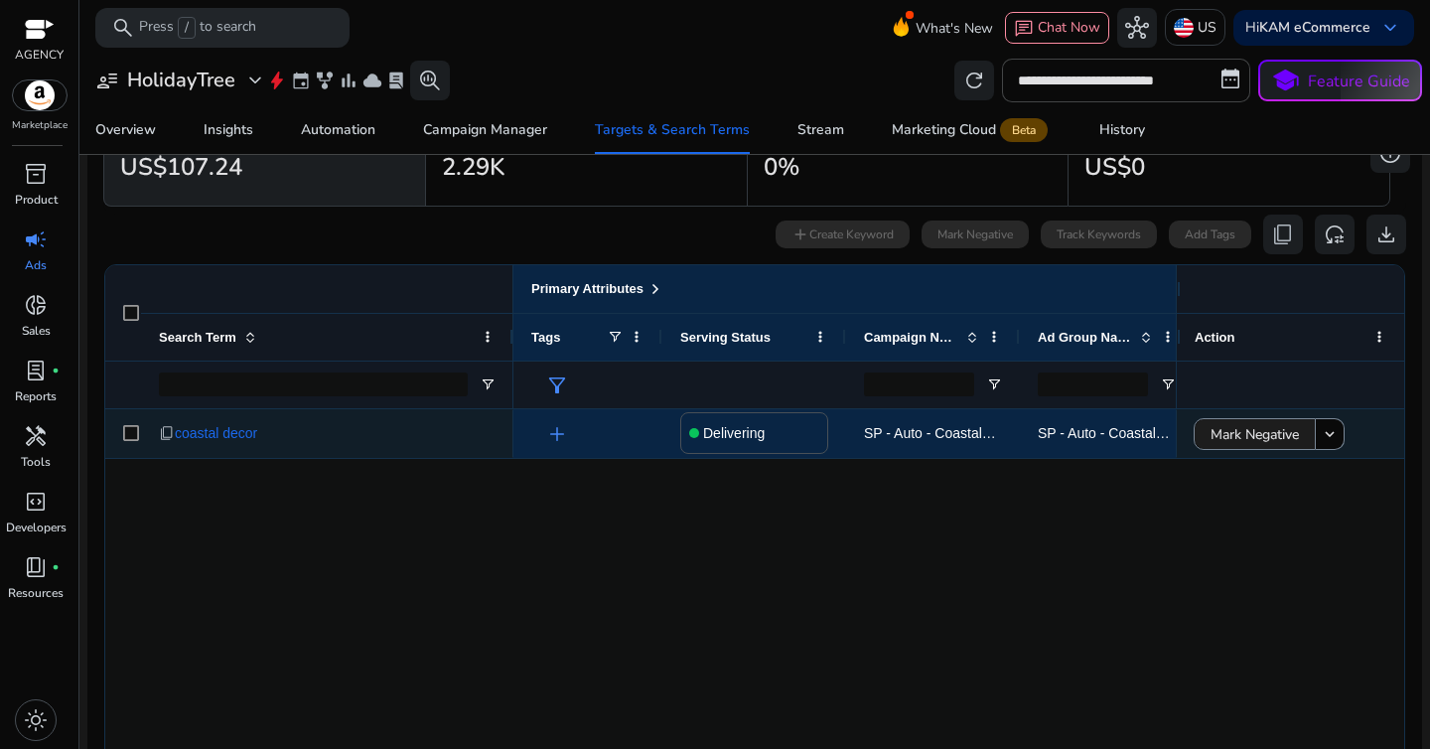
click at [1234, 432] on span "Mark Negative" at bounding box center [1254, 434] width 88 height 41
